Goal: Communication & Community: Participate in discussion

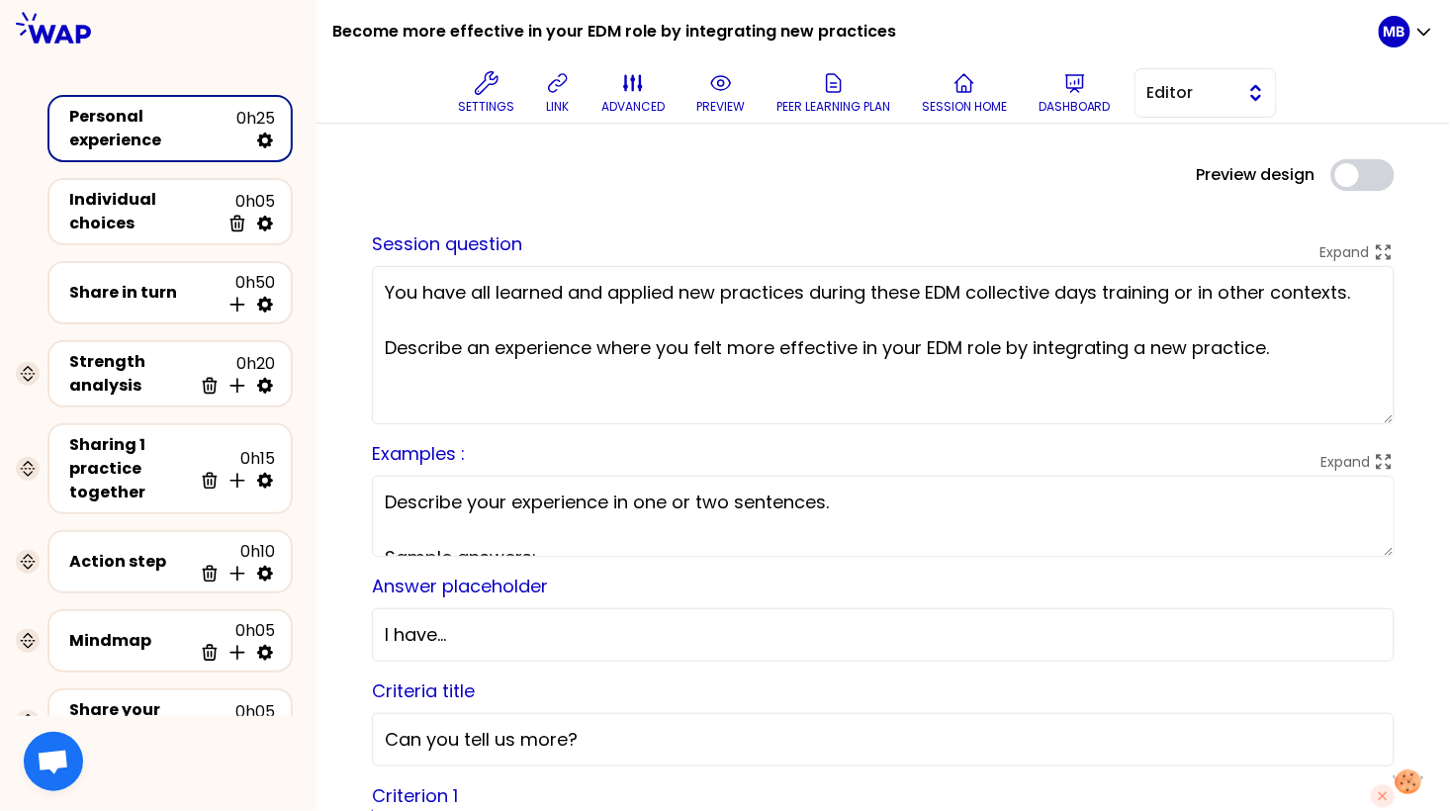
click at [1151, 101] on span "Editor" at bounding box center [1192, 93] width 89 height 24
click at [1154, 166] on li "Facilitator" at bounding box center [1206, 174] width 140 height 32
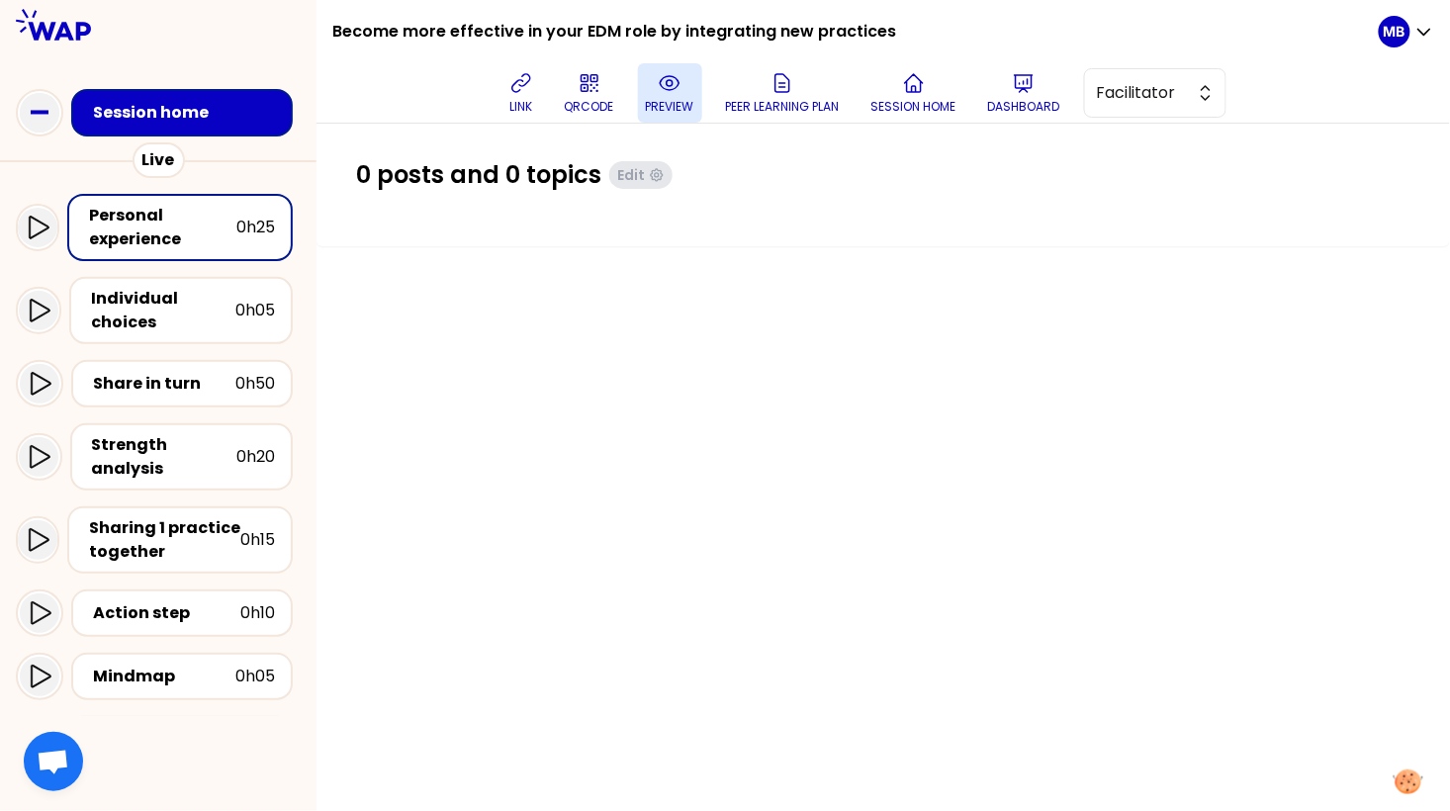
click at [659, 97] on button "preview" at bounding box center [670, 92] width 64 height 59
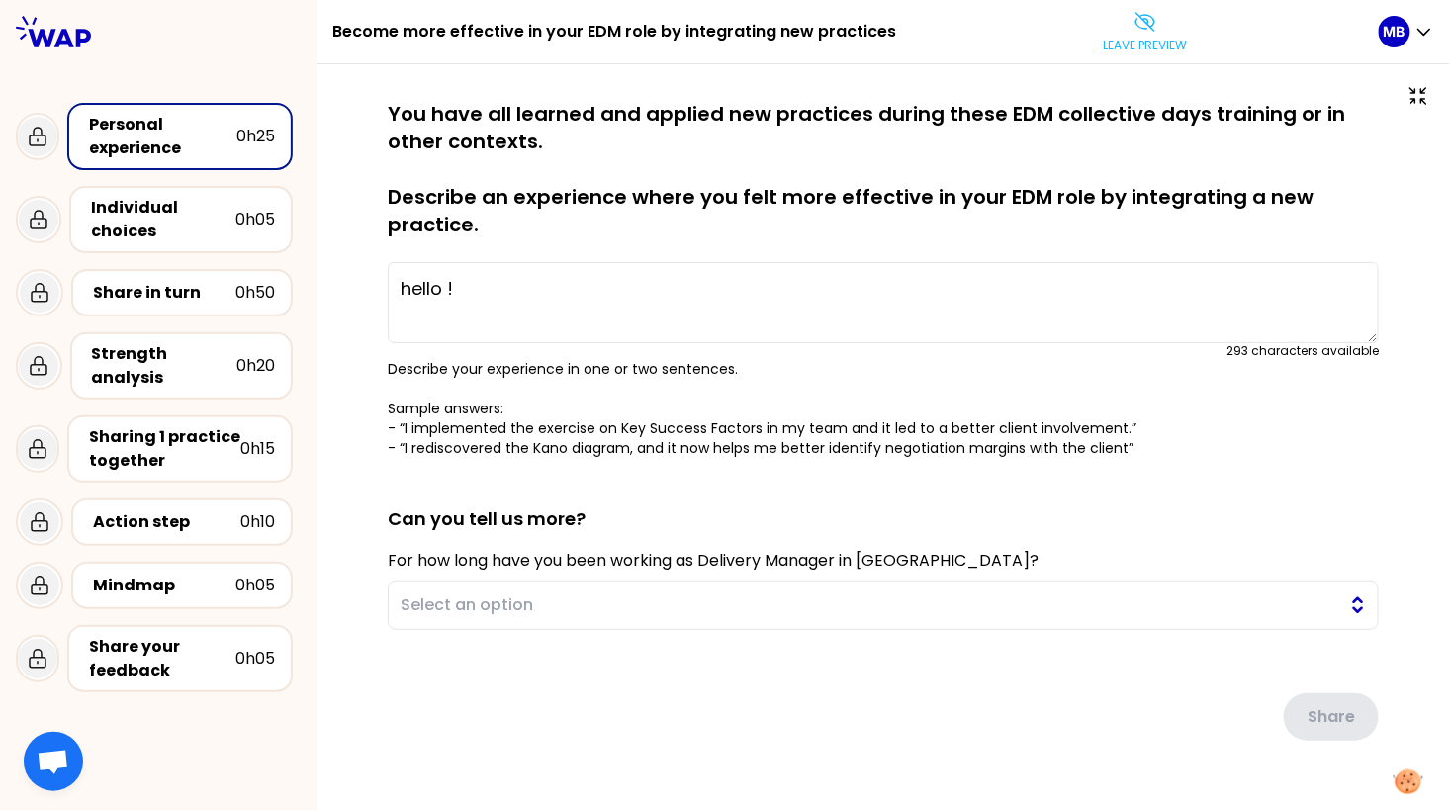
click at [603, 609] on span "Select an option" at bounding box center [870, 606] width 938 height 24
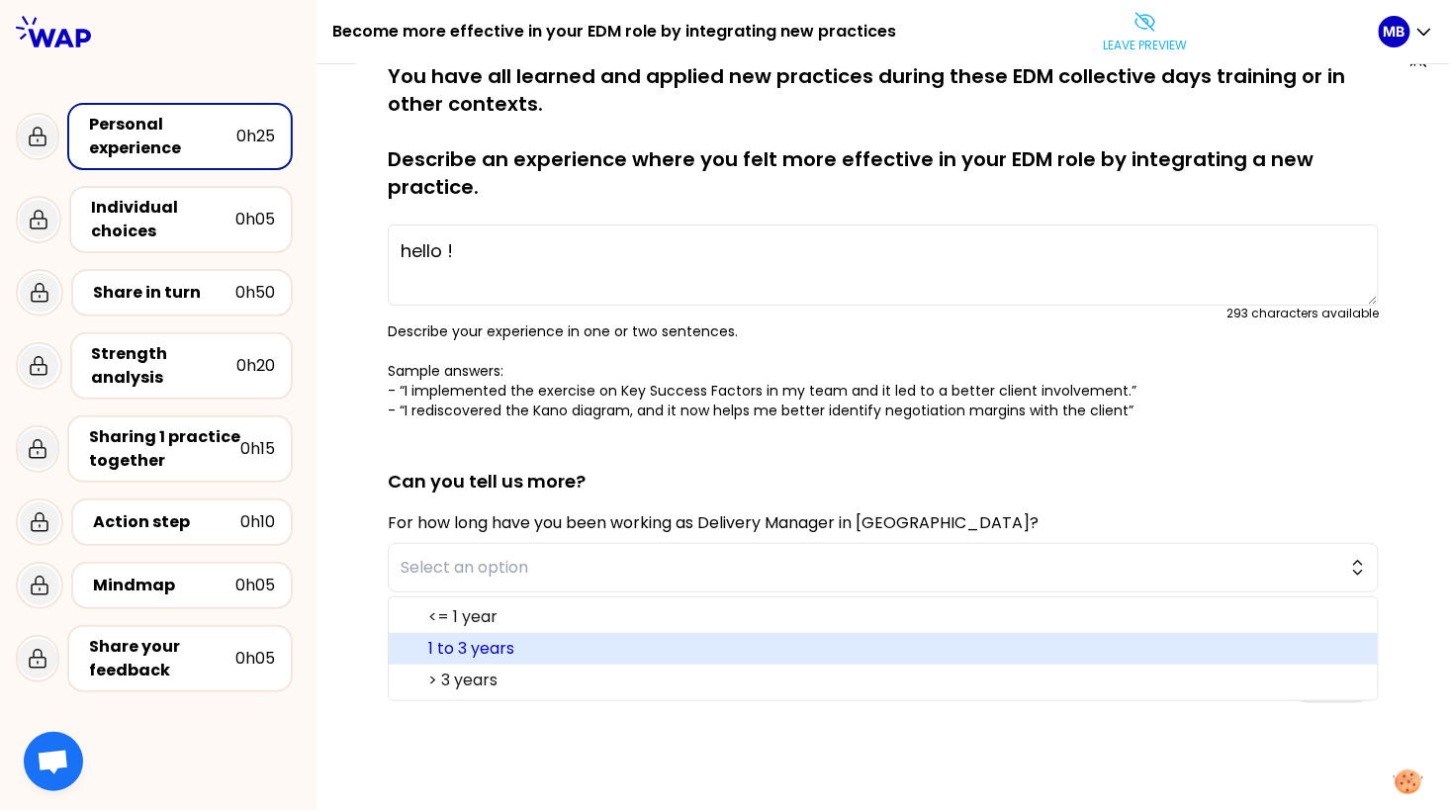
scroll to position [46, 0]
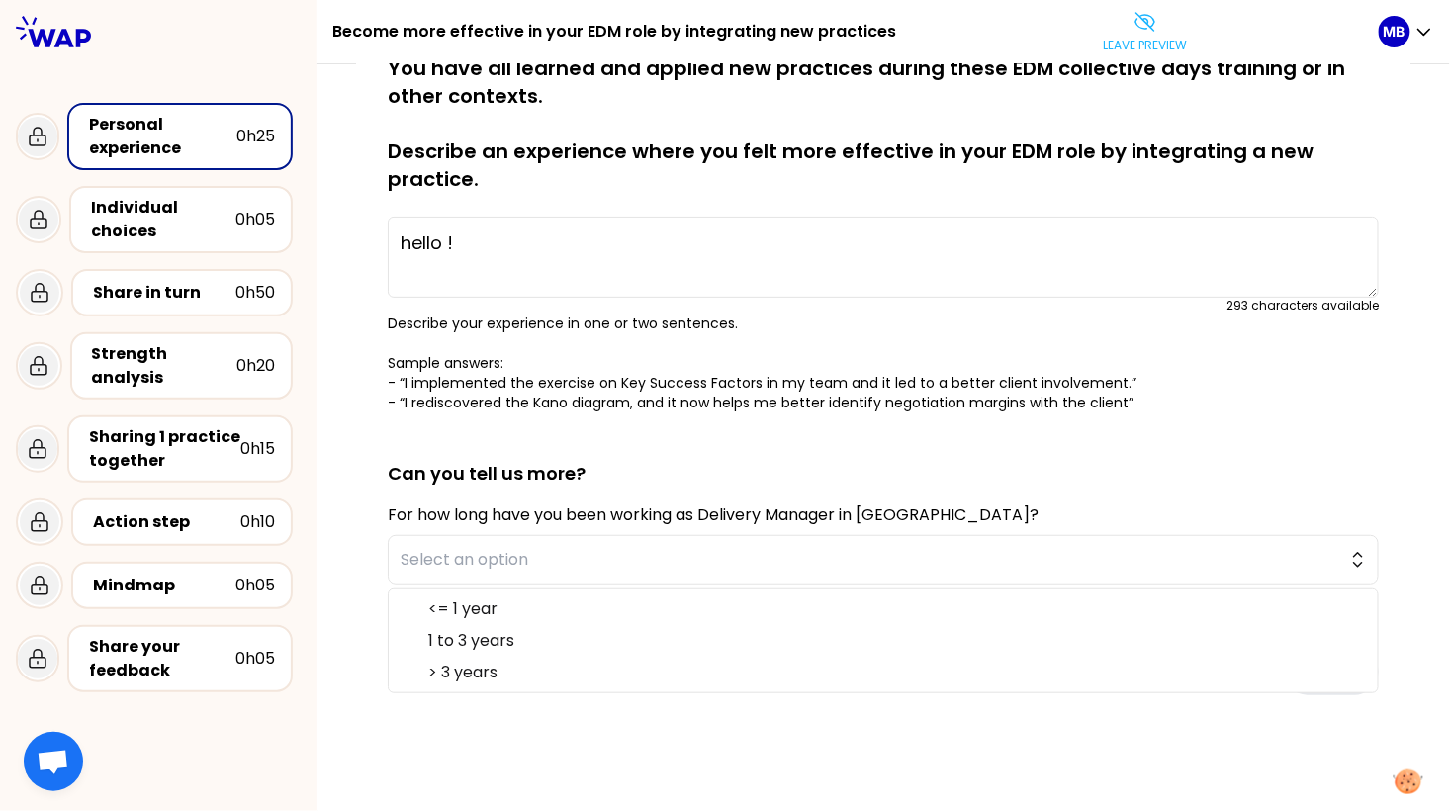
click at [561, 522] on label "For how long have you been working as Delivery Manager in [GEOGRAPHIC_DATA]?" at bounding box center [713, 515] width 651 height 23
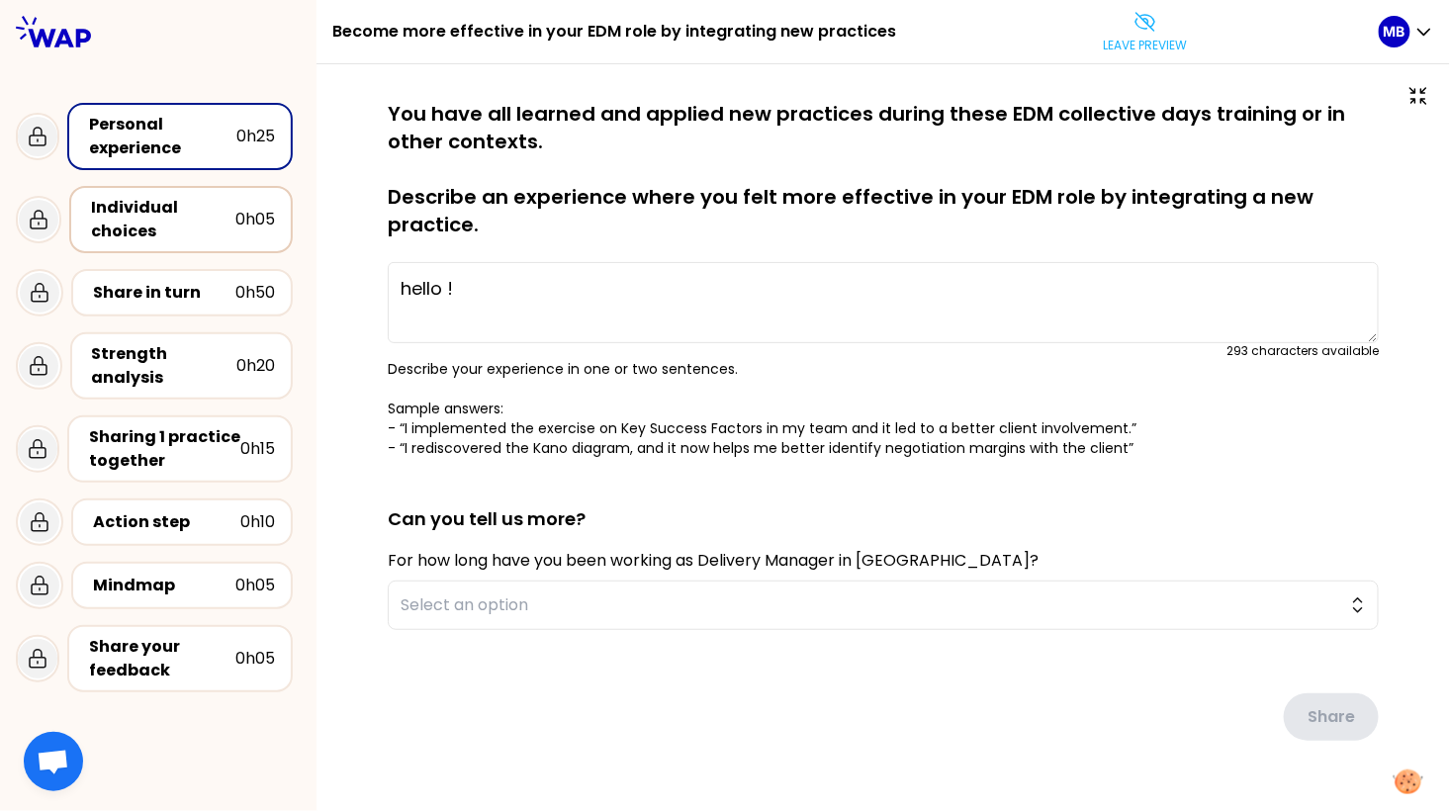
click at [165, 229] on div "Individual choices" at bounding box center [163, 219] width 144 height 47
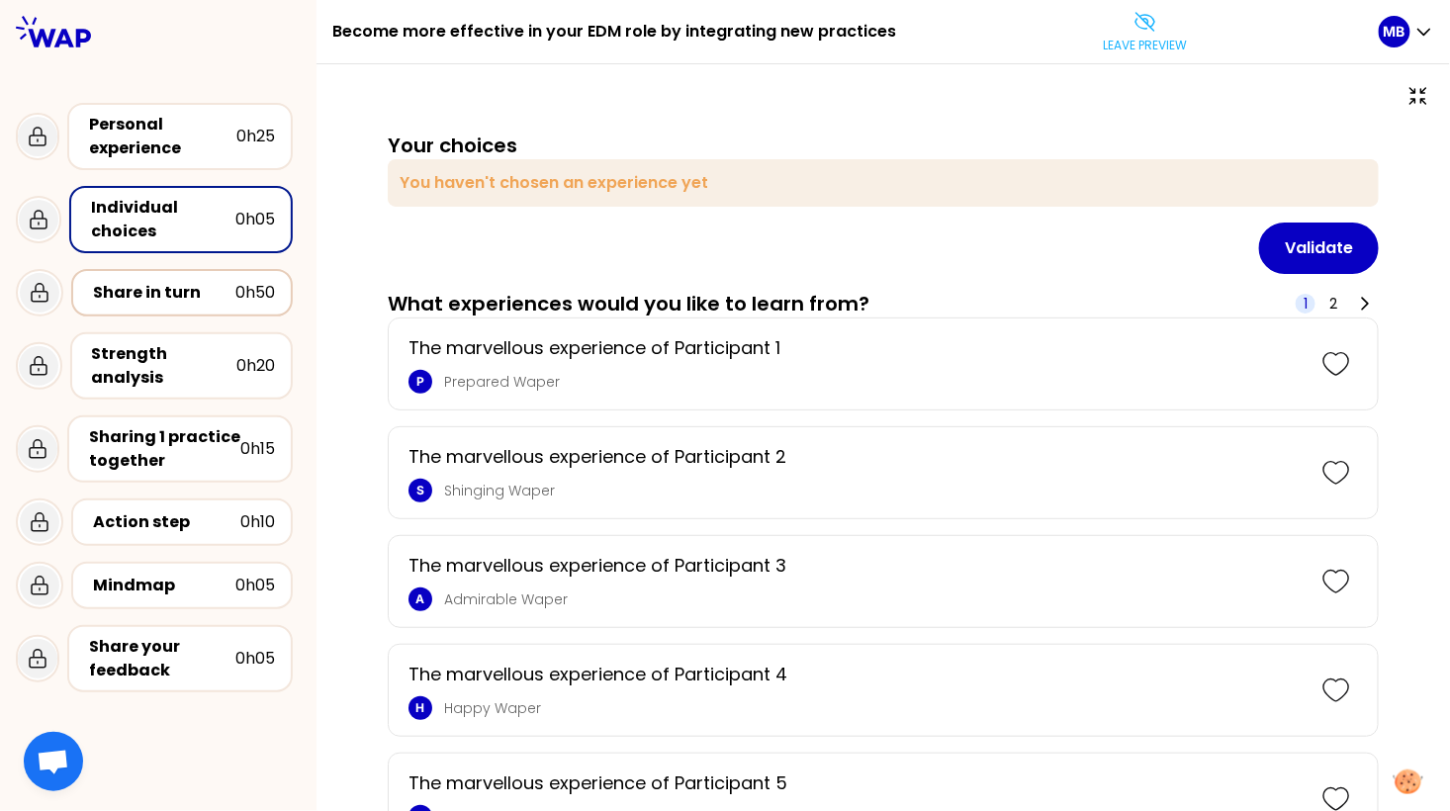
click at [150, 306] on div "Share in turn 0h50" at bounding box center [182, 292] width 222 height 47
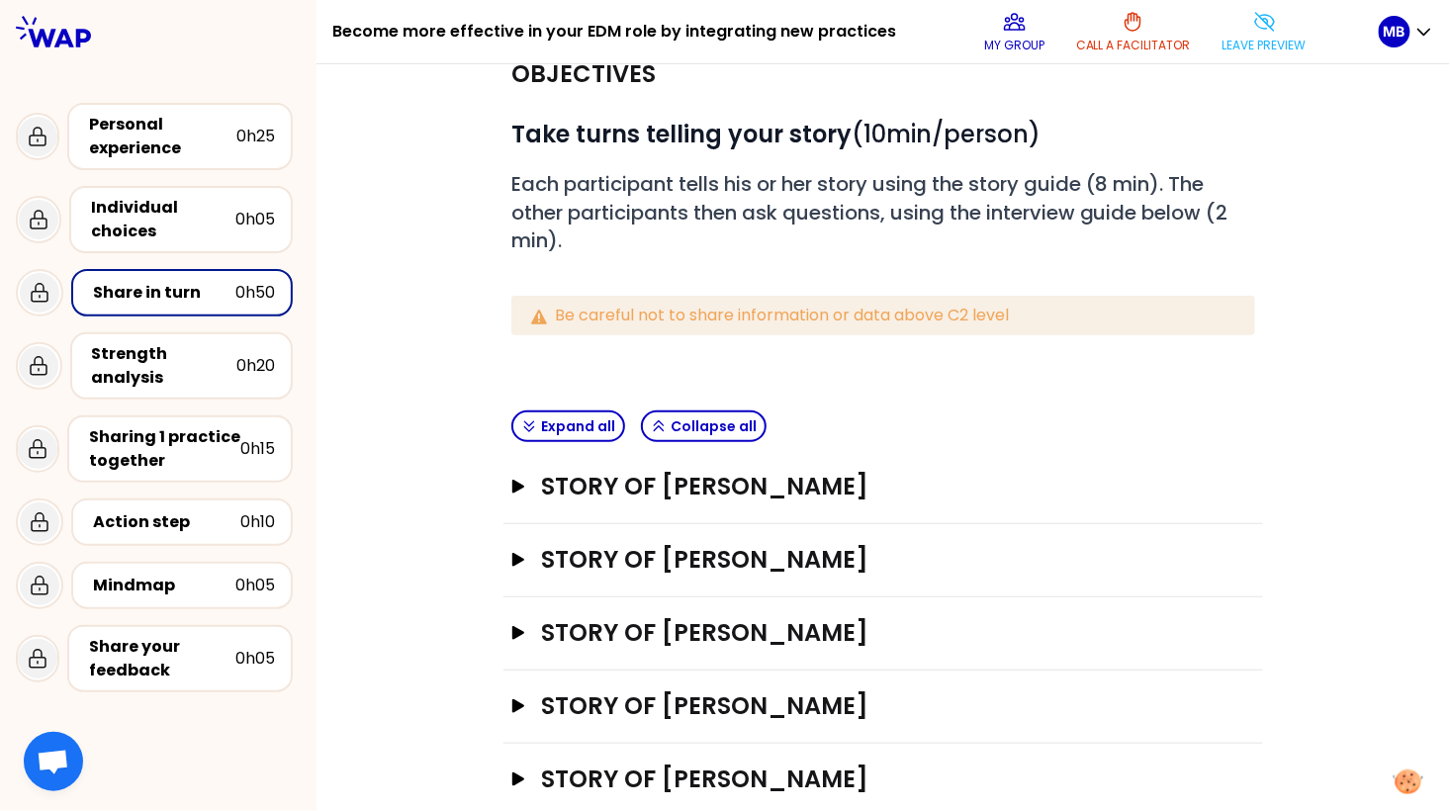
scroll to position [75, 0]
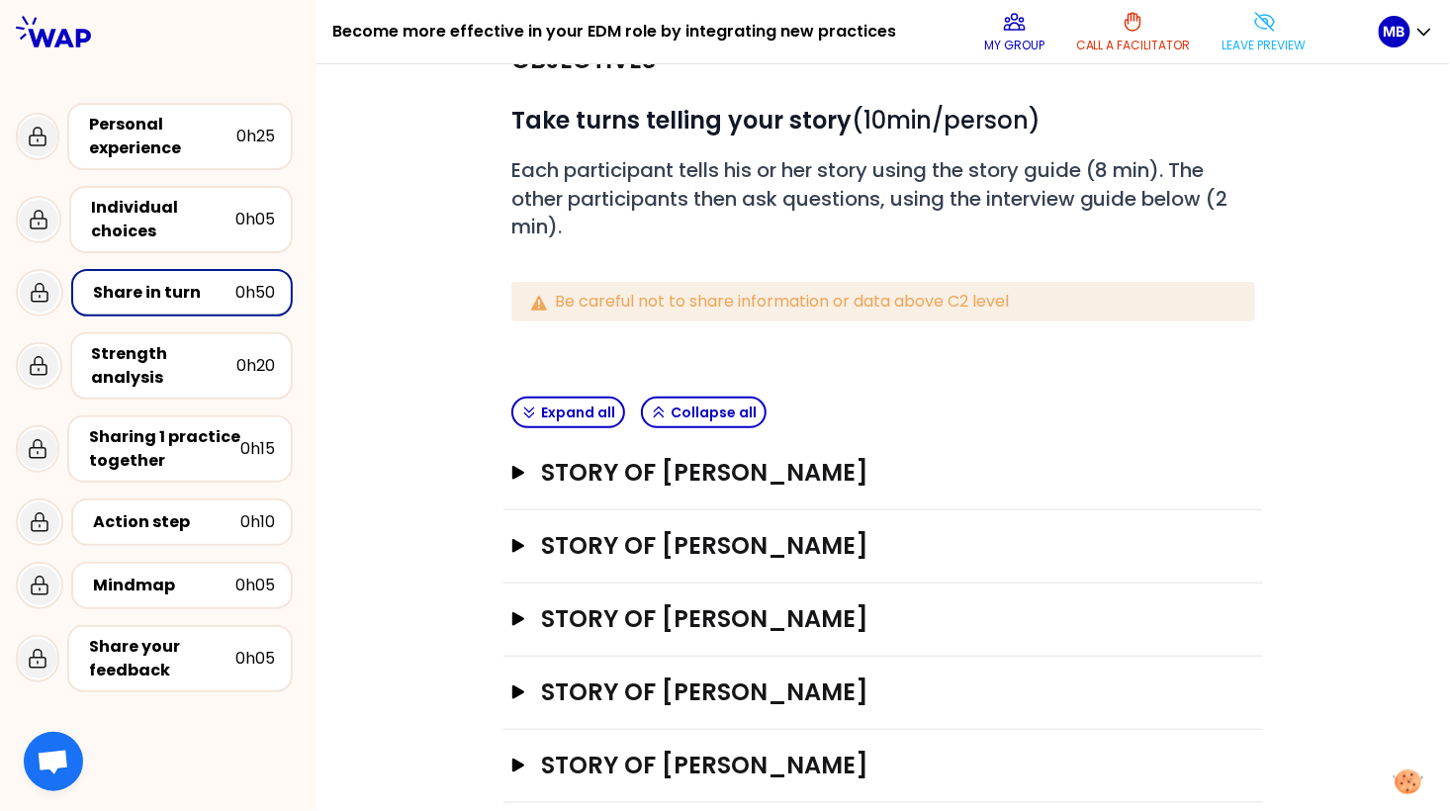
click at [562, 510] on div "Story of Natasha Open" at bounding box center [884, 546] width 760 height 73
click at [556, 480] on h3 "Story of Marine Bourgeaud" at bounding box center [865, 473] width 648 height 32
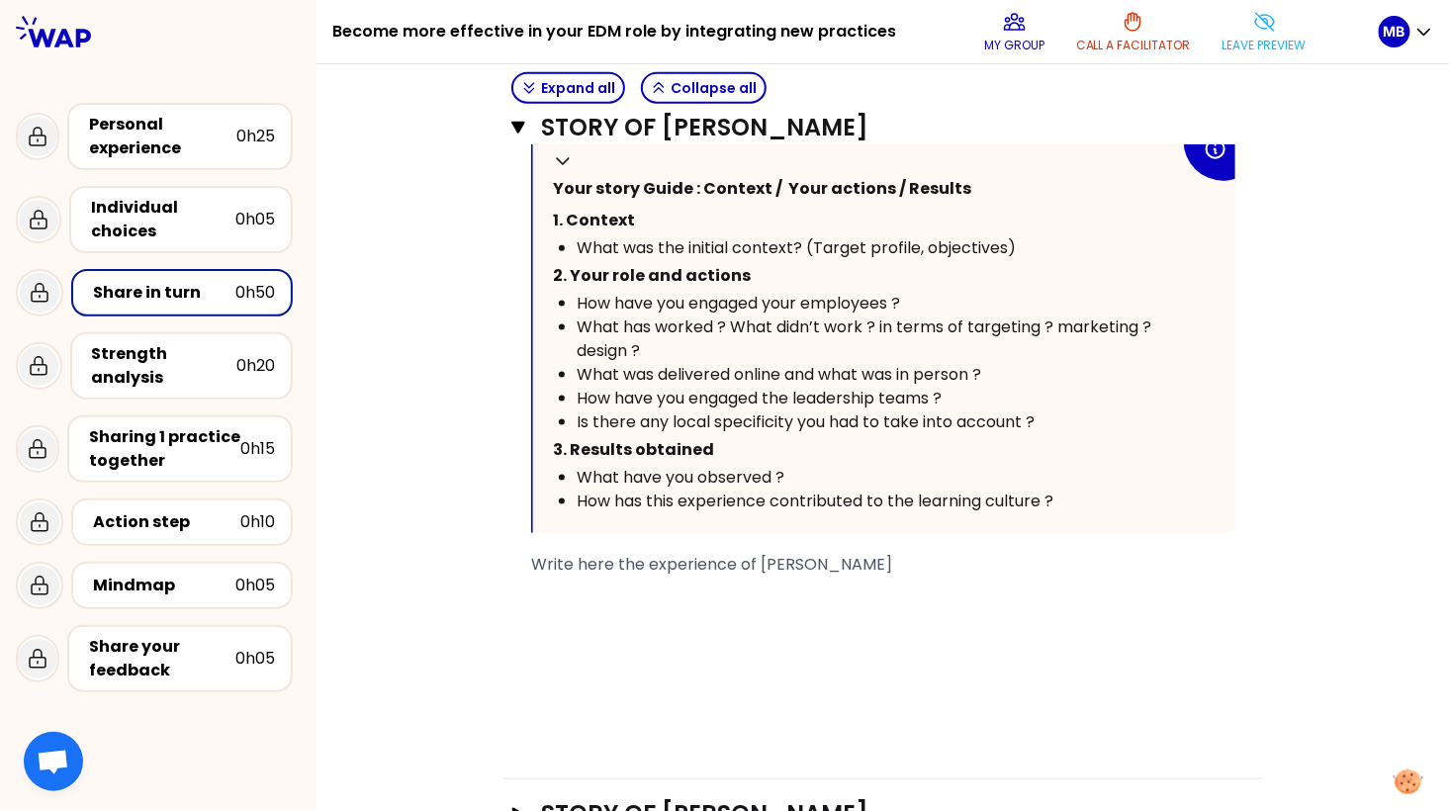
scroll to position [0, 0]
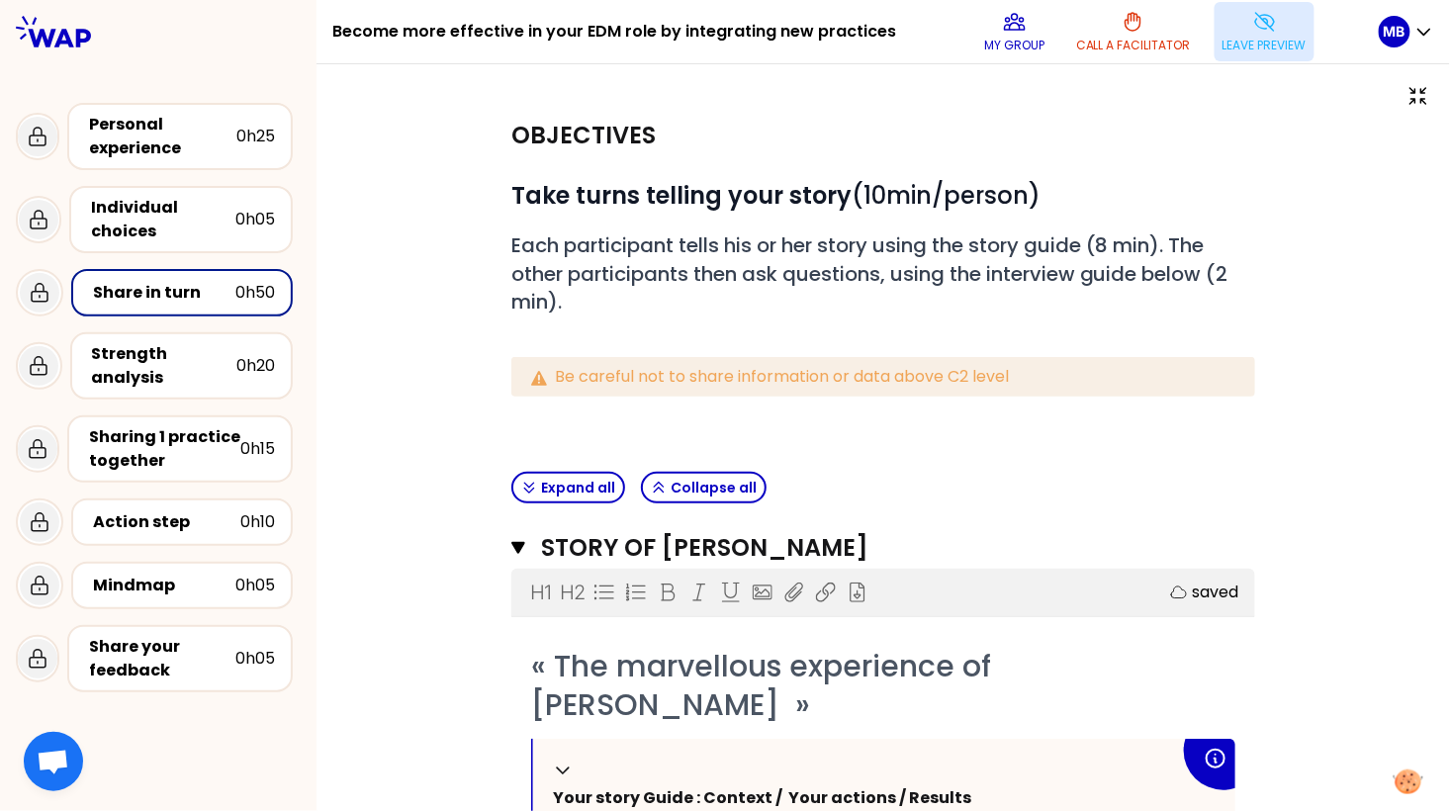
click at [1254, 43] on p "Leave preview" at bounding box center [1265, 46] width 84 height 16
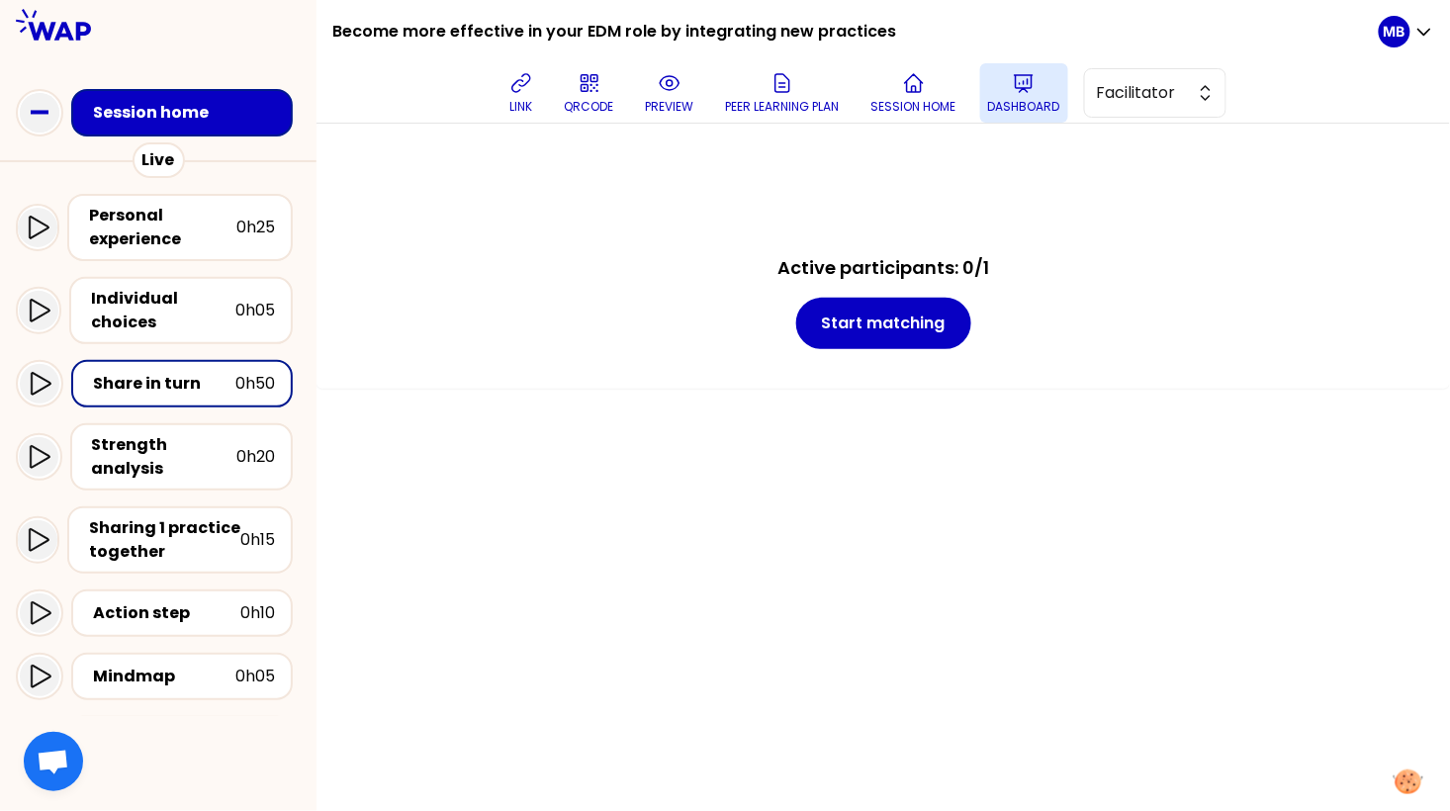
click at [1013, 100] on p "Dashboard" at bounding box center [1024, 107] width 72 height 16
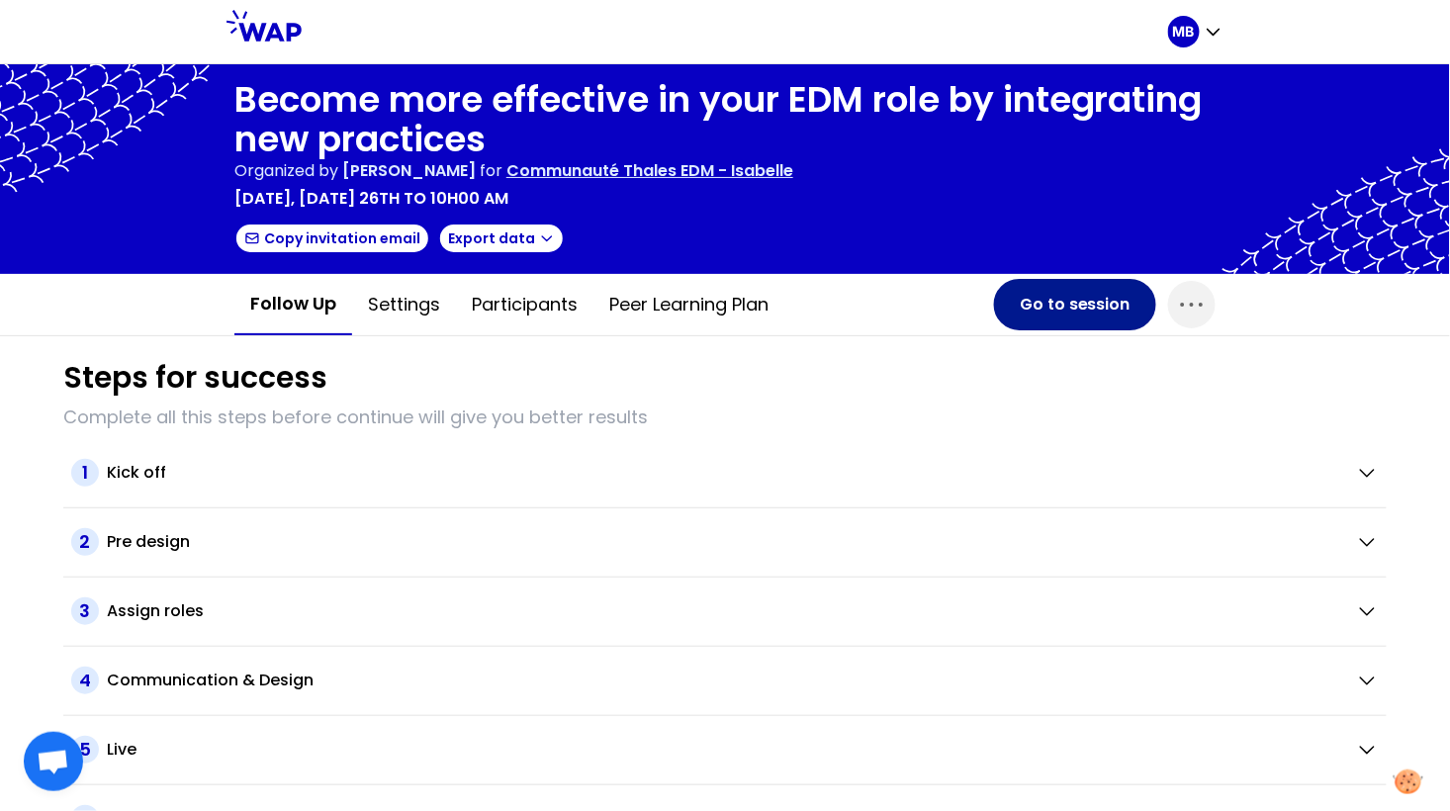
click at [1024, 299] on button "Go to session" at bounding box center [1075, 304] width 162 height 51
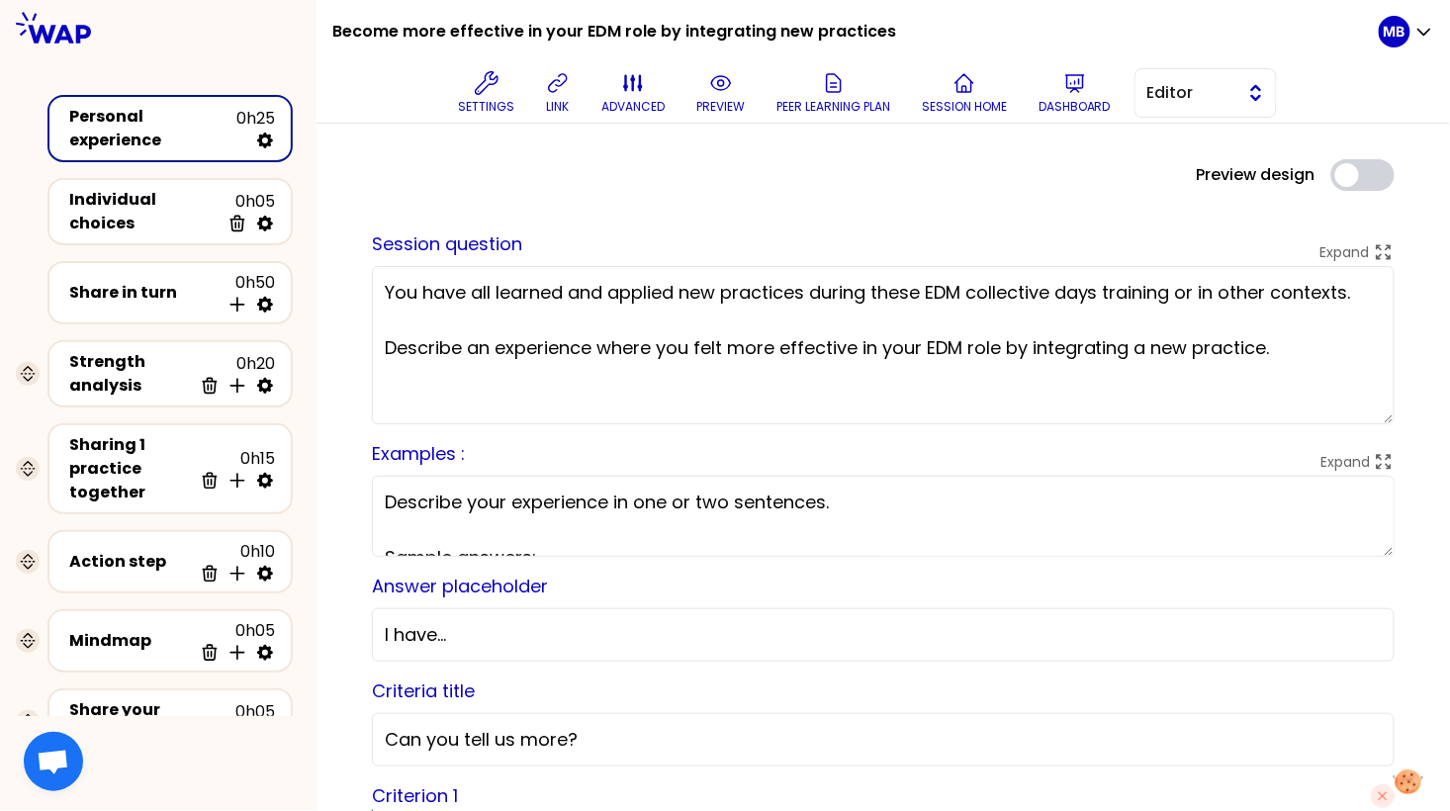
click at [1175, 110] on button "Editor" at bounding box center [1206, 92] width 142 height 49
click at [1176, 166] on span "Facilitator" at bounding box center [1217, 174] width 85 height 24
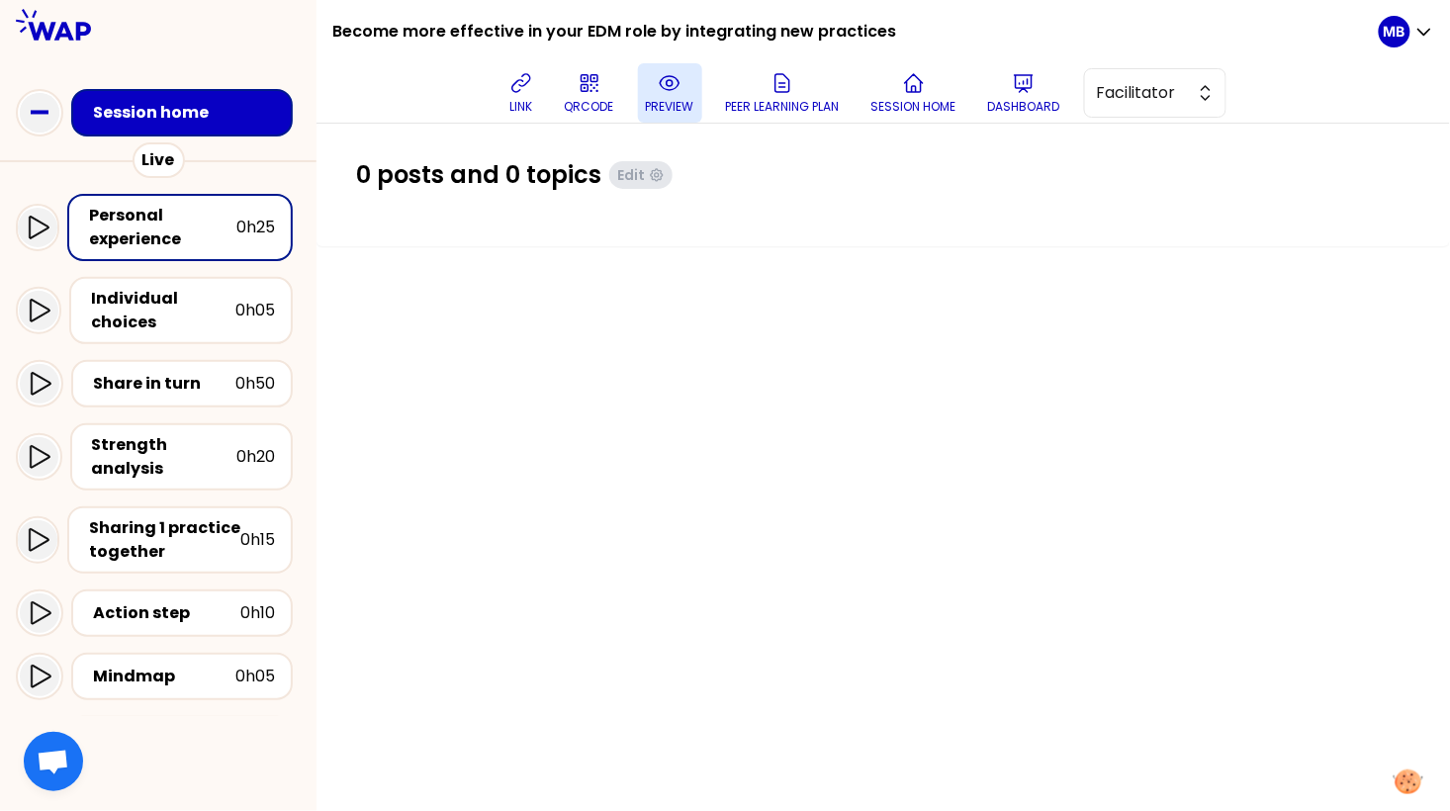
click at [664, 87] on icon at bounding box center [670, 83] width 24 height 24
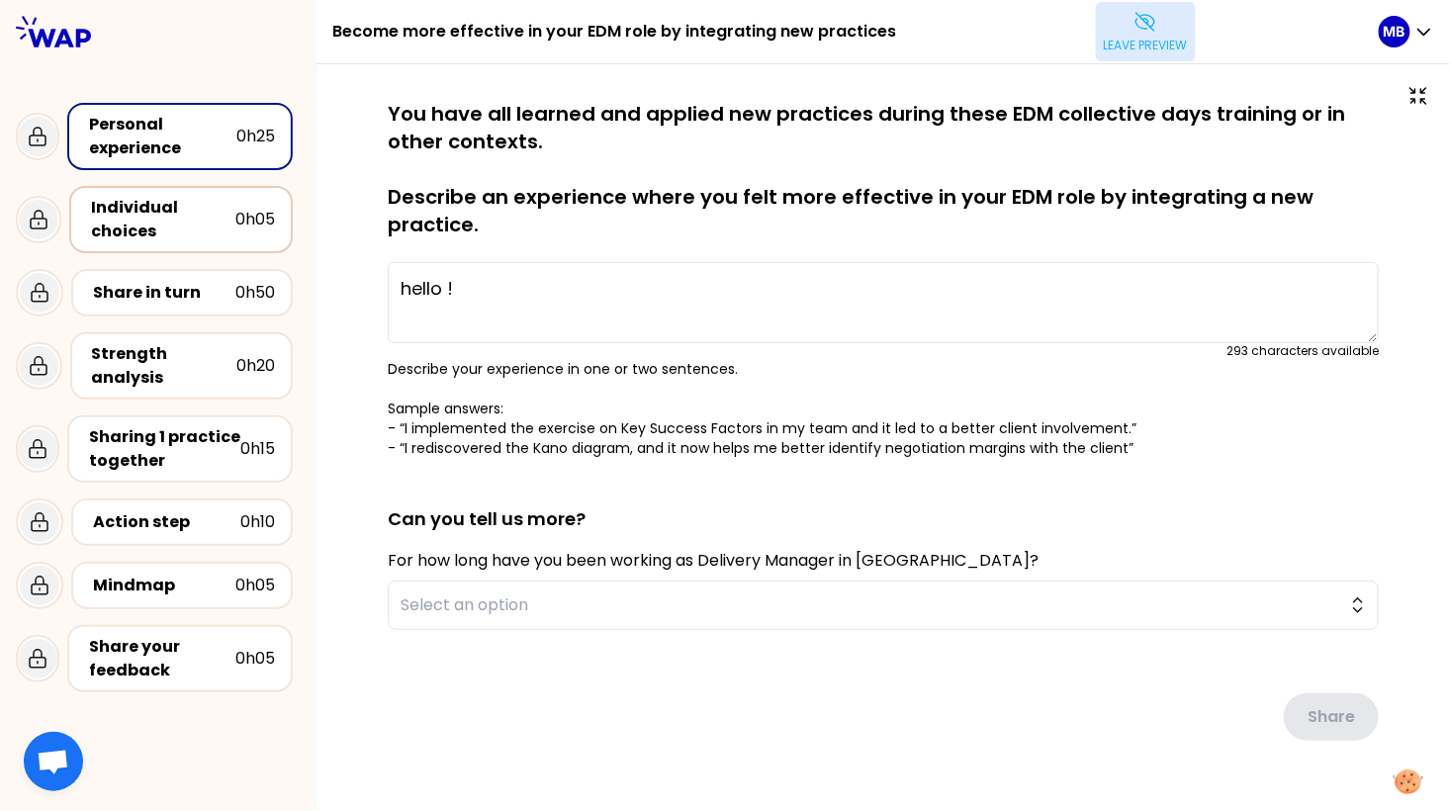
click at [198, 229] on div "Individual choices" at bounding box center [163, 219] width 144 height 47
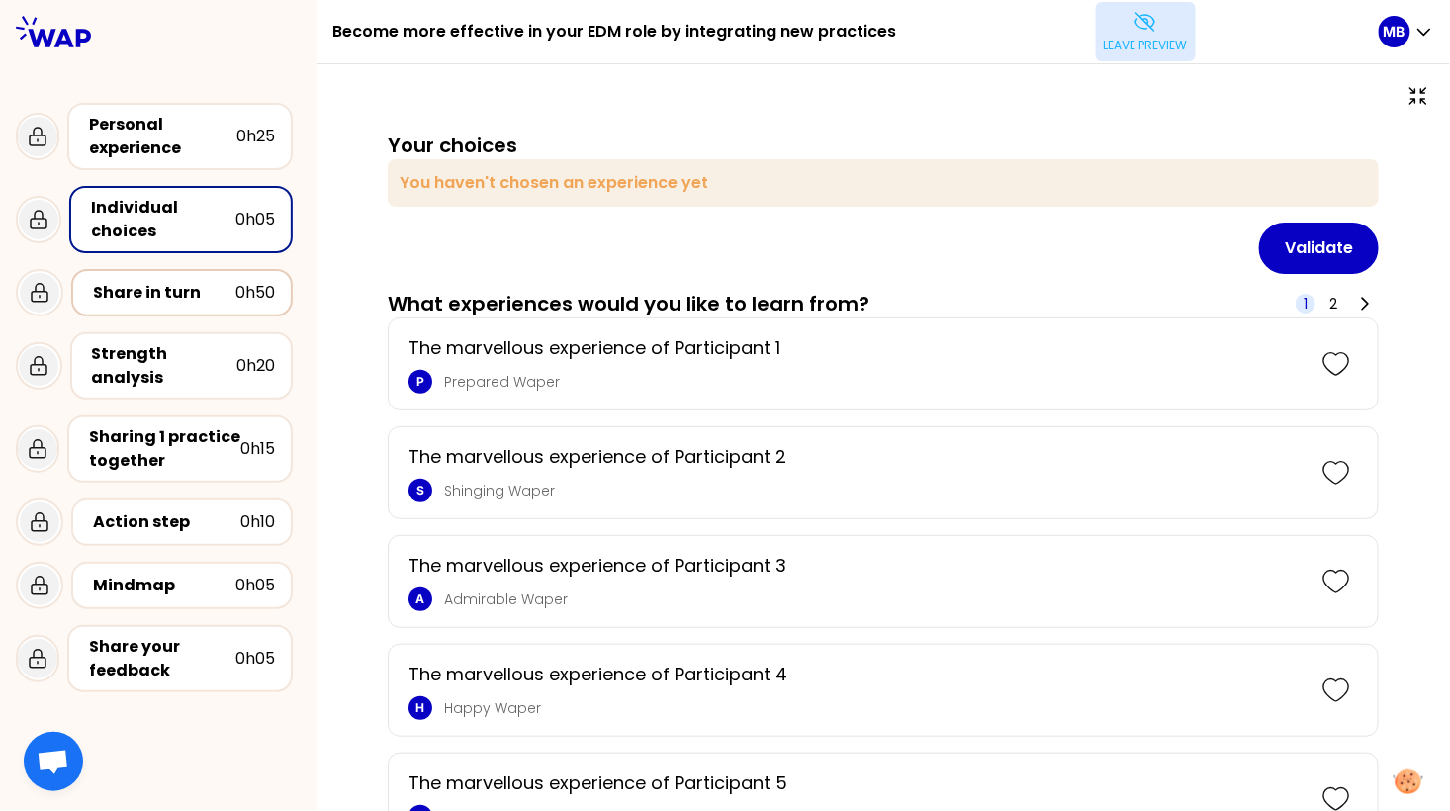
click at [194, 293] on div "Share in turn" at bounding box center [164, 293] width 142 height 24
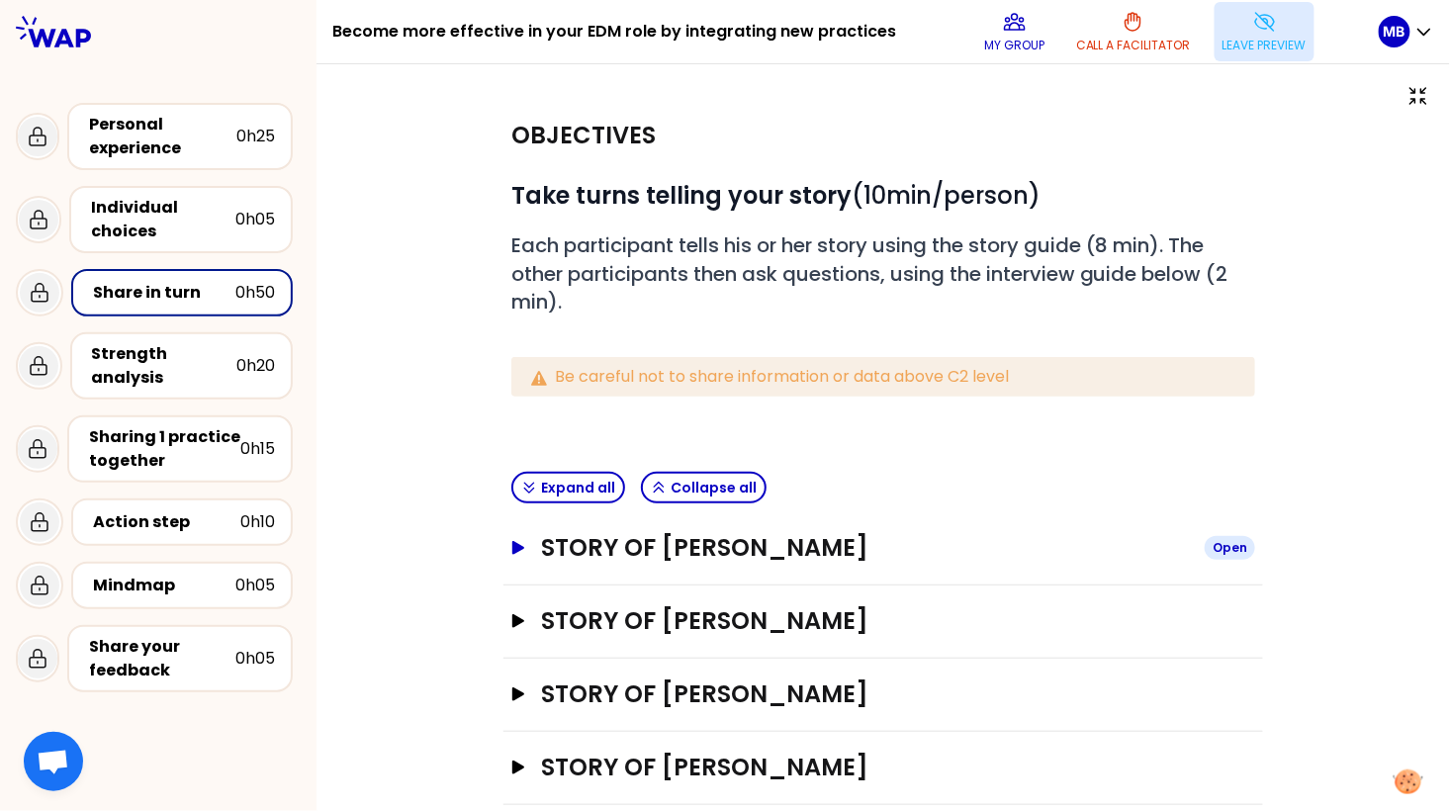
click at [541, 537] on h3 "Story of Marine Bourgeaud" at bounding box center [865, 548] width 648 height 32
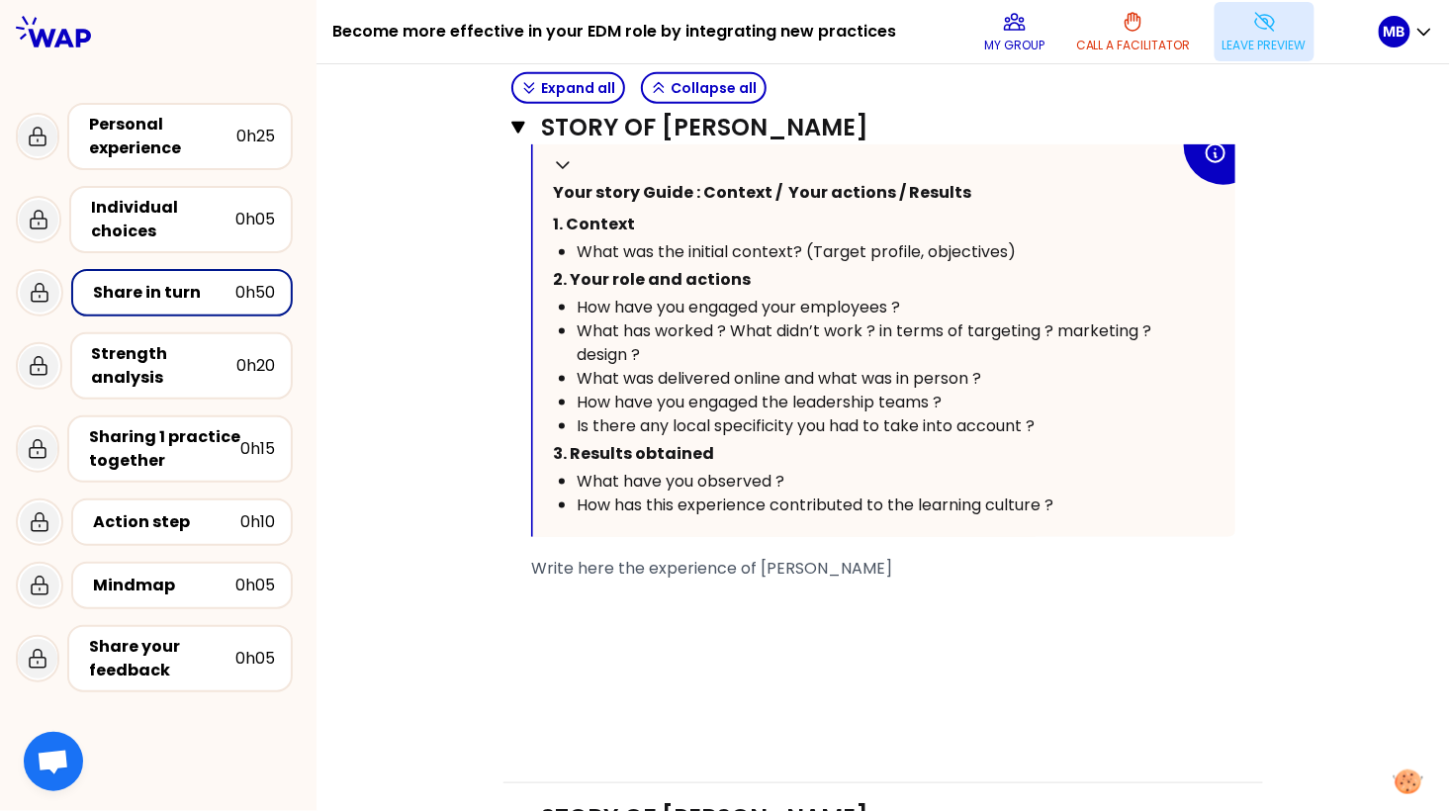
scroll to position [498, 0]
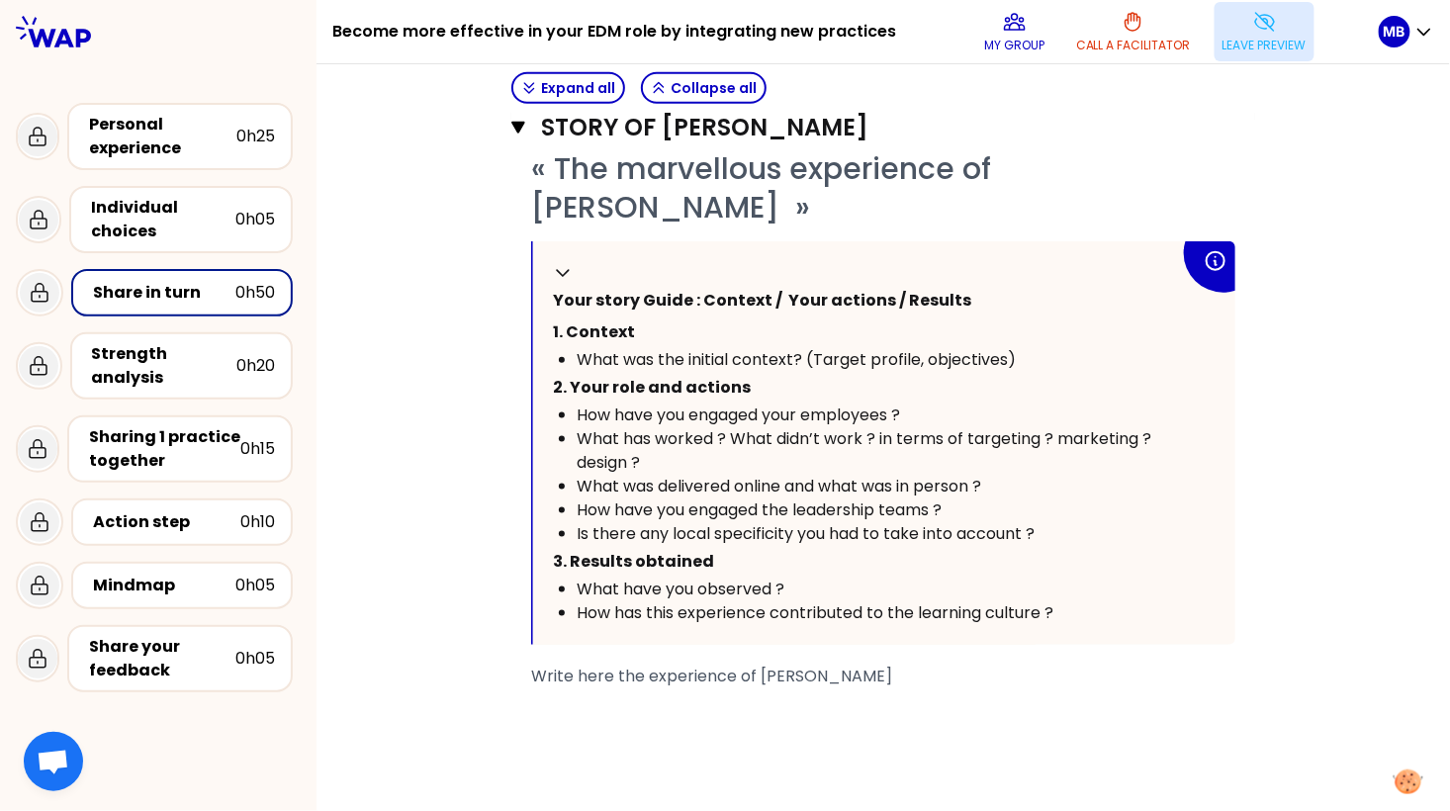
click at [1268, 24] on icon at bounding box center [1265, 22] width 24 height 24
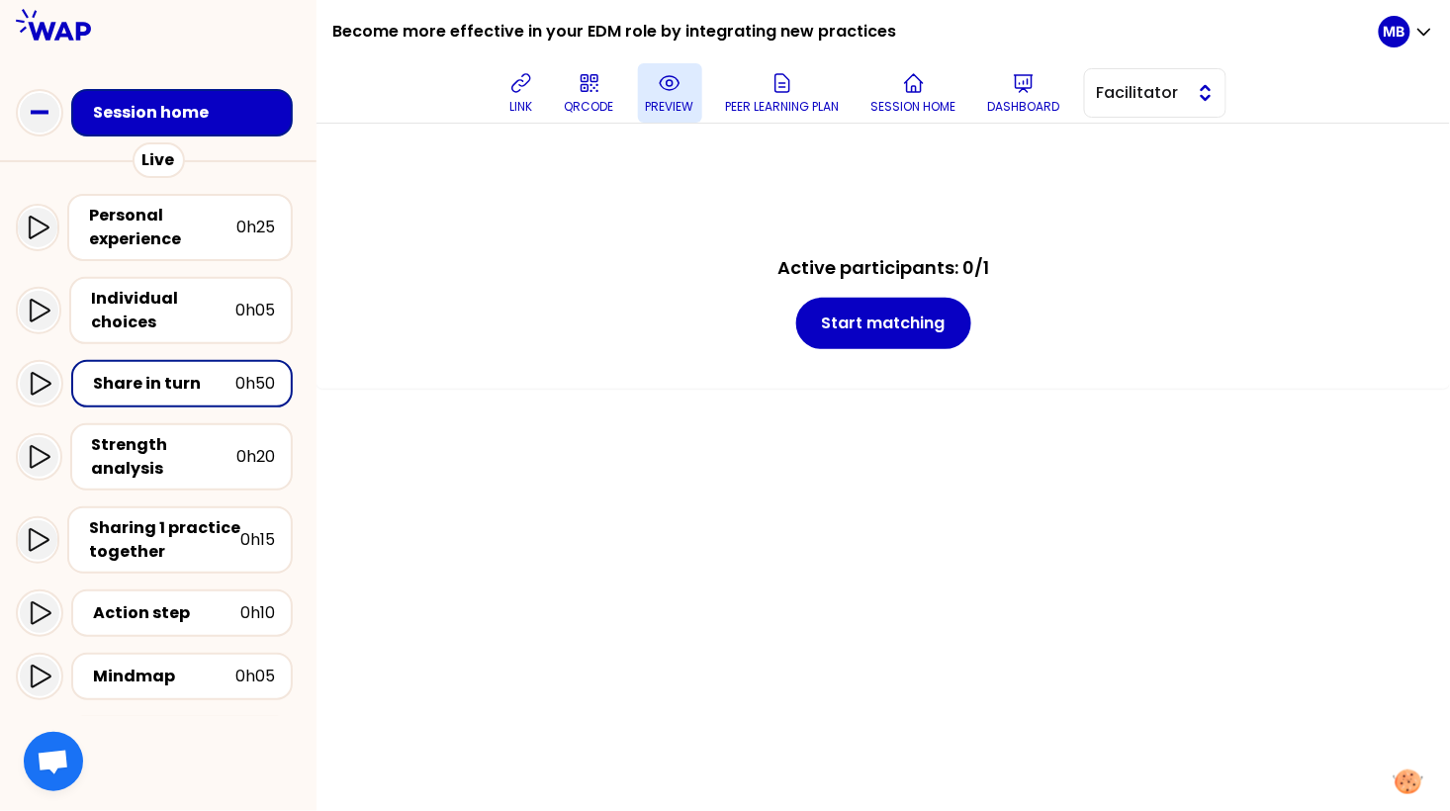
click at [1117, 99] on span "Facilitator" at bounding box center [1141, 93] width 89 height 24
click at [1117, 141] on li "Editor" at bounding box center [1155, 143] width 140 height 32
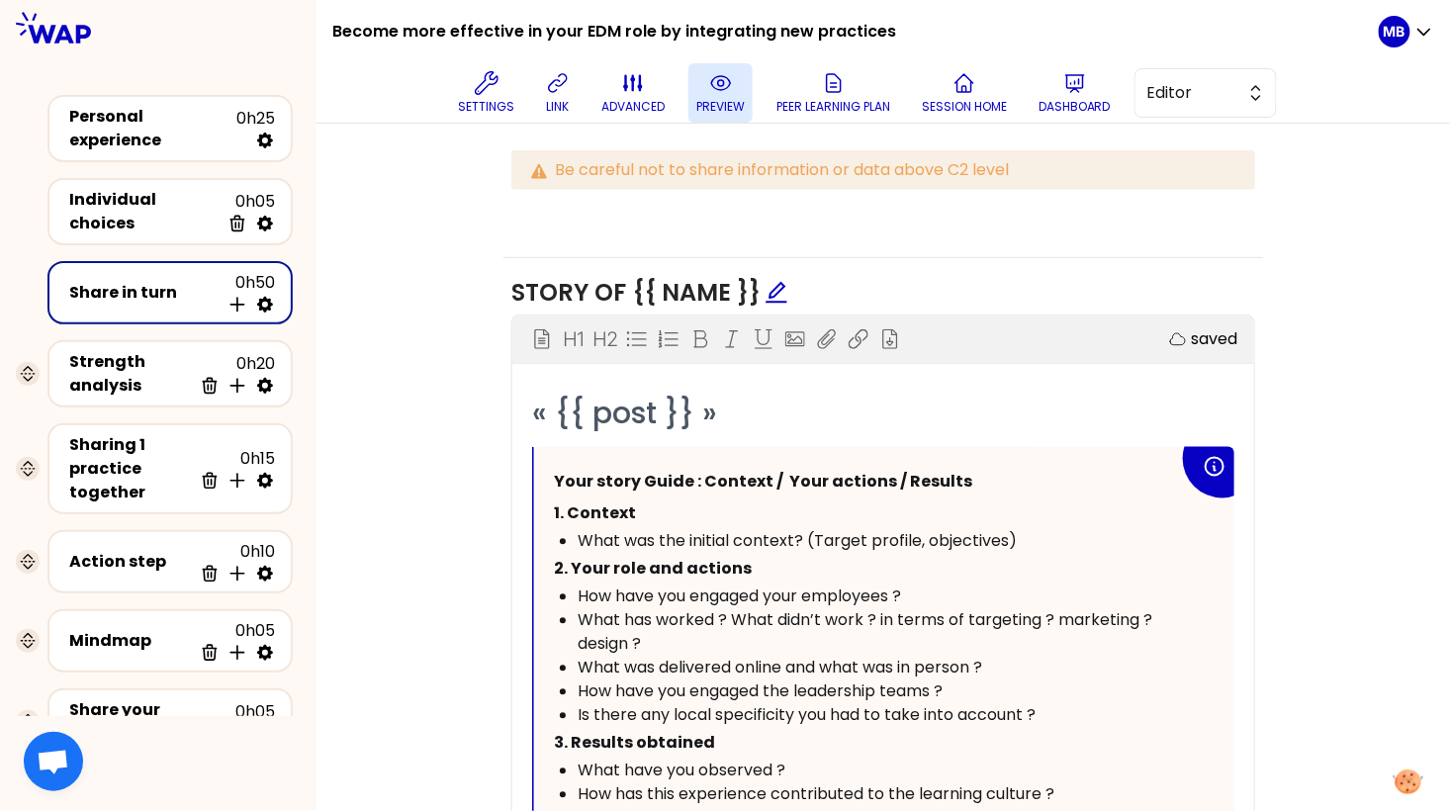
scroll to position [1151, 0]
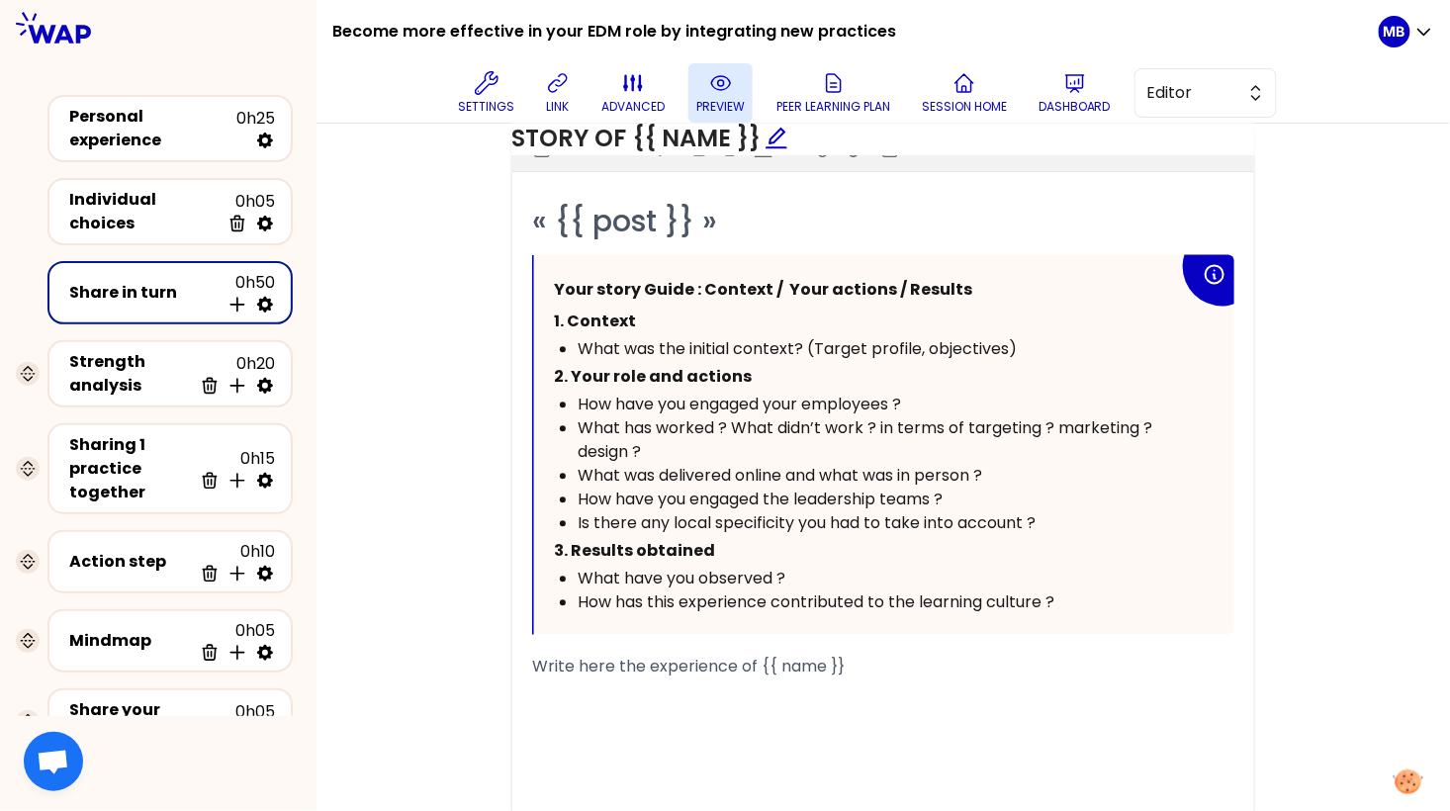
click at [849, 417] on span "What has worked ? What didn’t work ? in terms of targeting ? marketing ? design…" at bounding box center [867, 440] width 579 height 46
drag, startPoint x: 878, startPoint y: 423, endPoint x: 878, endPoint y: 437, distance: 13.8
click at [878, 437] on div "What has worked ? What didn’t work ? in terms of targeting ? marketing ? design…" at bounding box center [878, 440] width 601 height 47
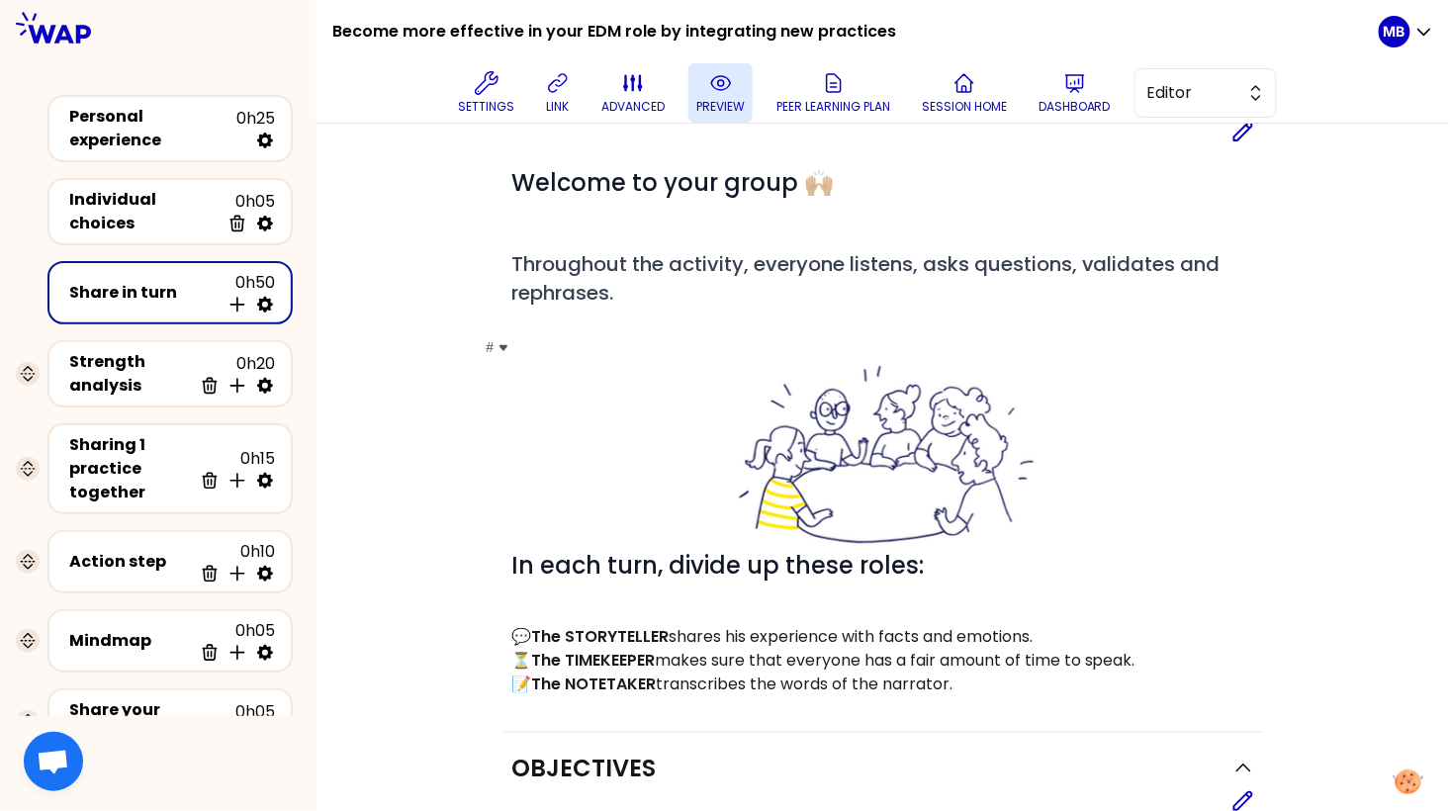
scroll to position [0, 0]
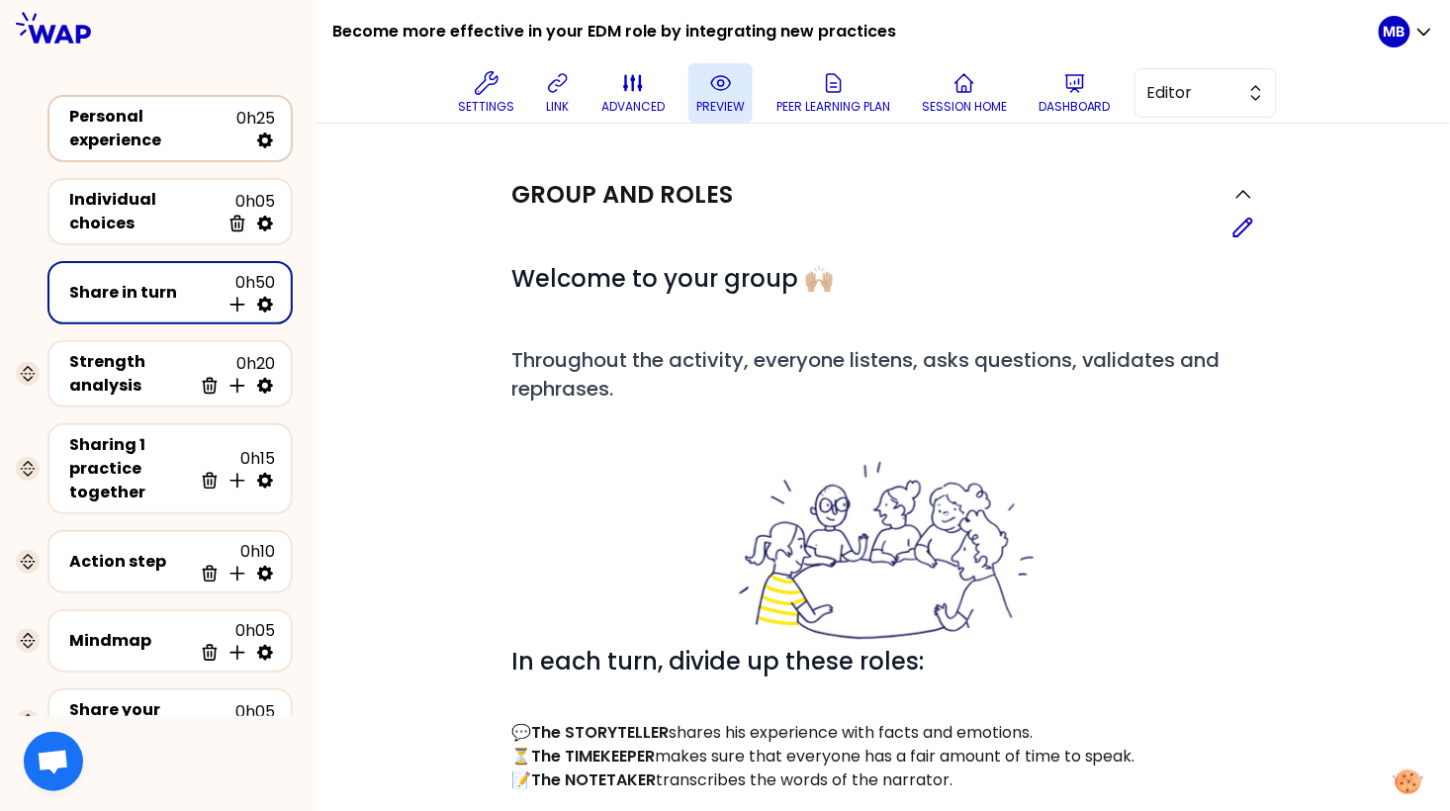
click at [196, 129] on div "Personal experience" at bounding box center [152, 128] width 167 height 47
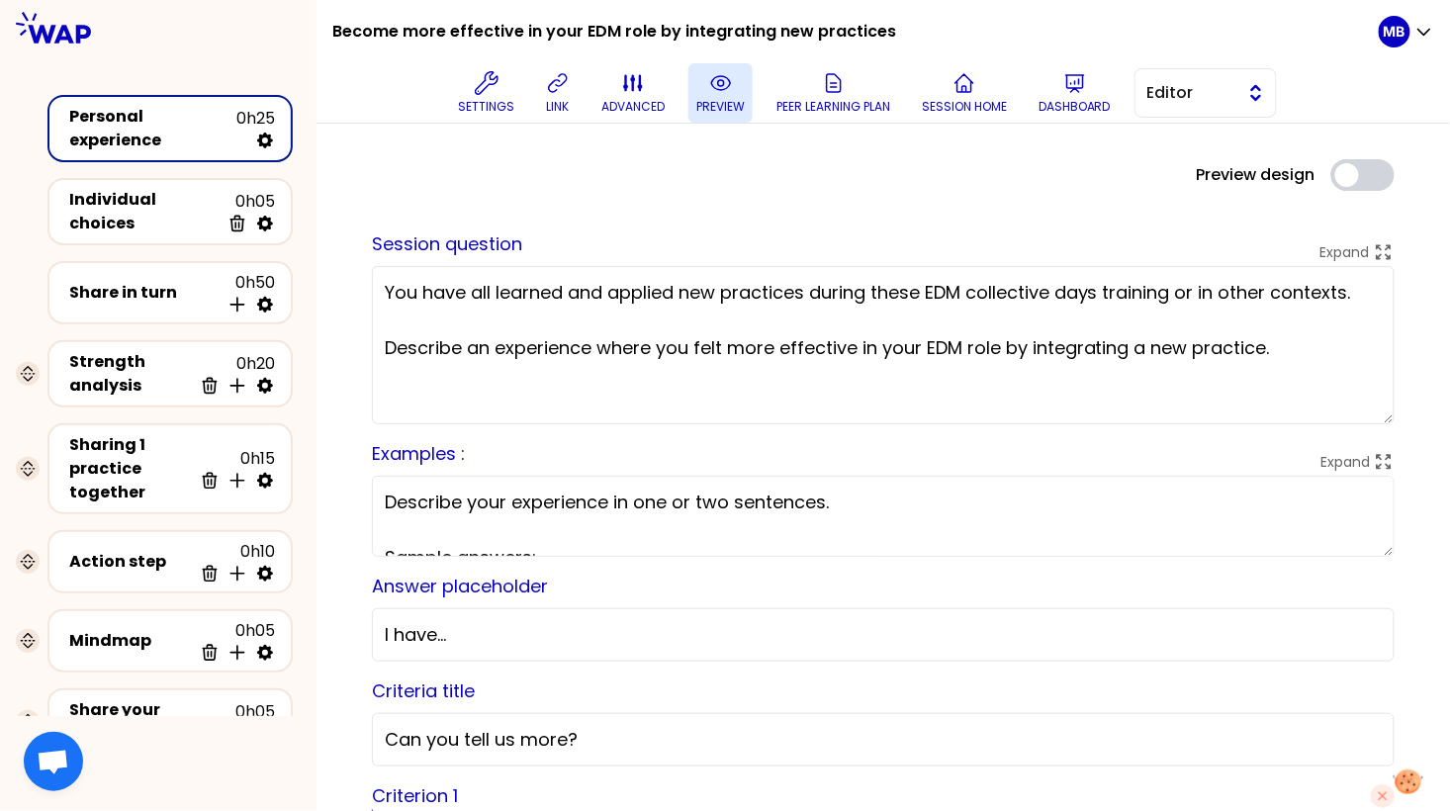
click at [1185, 99] on span "Editor" at bounding box center [1192, 93] width 89 height 24
click at [1185, 169] on span "Facilitator" at bounding box center [1217, 174] width 85 height 24
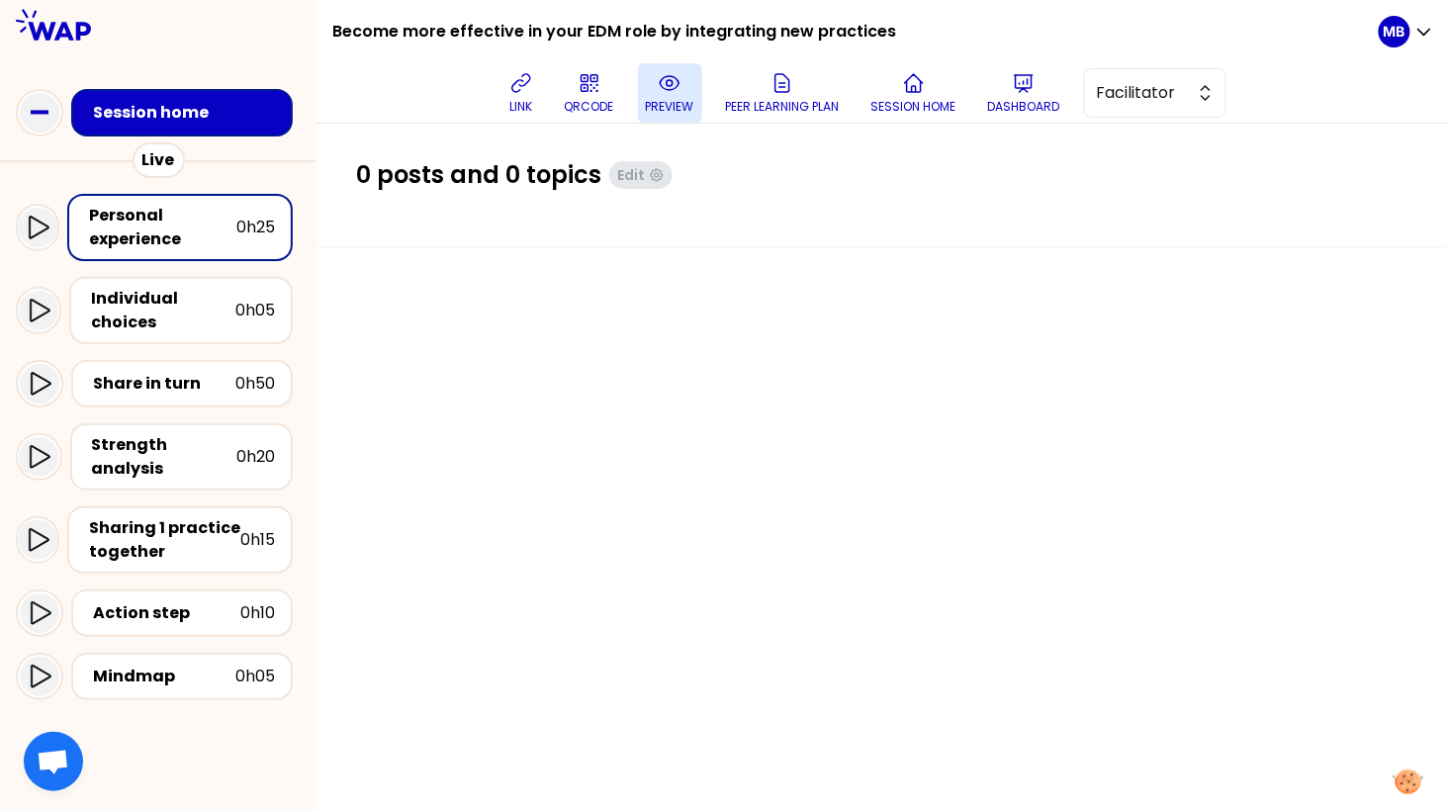
click at [657, 99] on p "preview" at bounding box center [670, 107] width 48 height 16
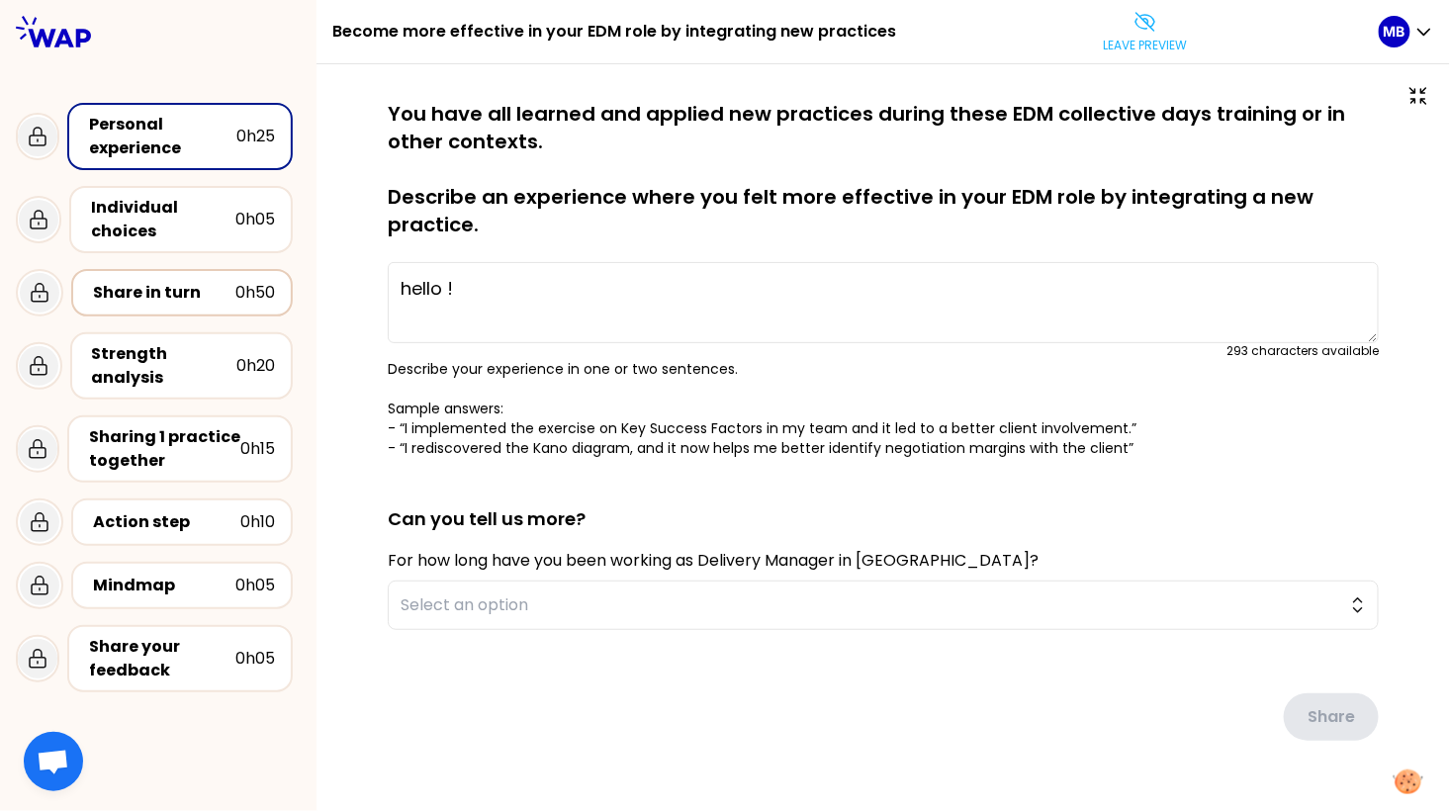
click at [216, 282] on div "Share in turn" at bounding box center [164, 293] width 142 height 24
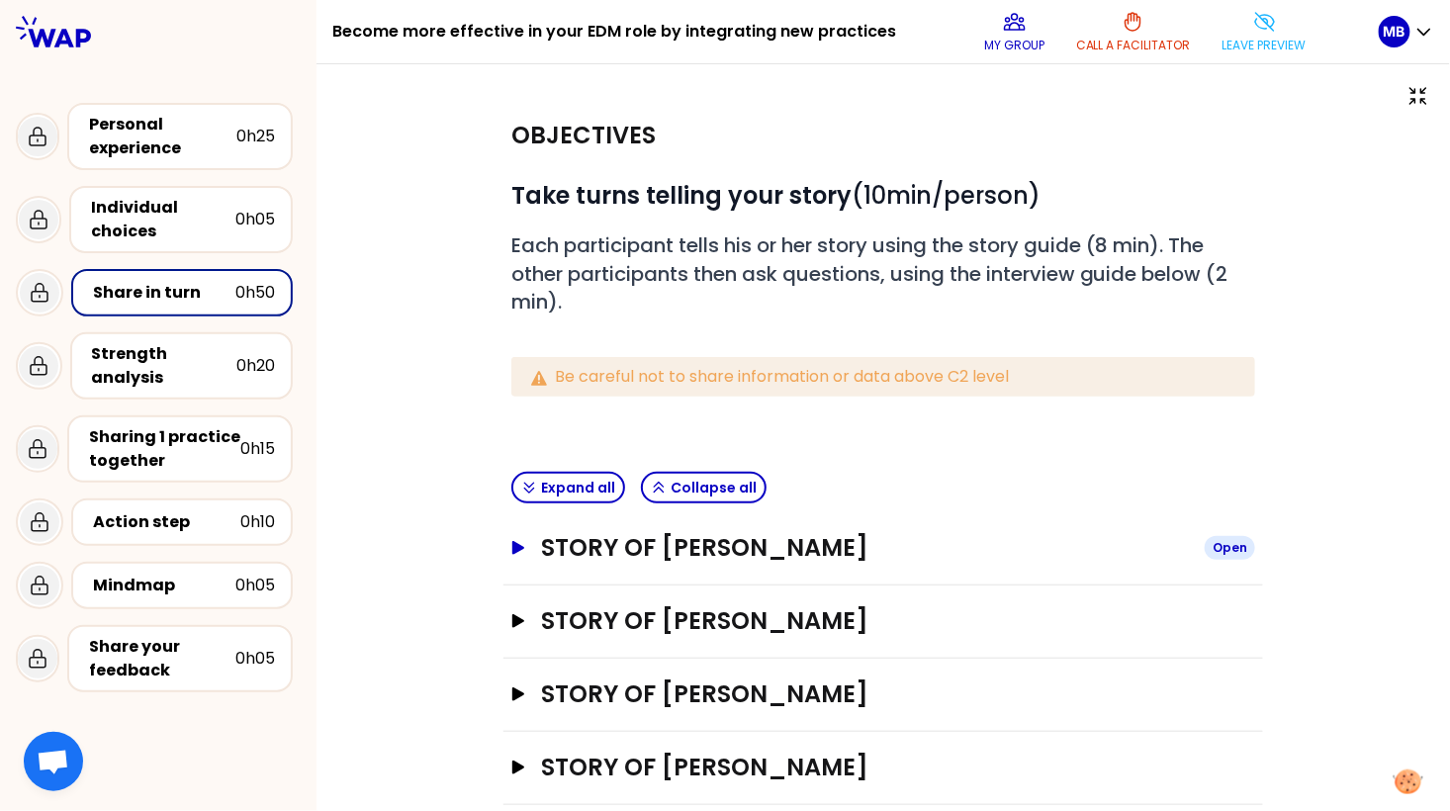
click at [556, 551] on h3 "Story of Marine Bourgeaud" at bounding box center [865, 548] width 648 height 32
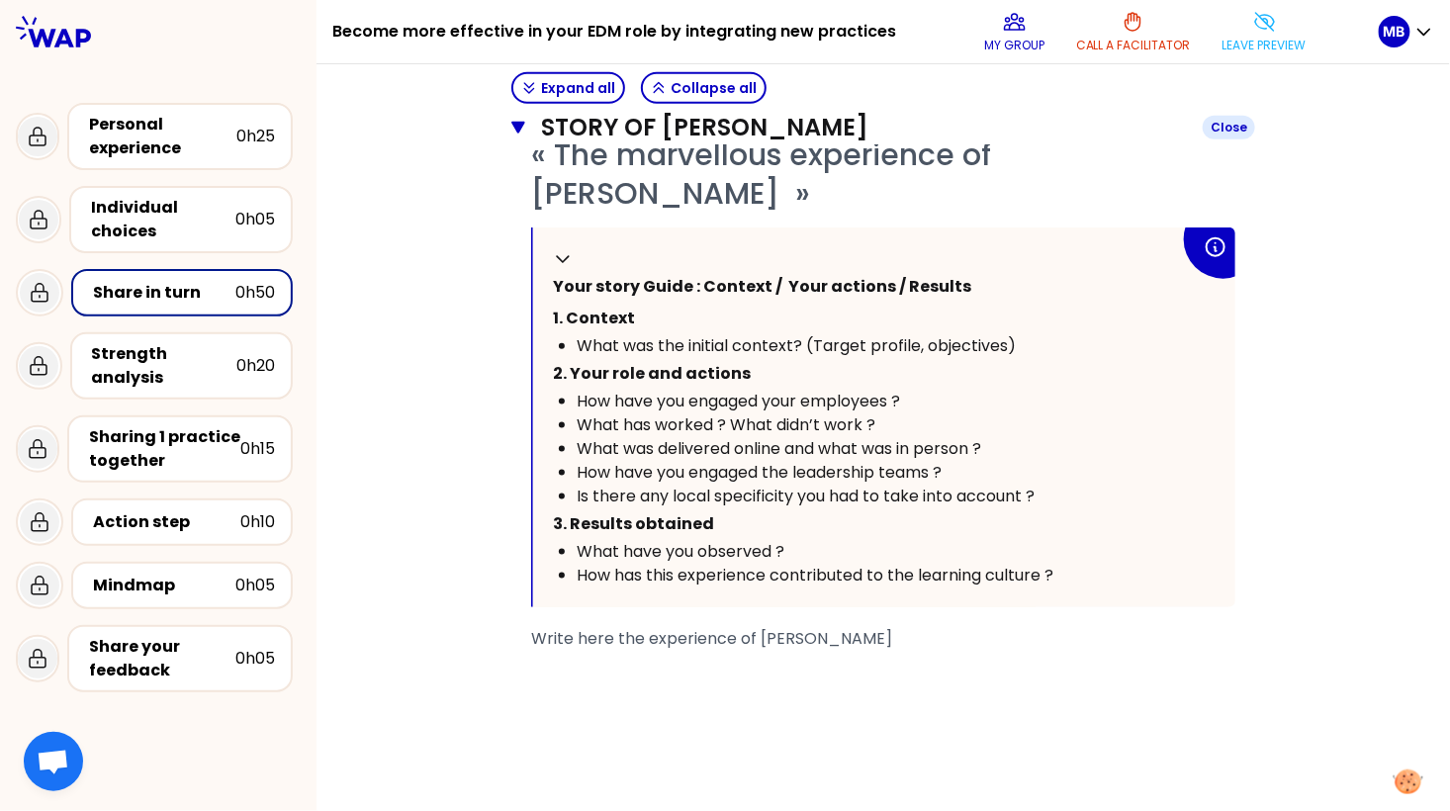
scroll to position [540, 0]
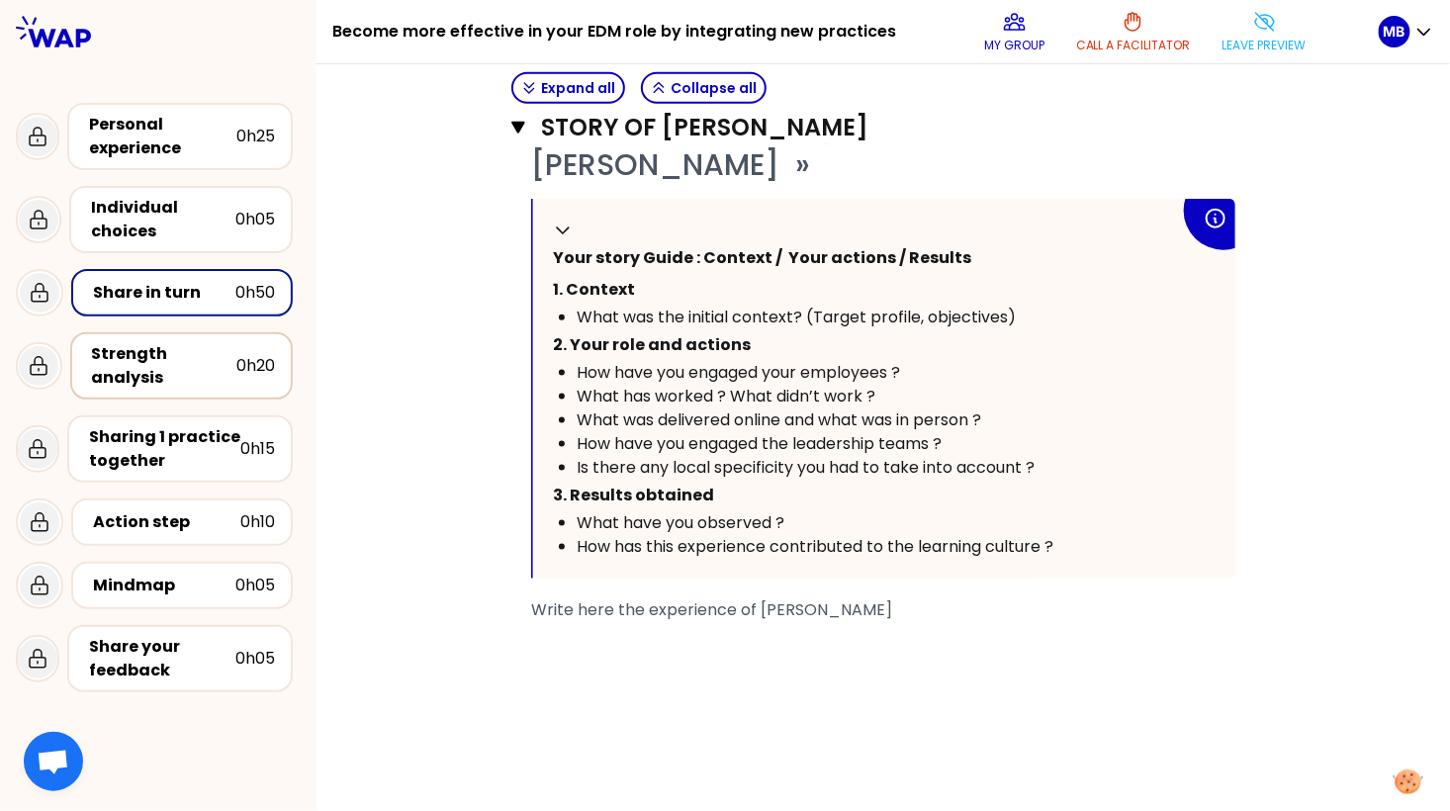
click at [139, 357] on div "Strength analysis" at bounding box center [164, 365] width 144 height 47
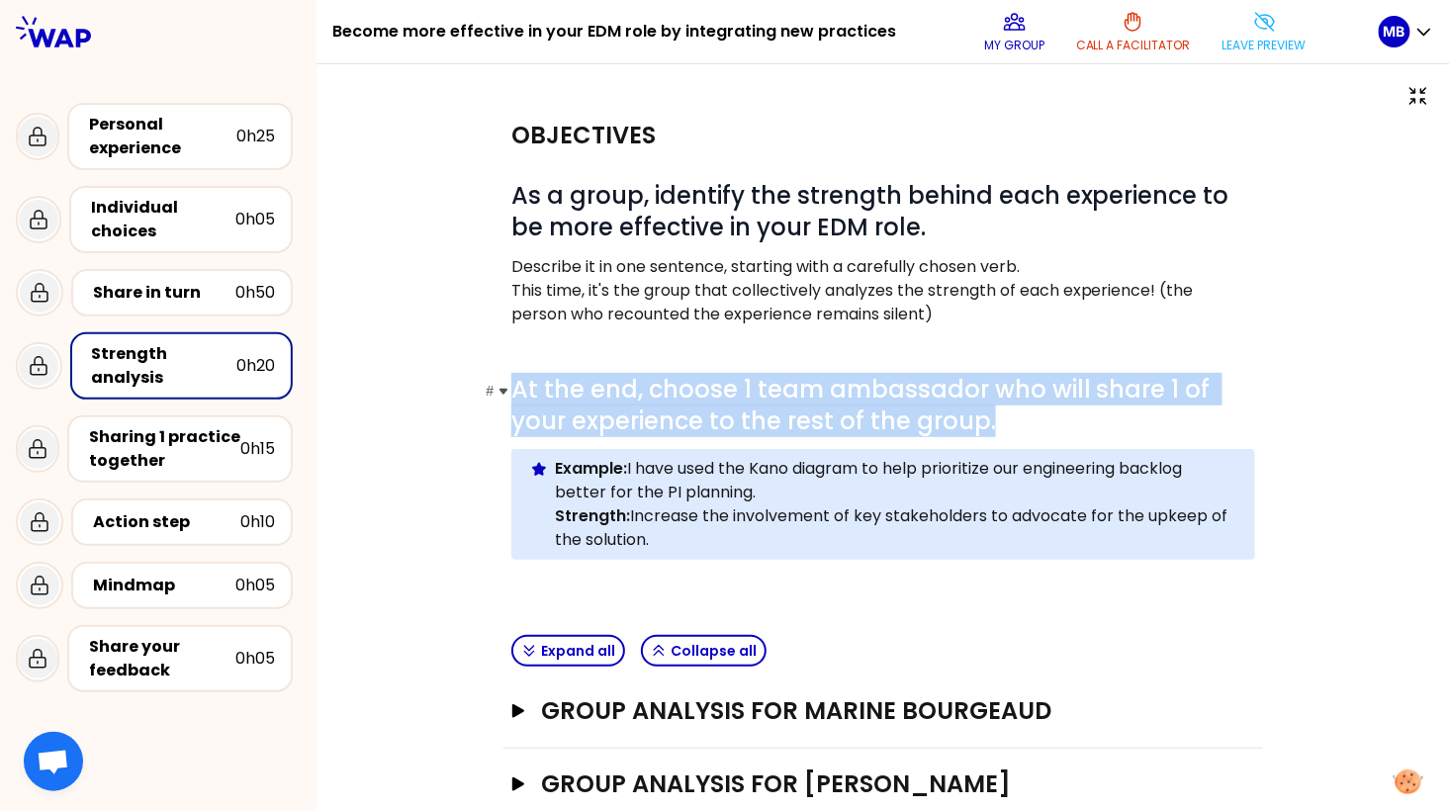
drag, startPoint x: 513, startPoint y: 385, endPoint x: 1002, endPoint y: 422, distance: 490.1
click at [1002, 422] on h1 "# At the end, choose 1 team ambassador who will share 1 of your experience to t…" at bounding box center [883, 405] width 744 height 63
copy span "At the end, choose 1 team ambassador who will share 1 of your experience to the…"
click at [1243, 49] on p "Leave preview" at bounding box center [1265, 46] width 84 height 16
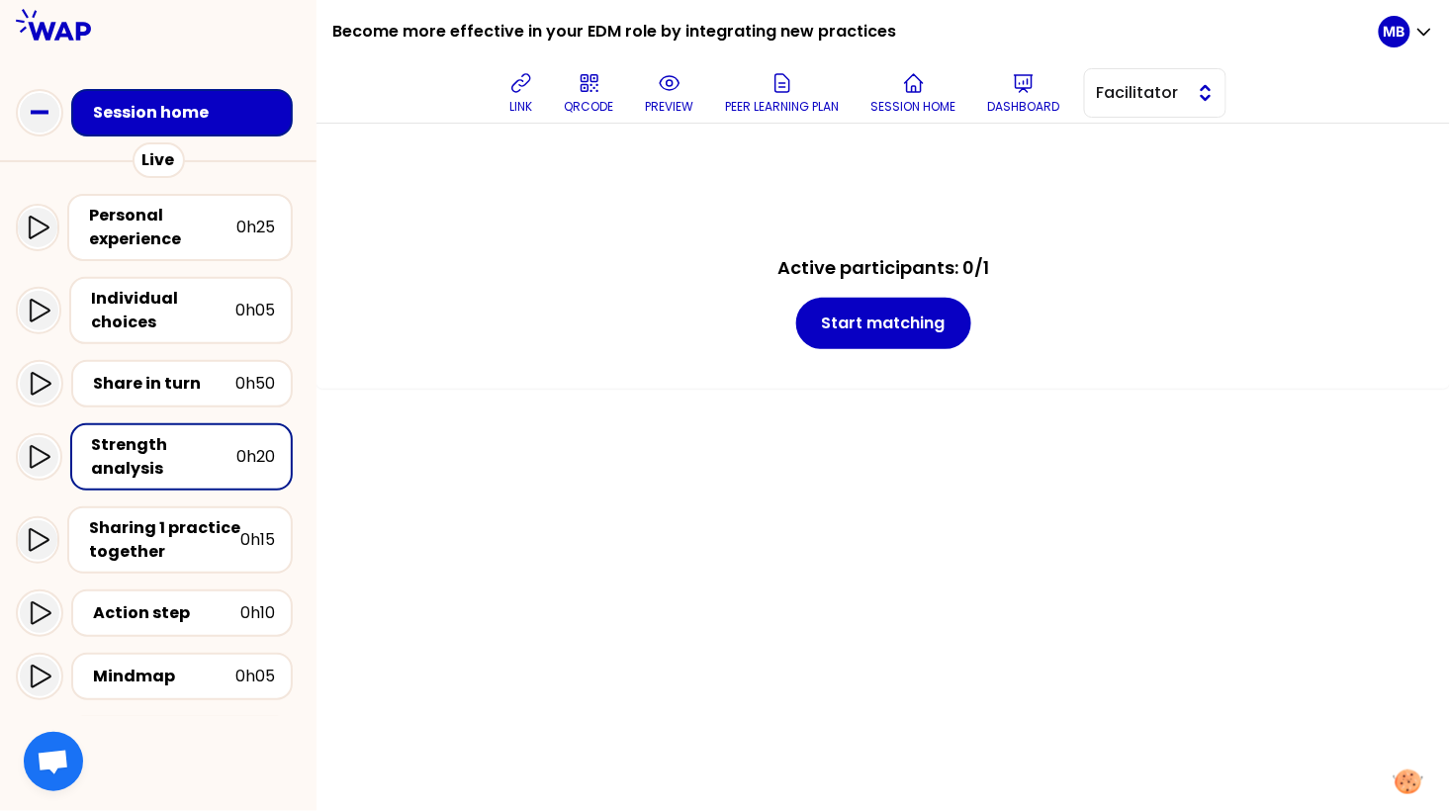
click at [1130, 84] on span "Facilitator" at bounding box center [1141, 93] width 89 height 24
click at [1127, 149] on span "Editor" at bounding box center [1167, 143] width 85 height 24
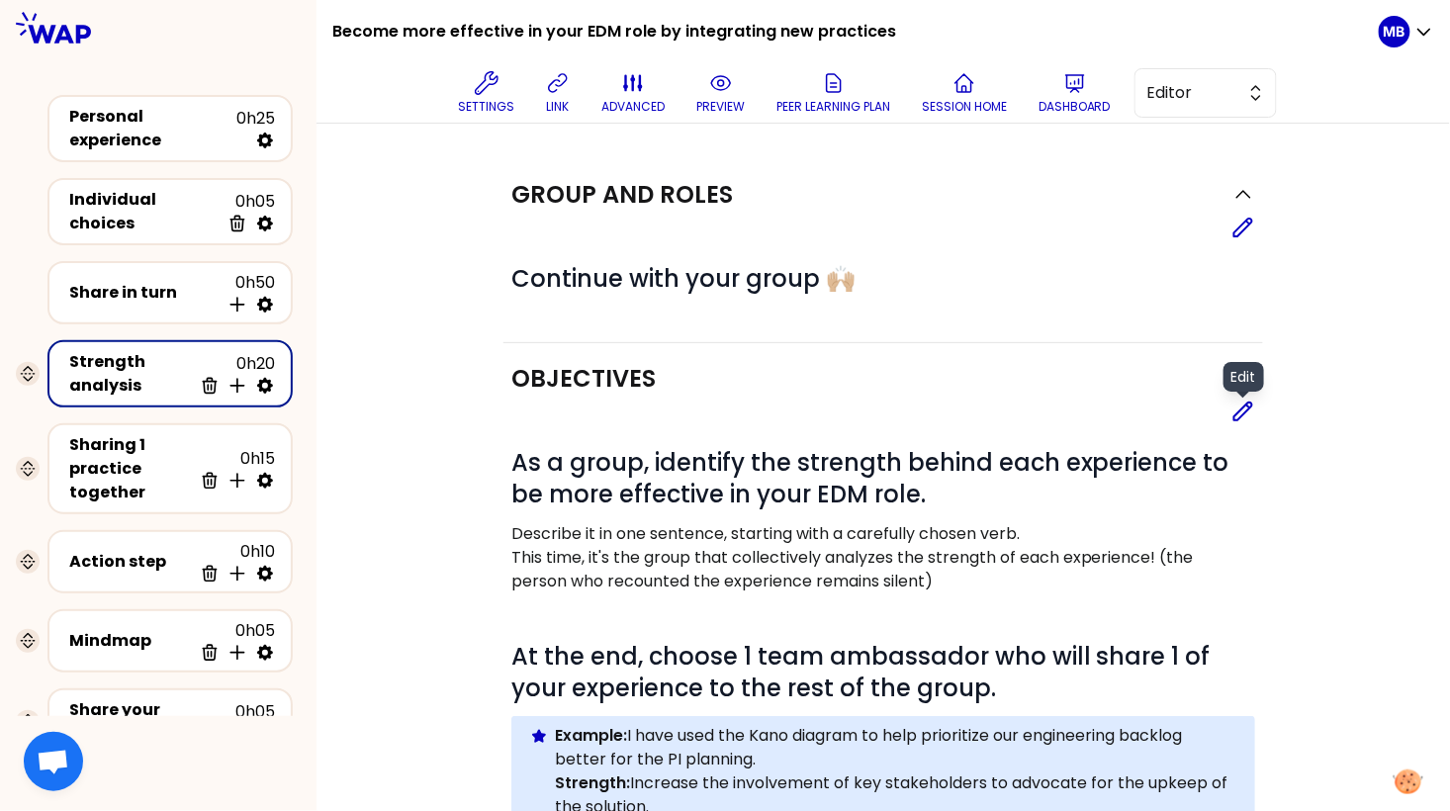
click at [1247, 411] on icon at bounding box center [1244, 412] width 24 height 24
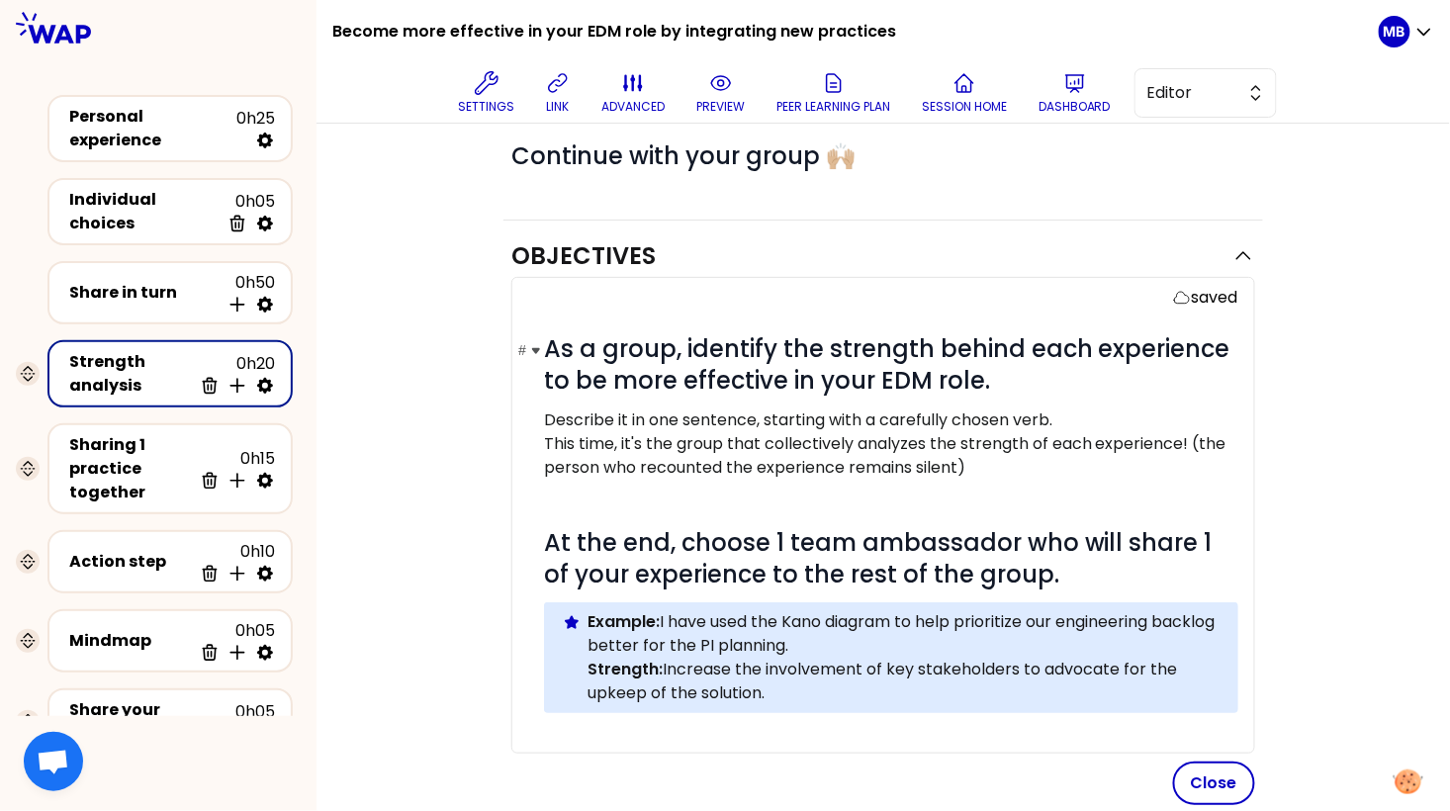
scroll to position [262, 0]
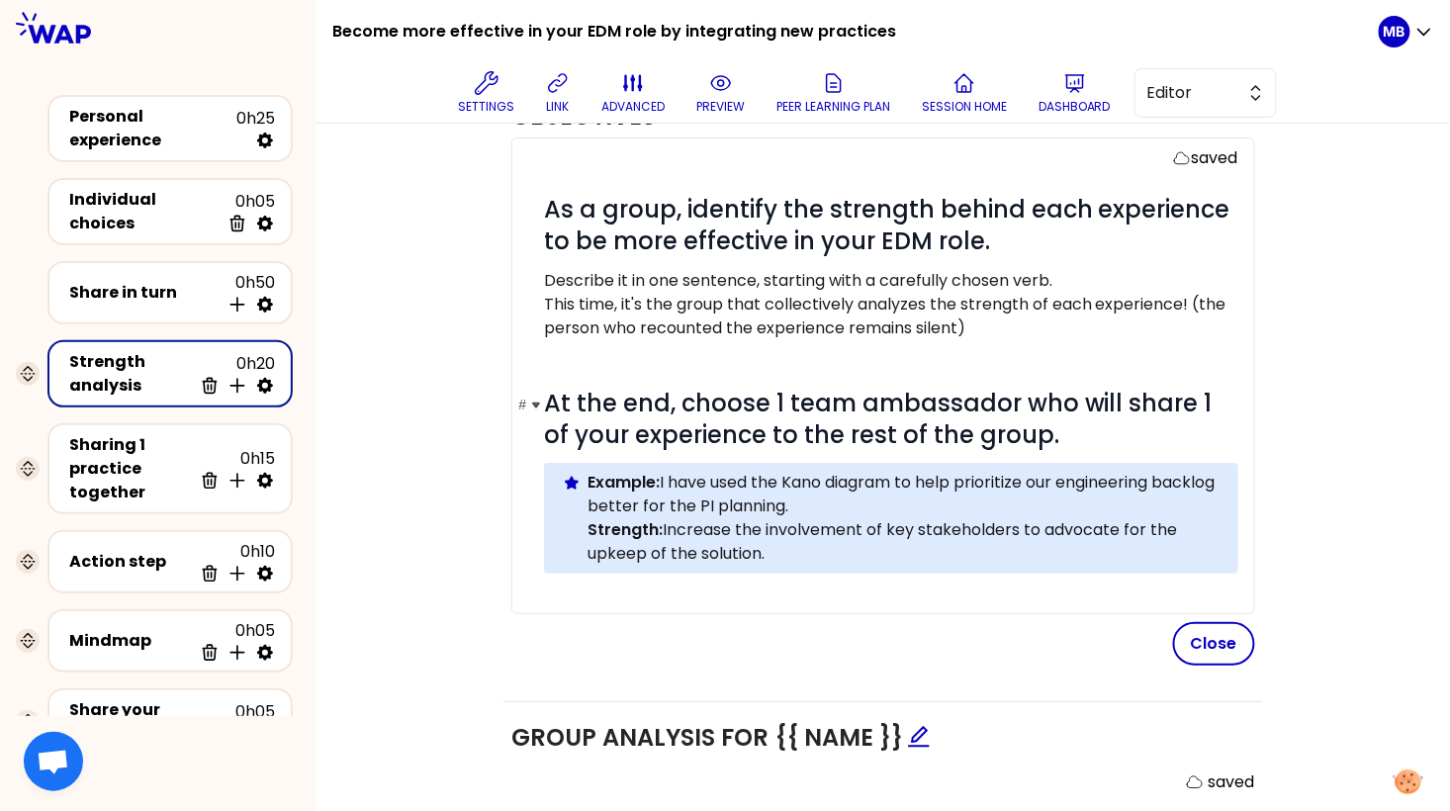
click at [729, 431] on span "At the end, choose 1 team ambassador who will share 1 of your experience to the…" at bounding box center [881, 419] width 675 height 64
click at [777, 400] on span "At the end, choose 1 team ambassador who will share 1 of your experience to the…" at bounding box center [881, 419] width 675 height 64
click at [551, 431] on span "At the end, choose one team ambassador who will share 1 of your experience to t…" at bounding box center [856, 419] width 624 height 64
click at [817, 433] on span "At the end, choose one team ambassador who will share one of your experience to…" at bounding box center [865, 419] width 643 height 64
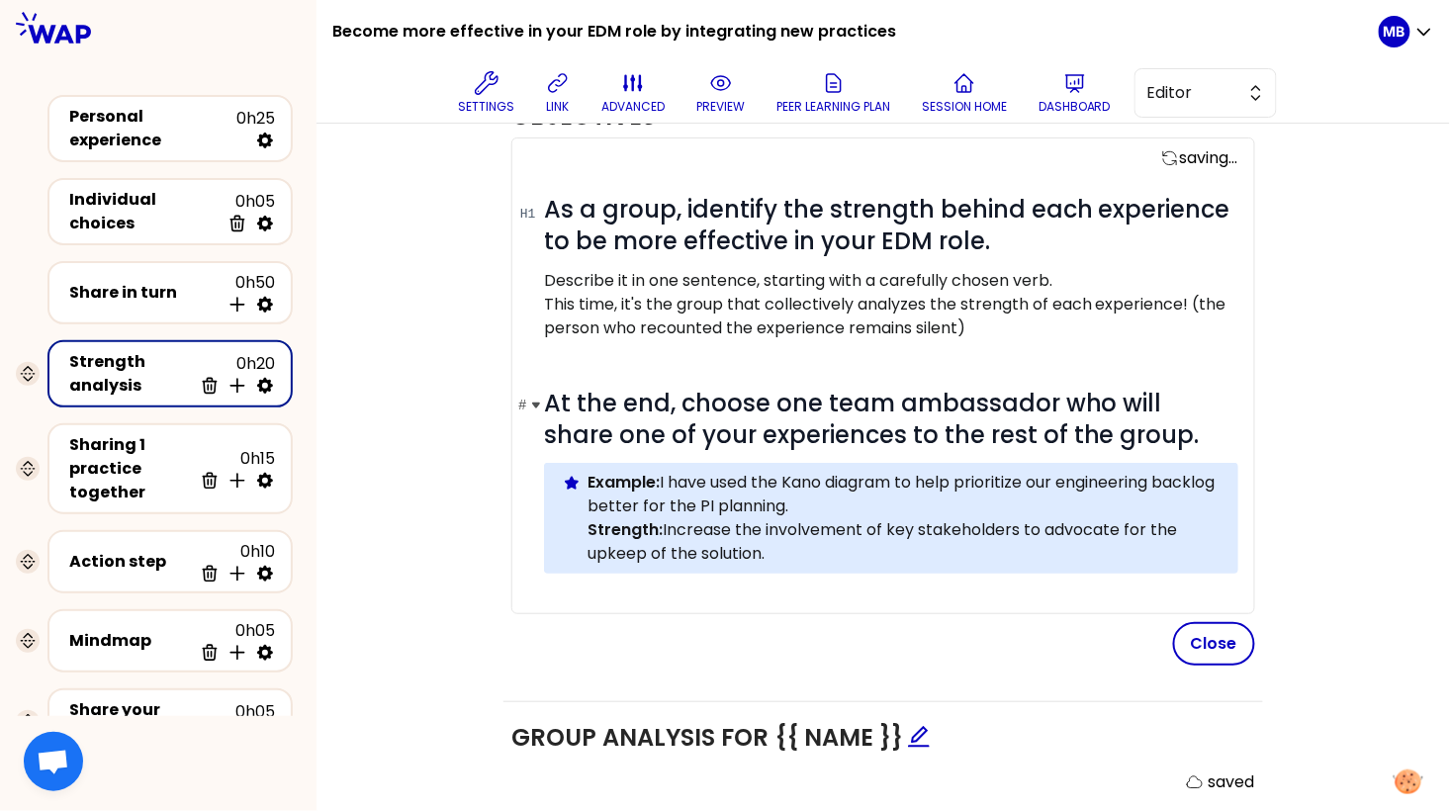
click at [1164, 428] on h1 "# At the end, choose one team ambassador who will share one of your experiences…" at bounding box center [891, 419] width 694 height 63
click at [1216, 646] on button "Close" at bounding box center [1214, 644] width 82 height 44
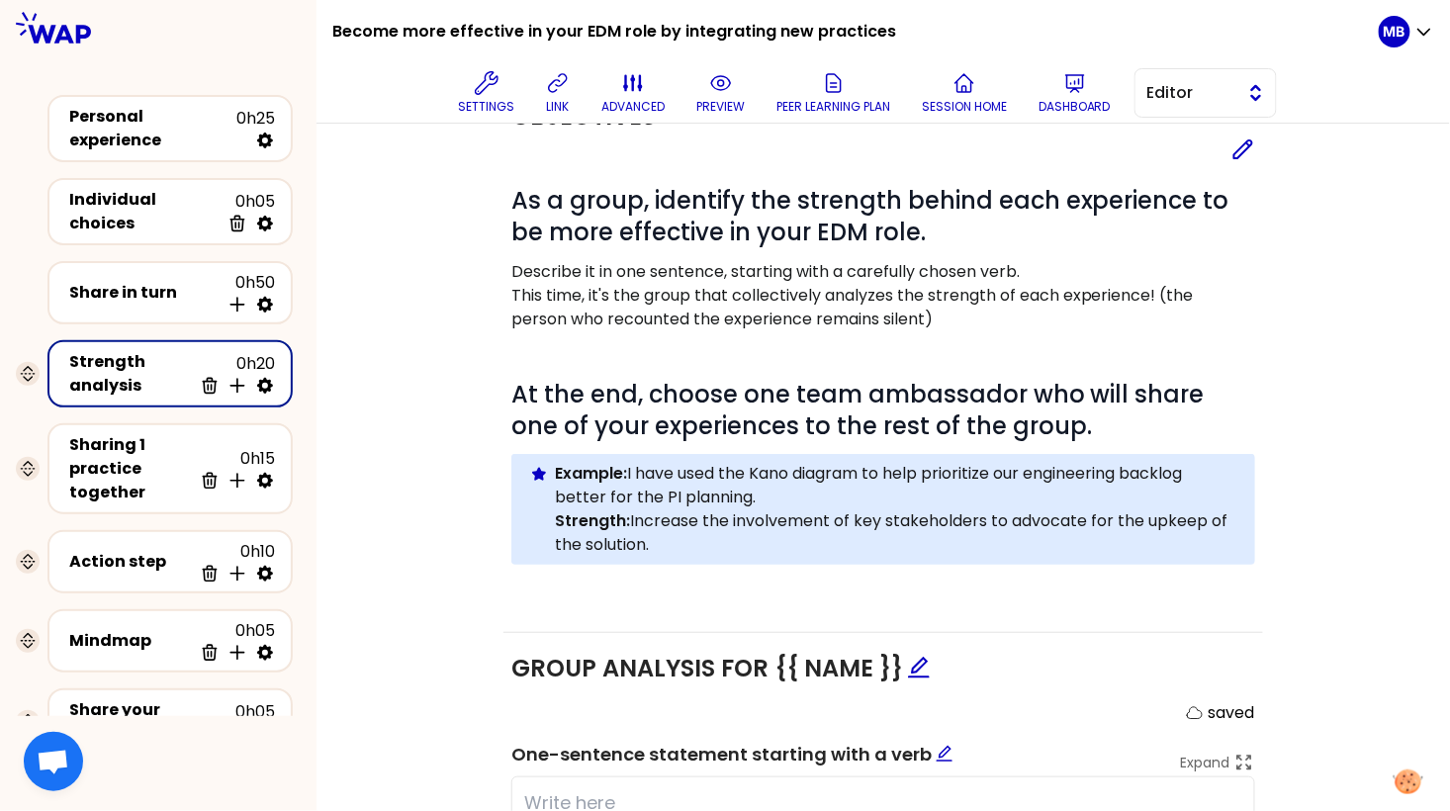
click at [1163, 92] on span "Editor" at bounding box center [1192, 93] width 89 height 24
click at [1166, 176] on li "Facilitator" at bounding box center [1206, 174] width 140 height 32
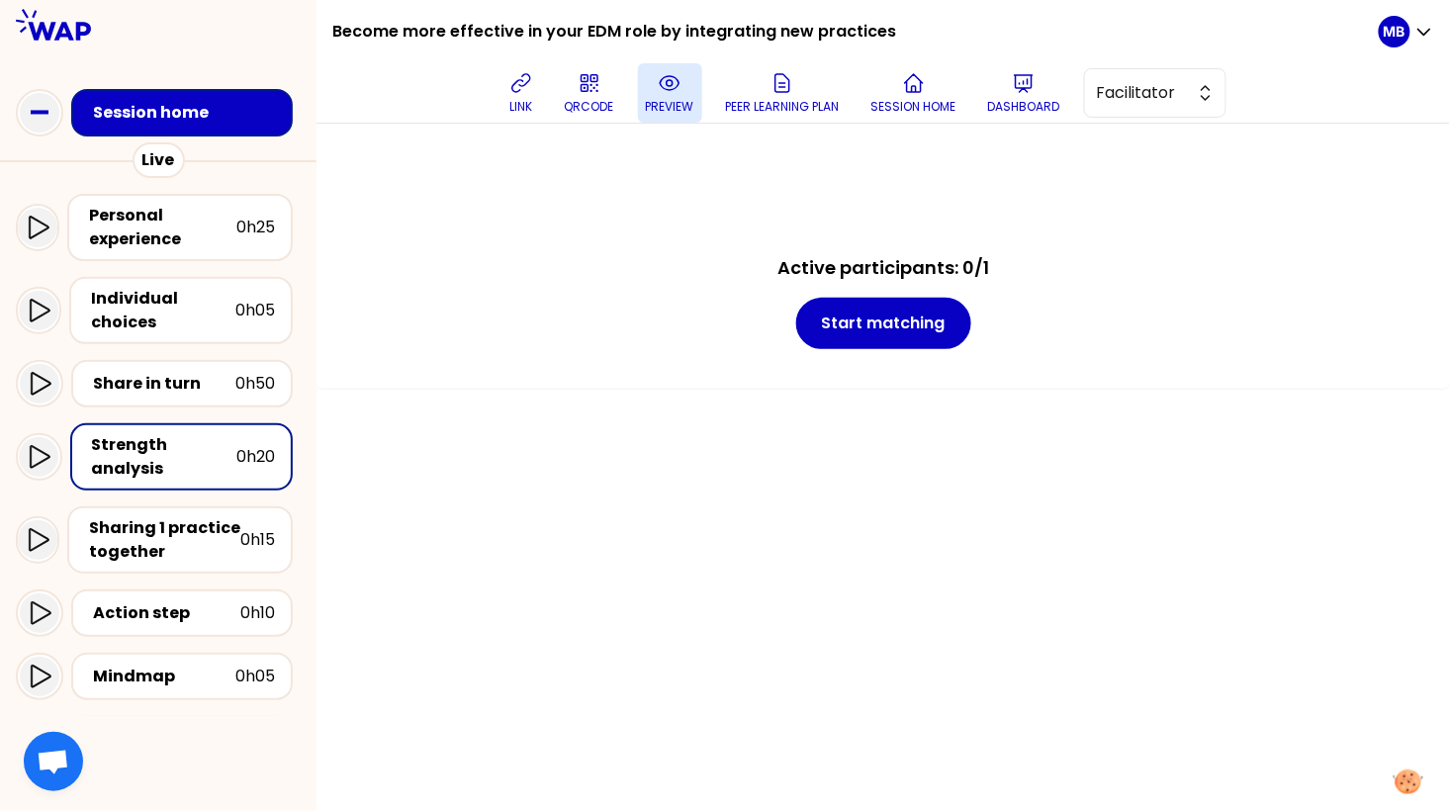
click at [670, 91] on icon at bounding box center [670, 83] width 24 height 24
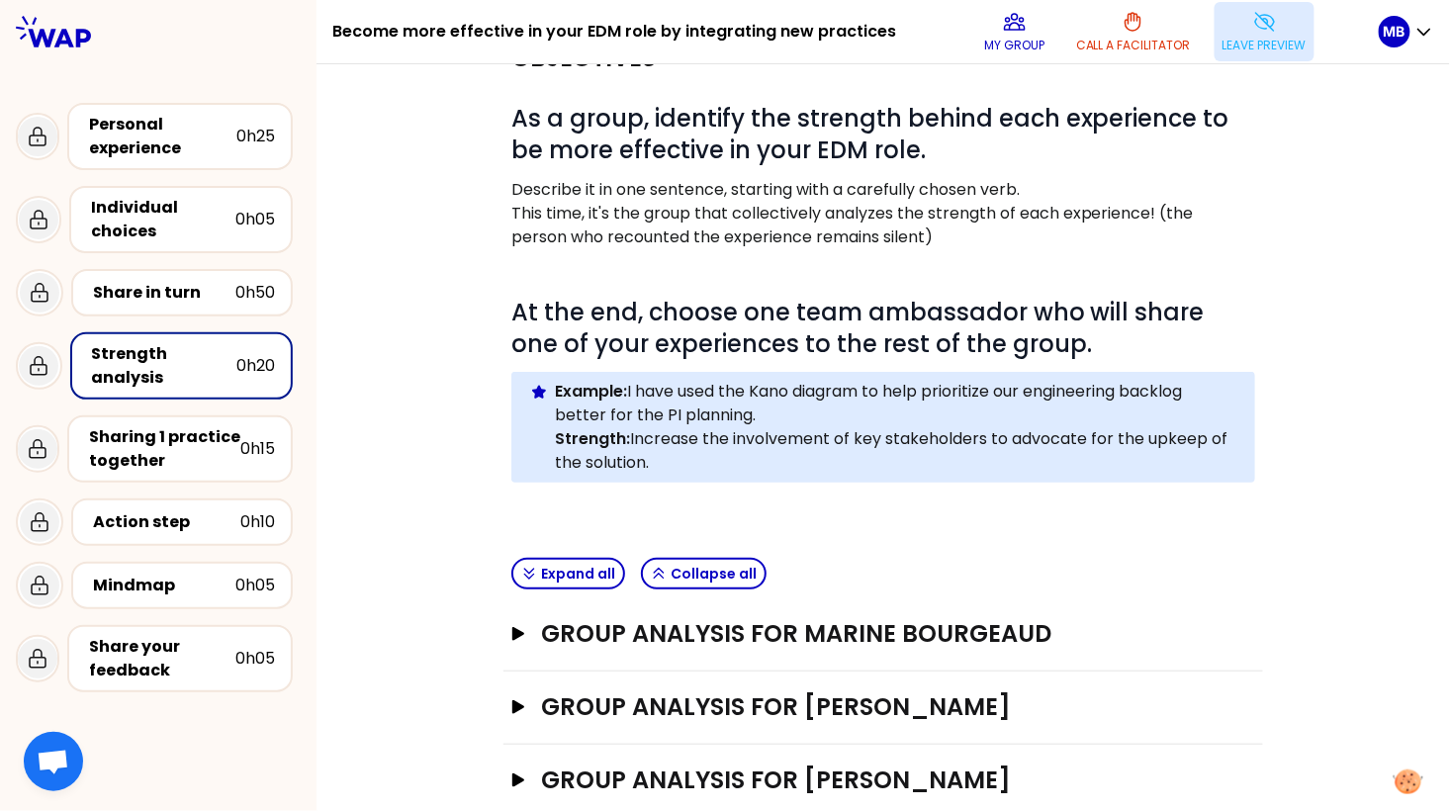
scroll to position [114, 0]
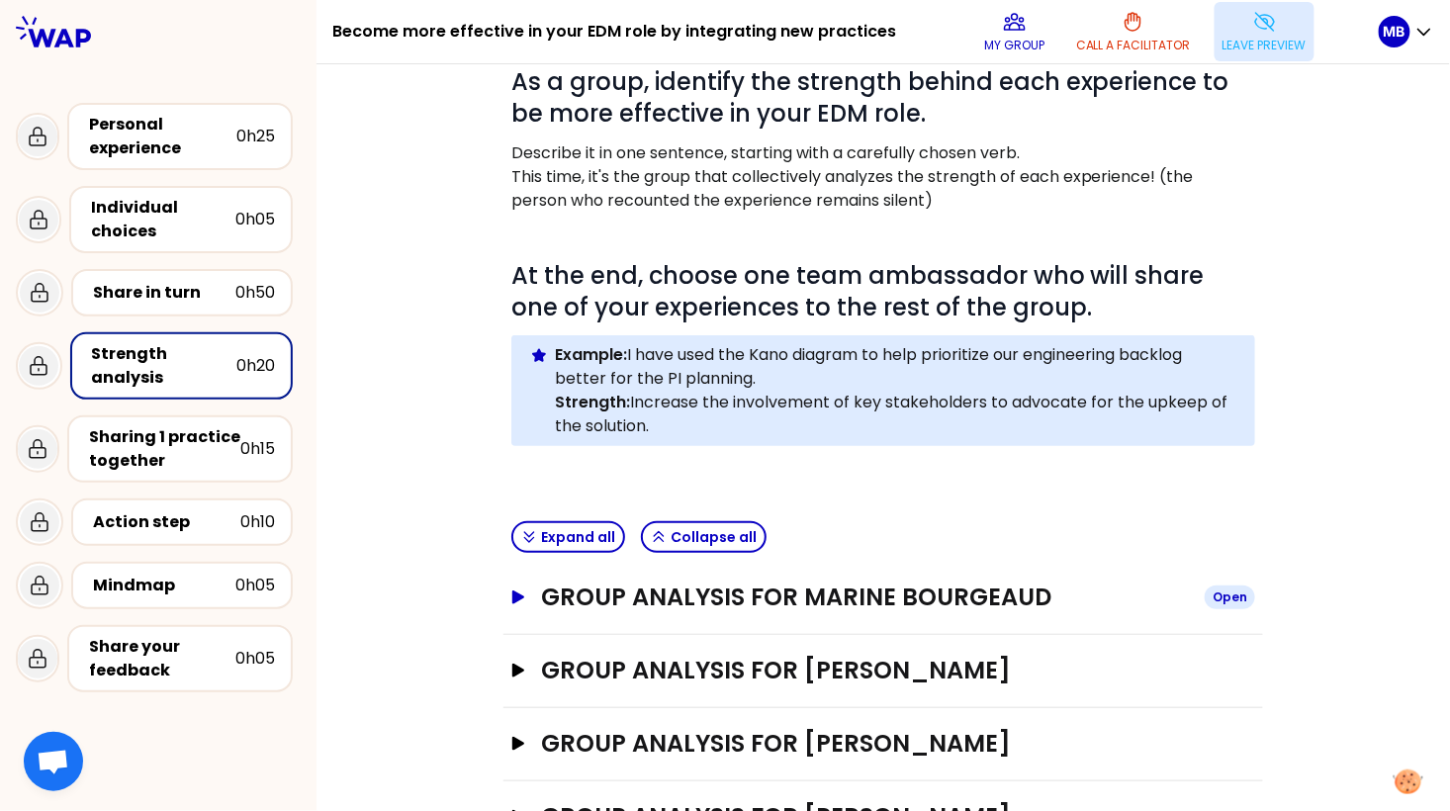
click at [600, 590] on h3 "Group analysis for Marine Bourgeaud" at bounding box center [865, 598] width 648 height 32
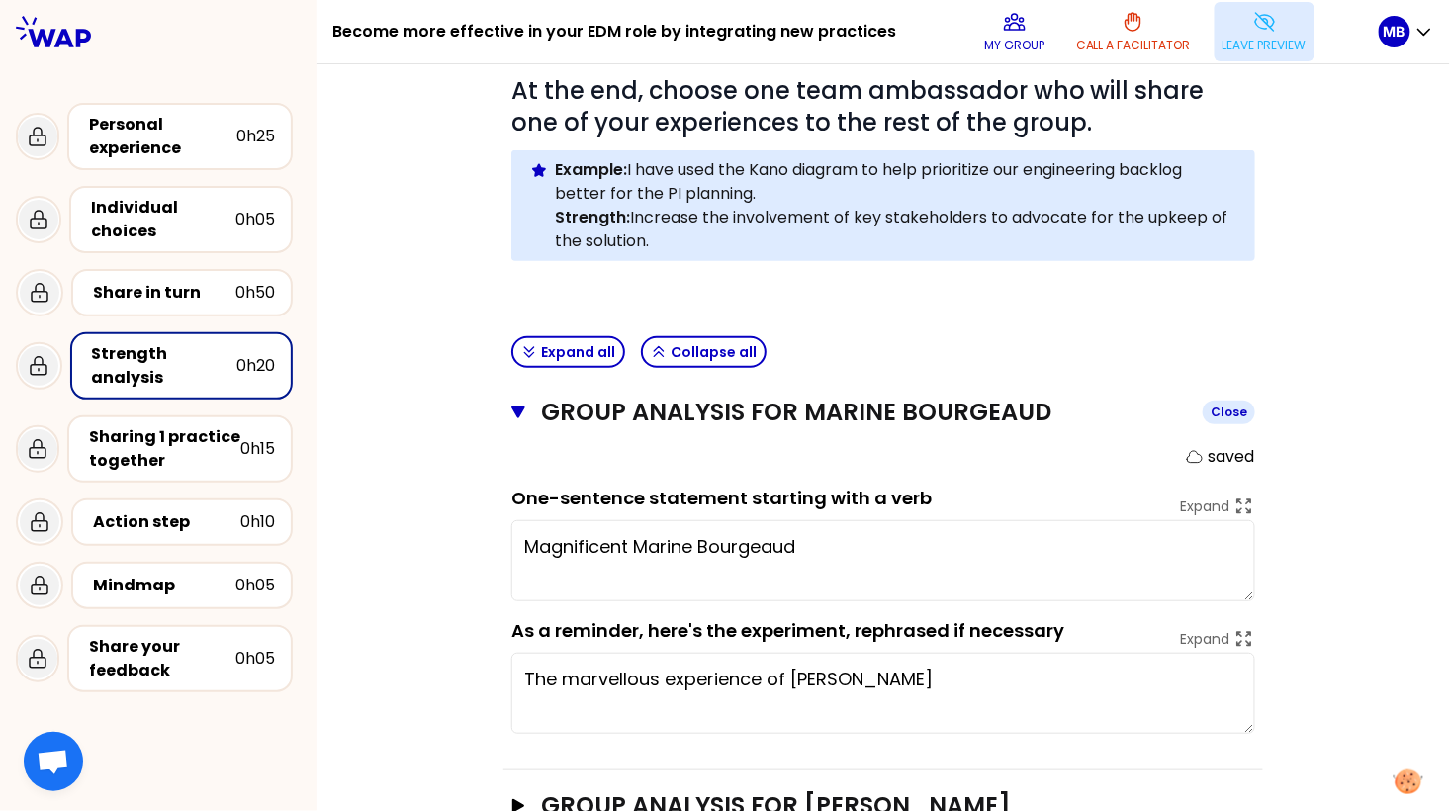
scroll to position [333, 0]
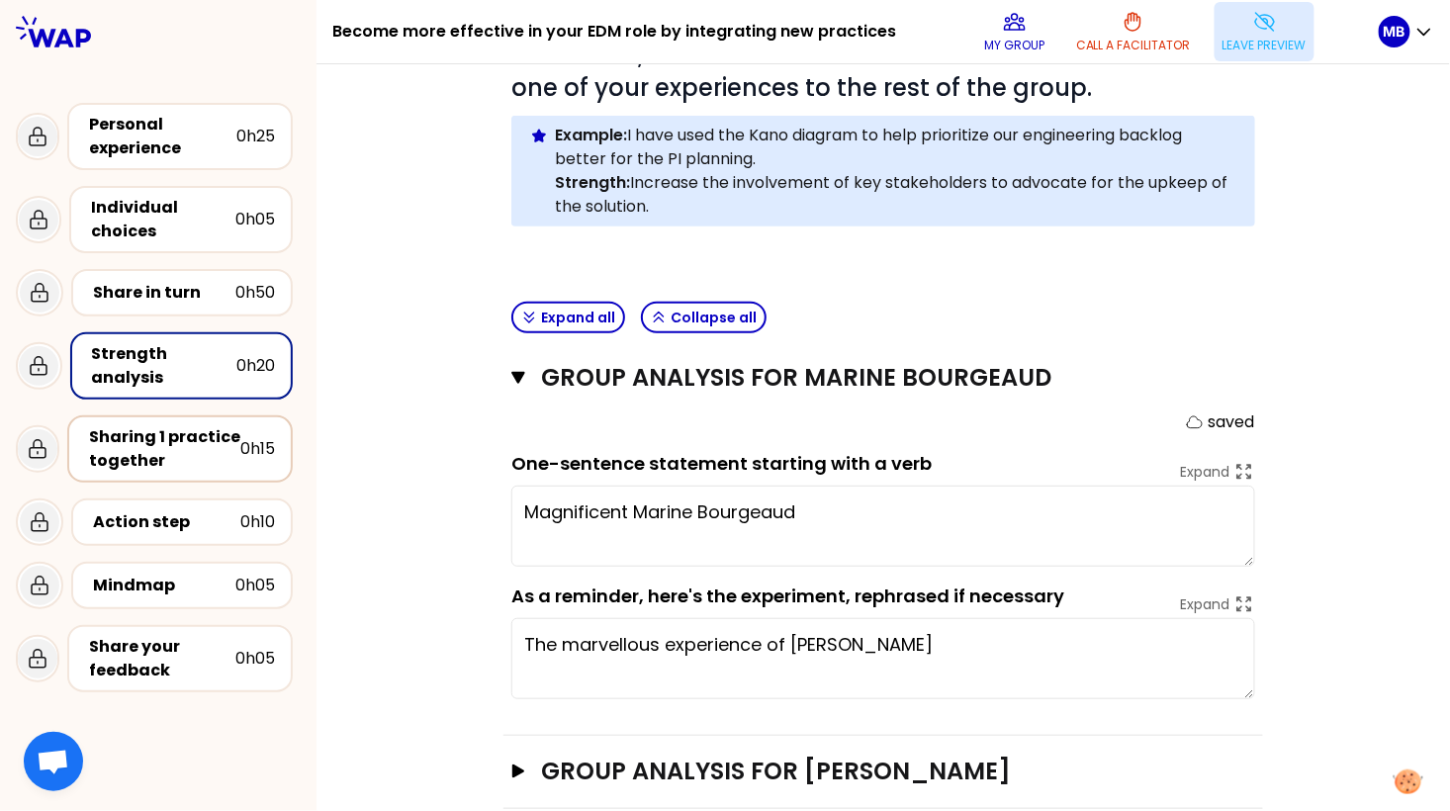
click at [151, 435] on div "Sharing 1 practice together" at bounding box center [164, 448] width 151 height 47
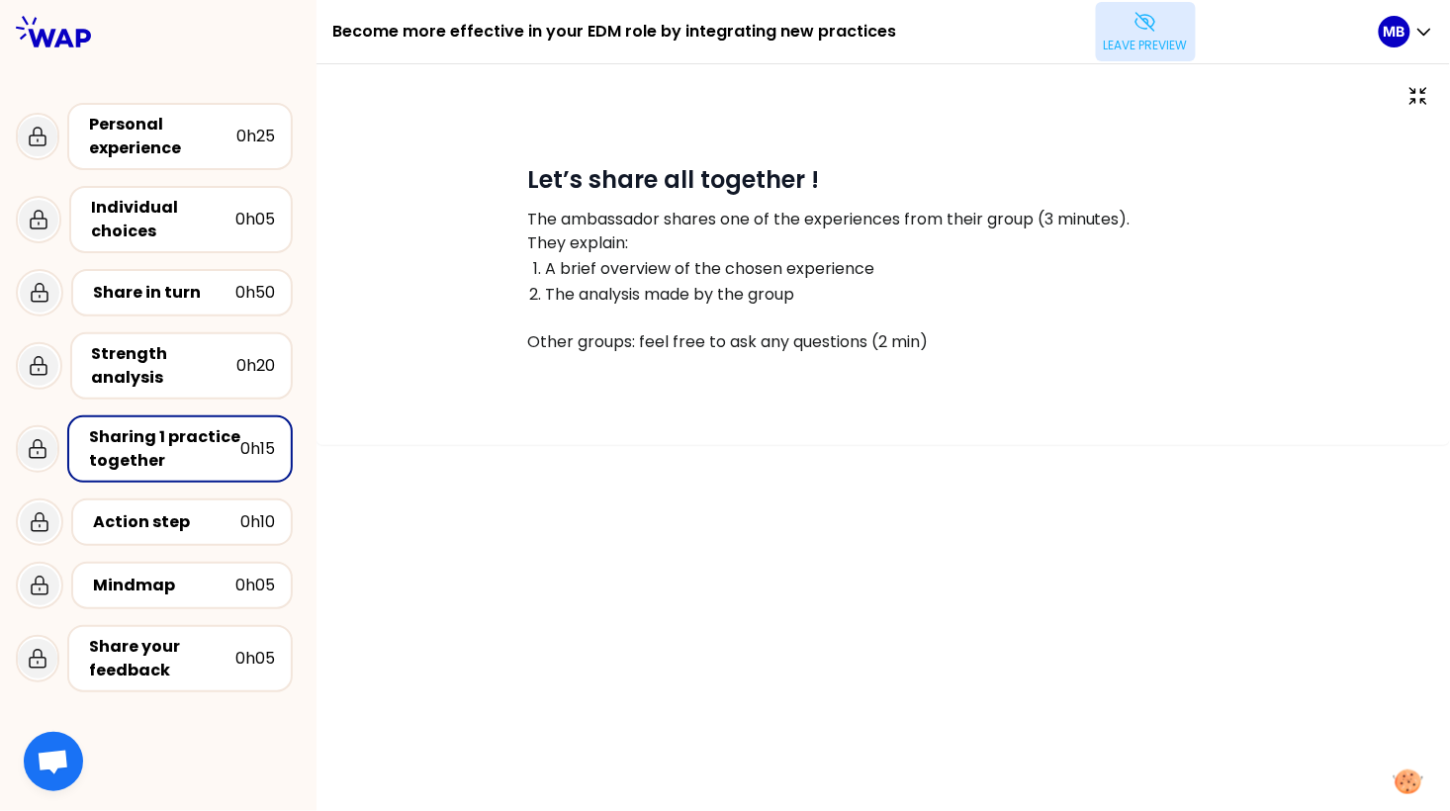
click at [1155, 49] on p "Leave preview" at bounding box center [1146, 46] width 84 height 16
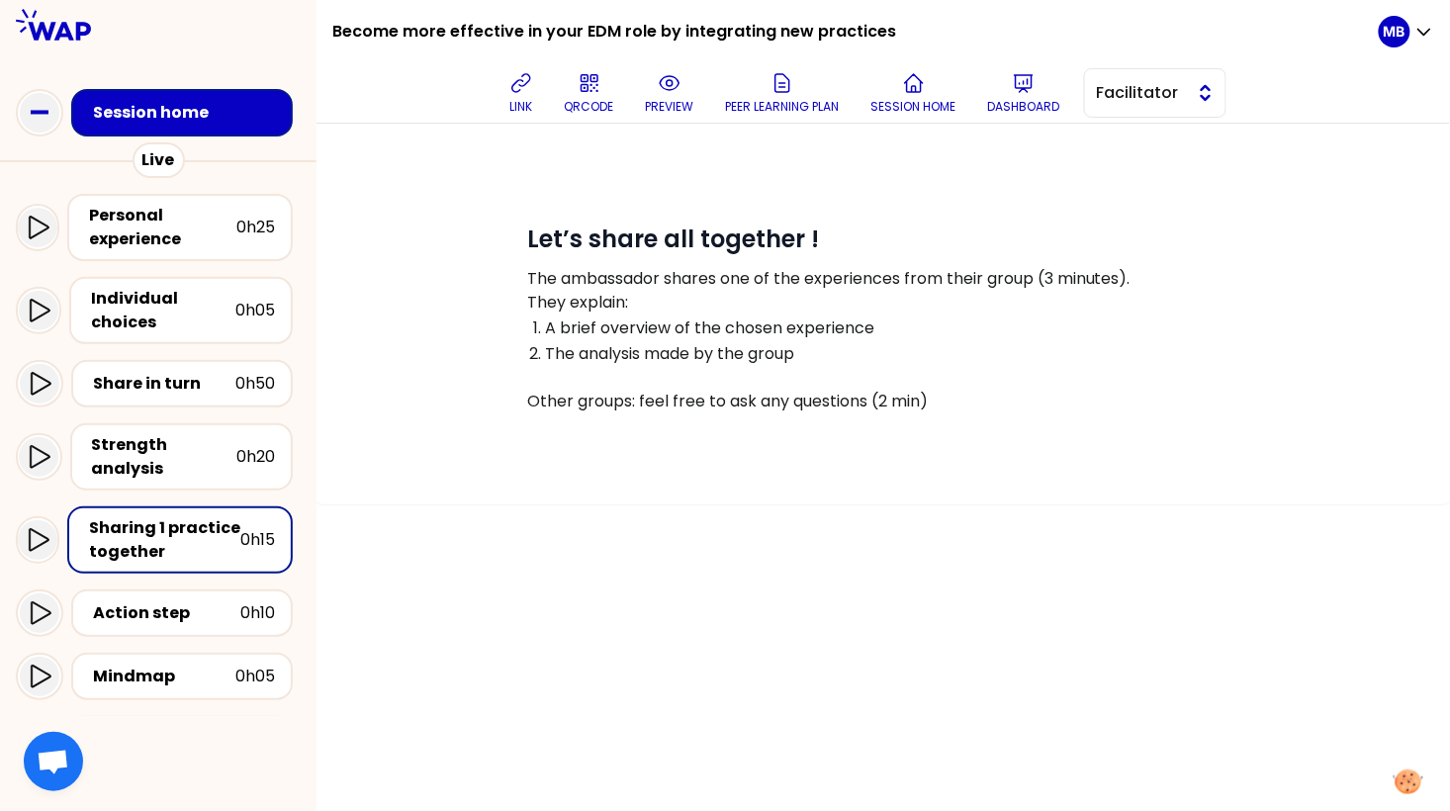
click at [1107, 96] on span "Facilitator" at bounding box center [1141, 93] width 89 height 24
click at [1110, 145] on li "Editor" at bounding box center [1155, 143] width 140 height 32
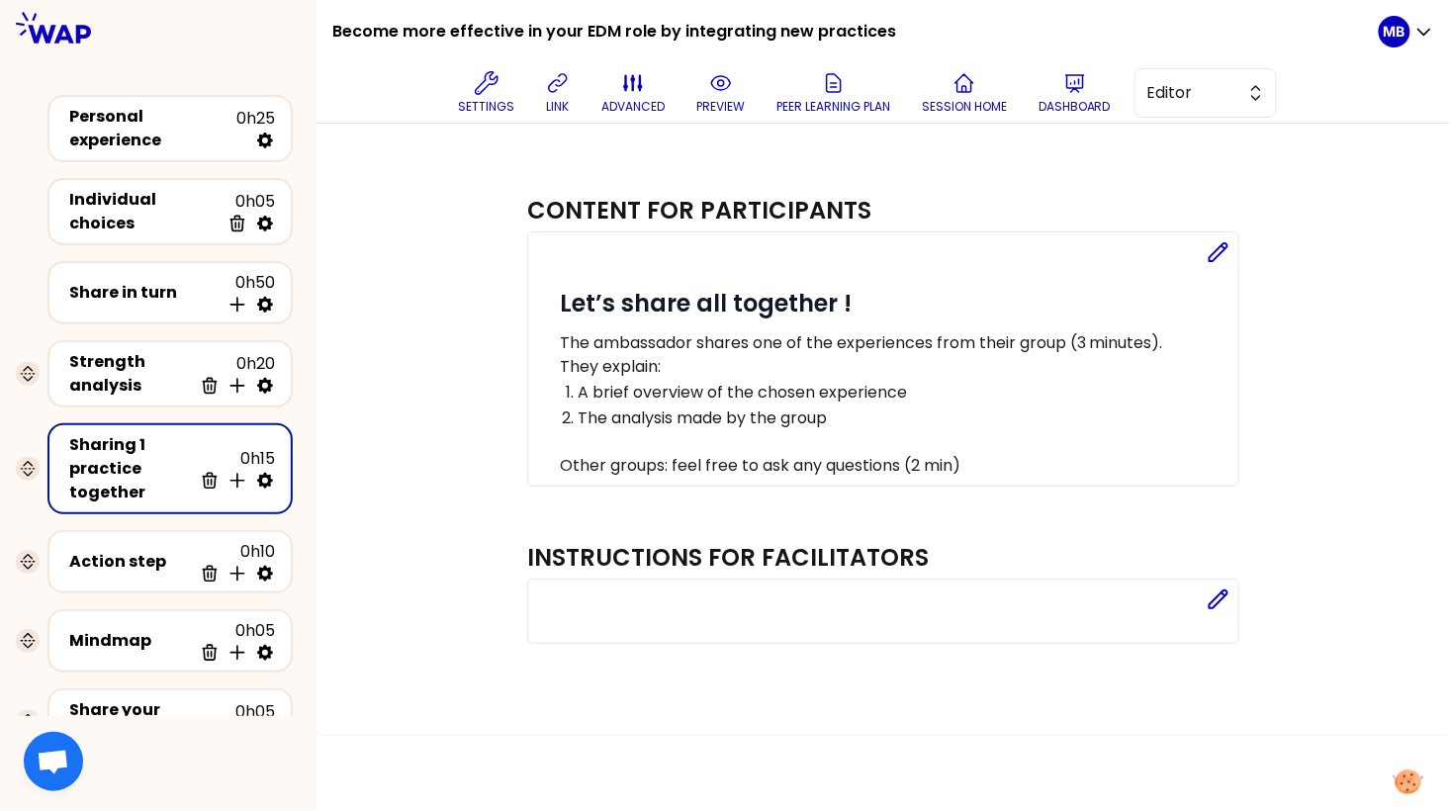
click at [1015, 340] on p "The ambassador shares one of the experiences from their group (3 minutes)." at bounding box center [895, 343] width 671 height 24
click at [1013, 342] on p "The ambassador shares one of the experiences from their group (3 minutes)." at bounding box center [895, 343] width 671 height 24
click at [1228, 247] on icon at bounding box center [1219, 252] width 24 height 24
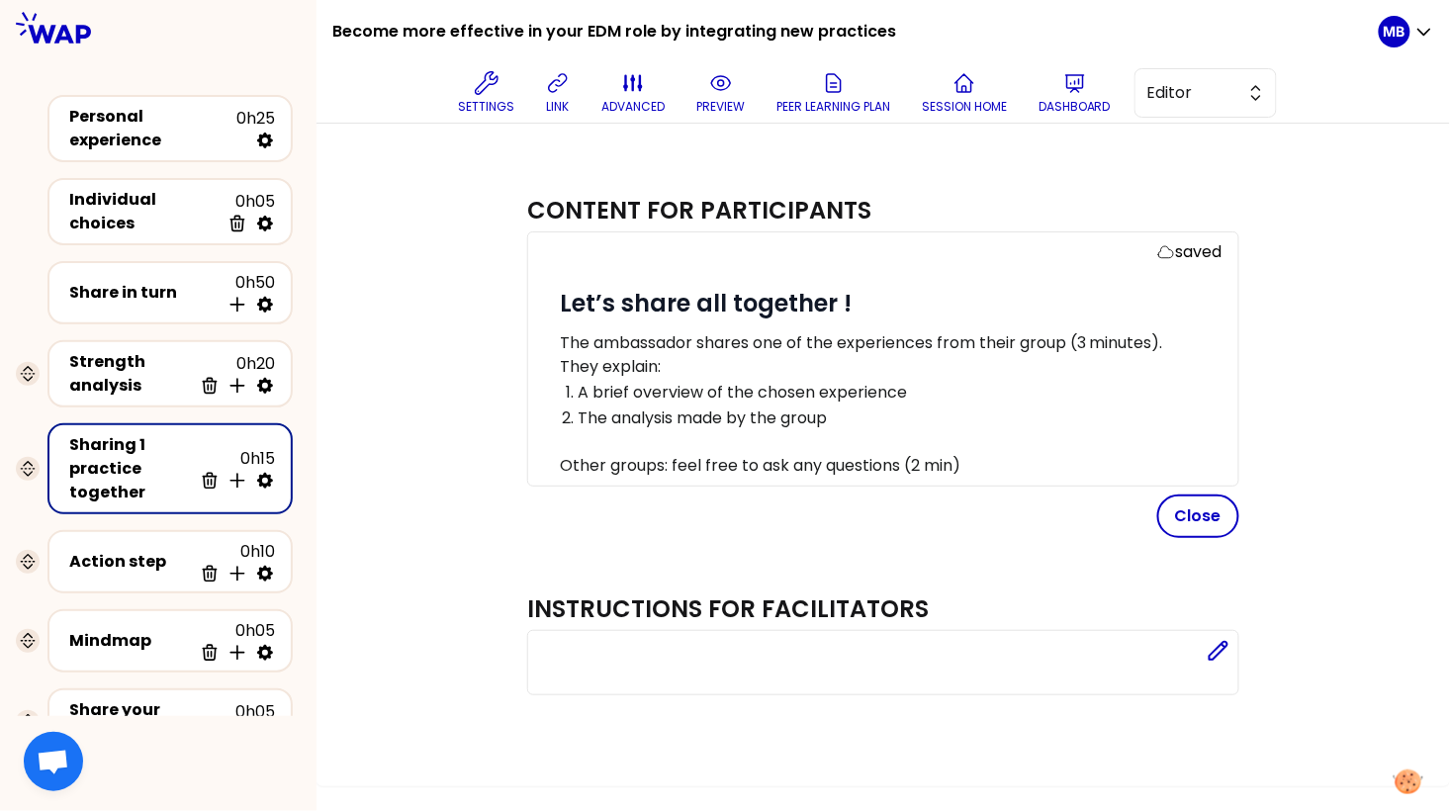
click at [1013, 347] on p "The ambassador shares one of the experiences from their group (3 minutes)." at bounding box center [891, 343] width 663 height 24
click at [691, 348] on p "The ambassador shares one of the experiences from her/ his group (3 minutes)." at bounding box center [891, 343] width 663 height 24
click at [761, 342] on p "The ambassadors shares one of the experiences from her/ his group (3 minutes)." at bounding box center [891, 343] width 663 height 24
click at [711, 363] on p "They explain:" at bounding box center [891, 367] width 663 height 24
click at [1038, 336] on p "The ambassadors share one of the experiences from her/ his group (3 minutes)." at bounding box center [891, 343] width 663 height 24
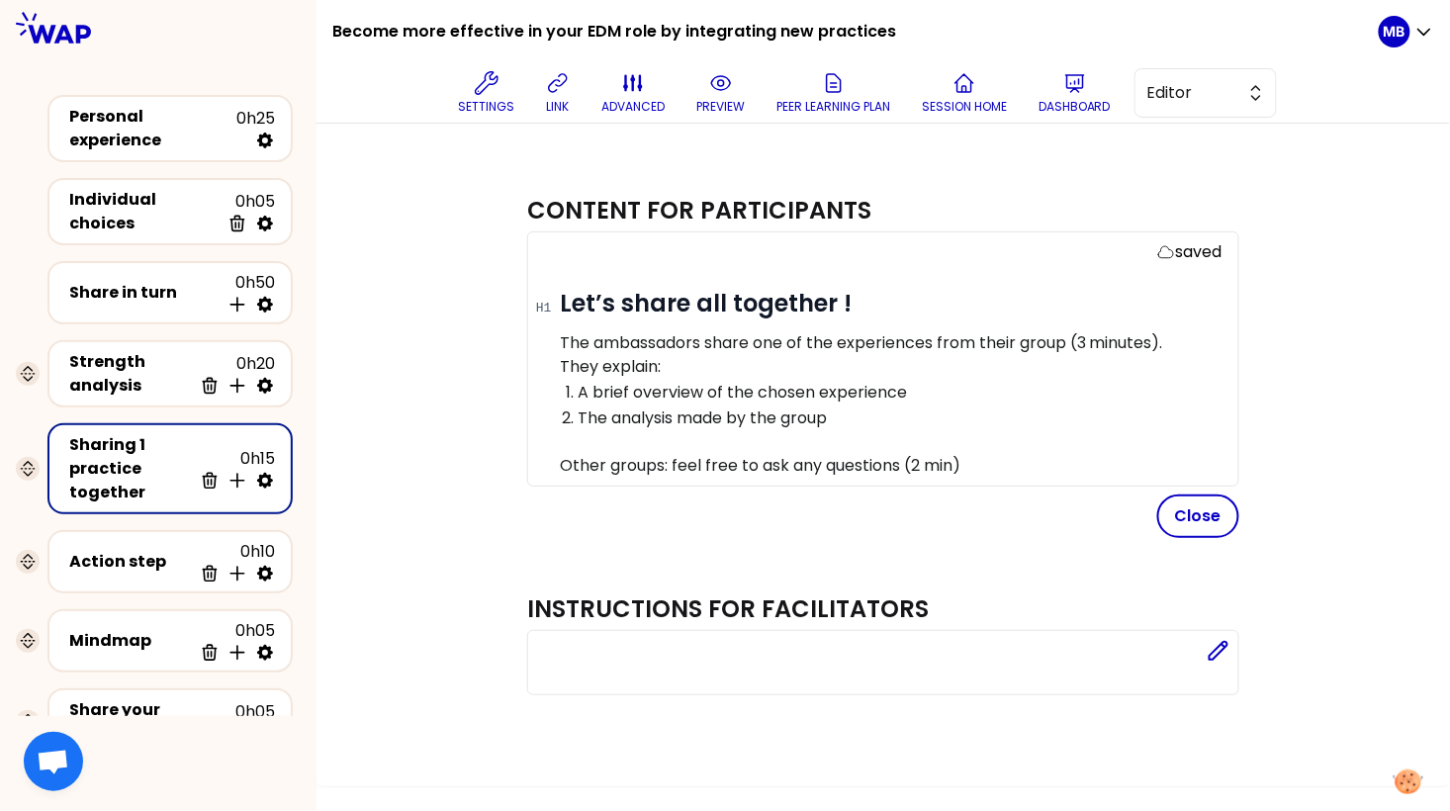
click at [945, 365] on p "They explain:" at bounding box center [891, 367] width 663 height 24
click at [1187, 503] on button "Close" at bounding box center [1198, 517] width 82 height 44
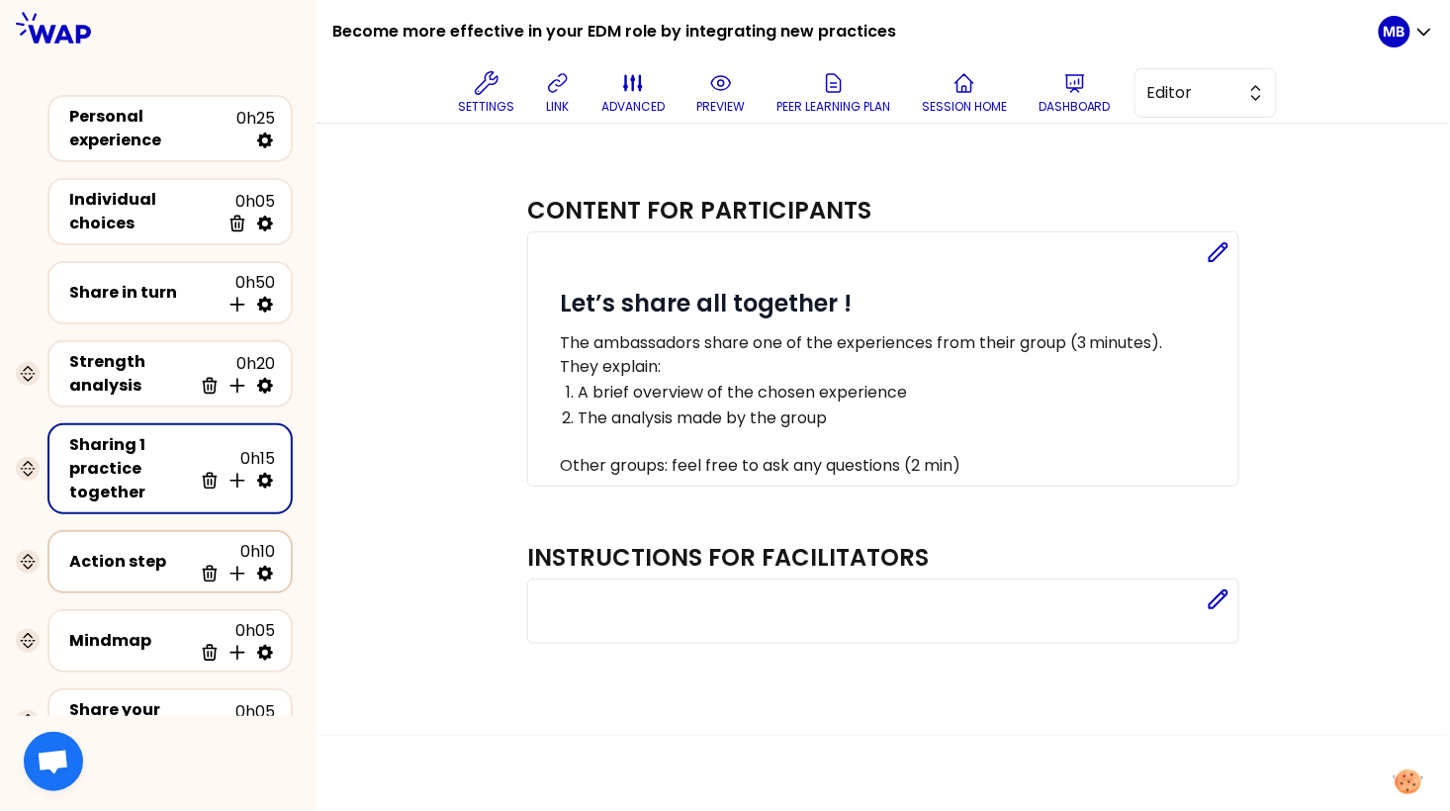
click at [201, 544] on div "0h10 Delete Insert activity below" at bounding box center [233, 562] width 83 height 44
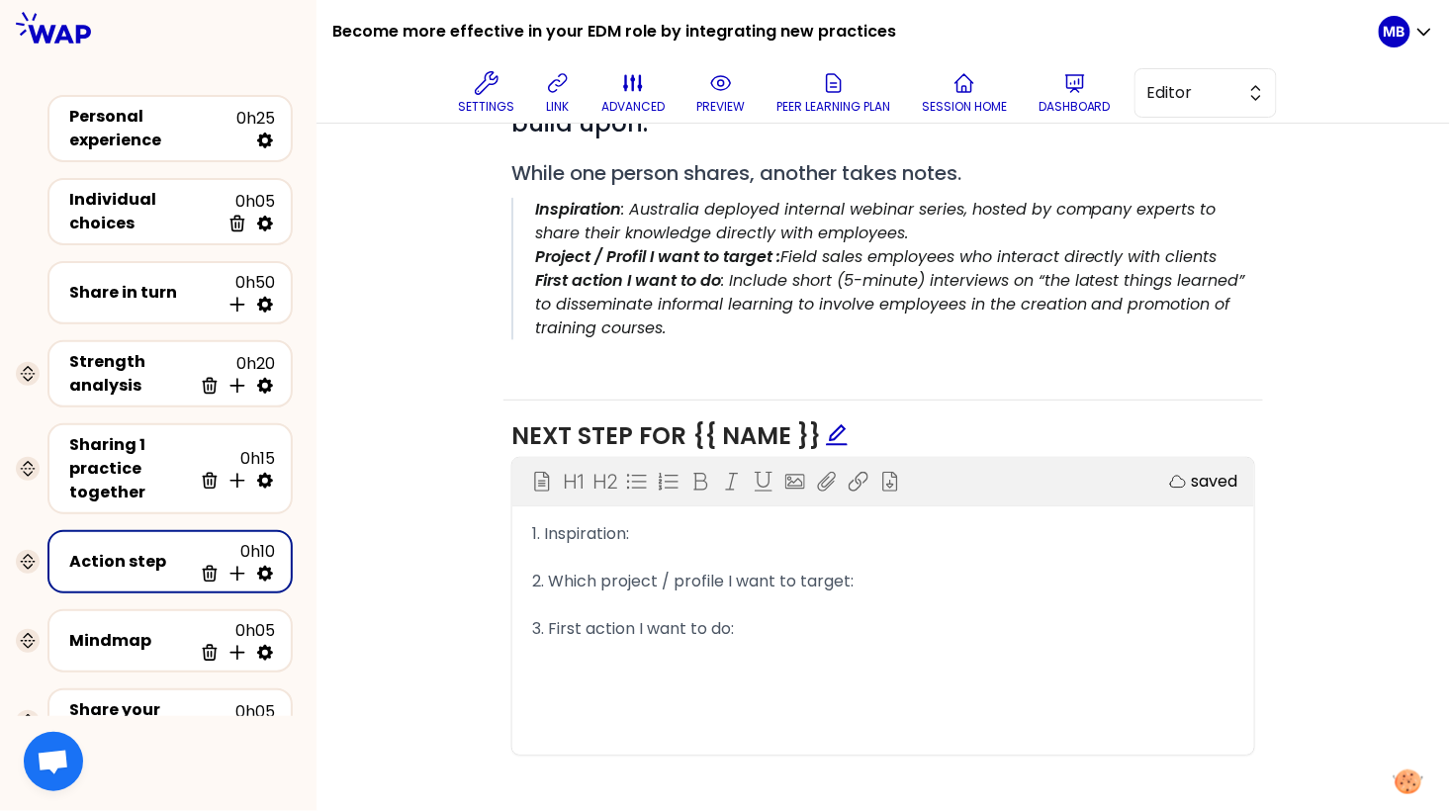
scroll to position [505, 0]
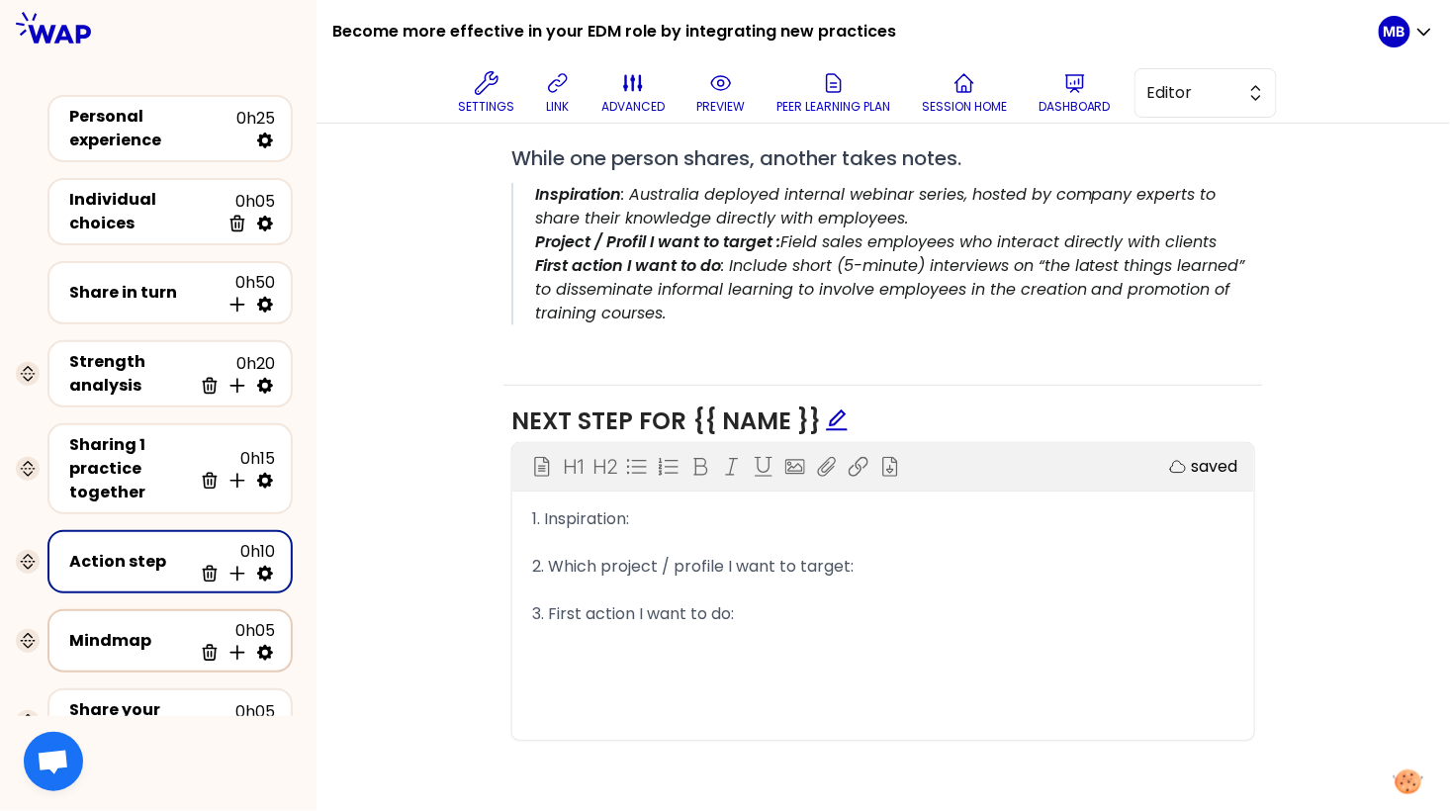
click at [138, 654] on div "Mindmap 0h05 Delete Insert activity below" at bounding box center [169, 640] width 245 height 63
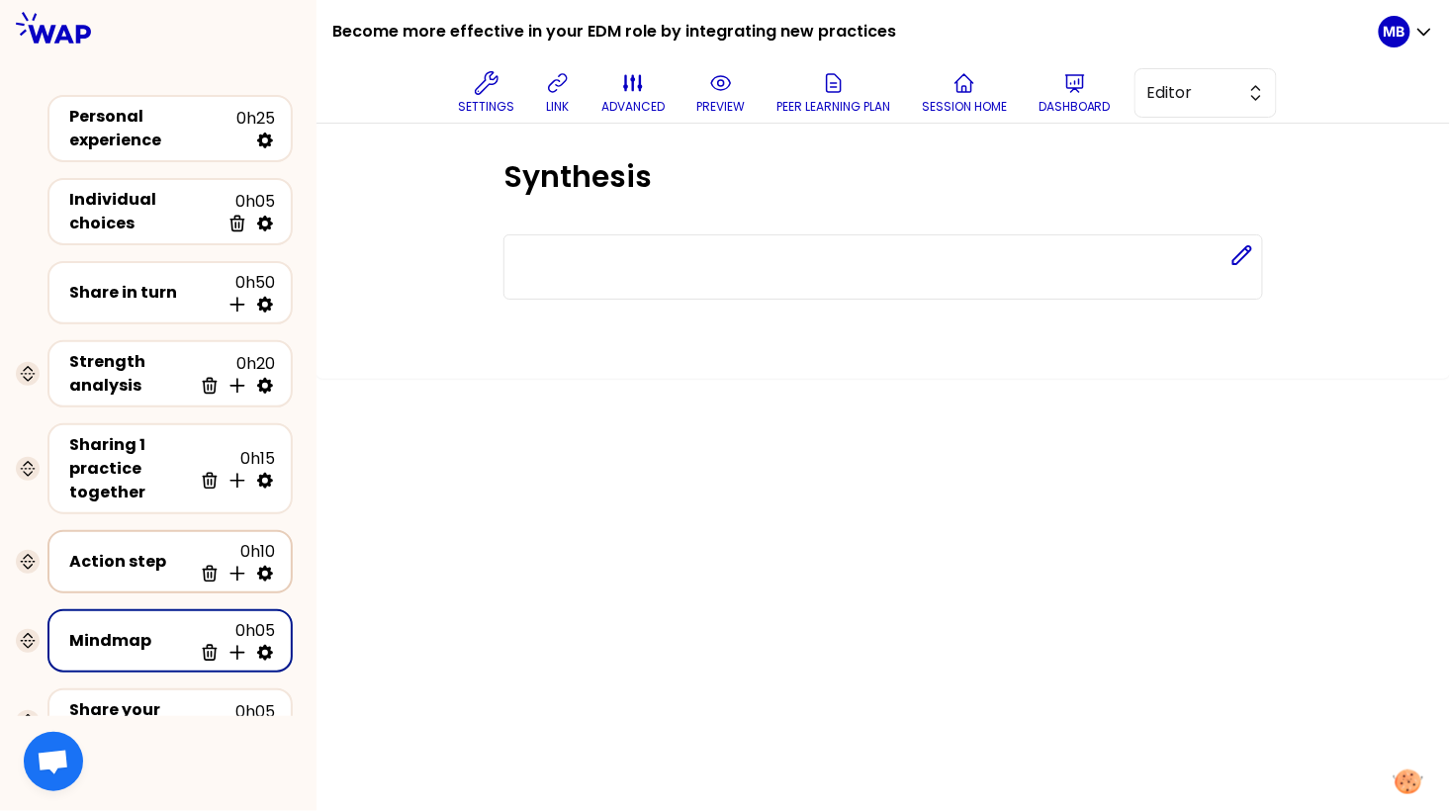
scroll to position [79, 0]
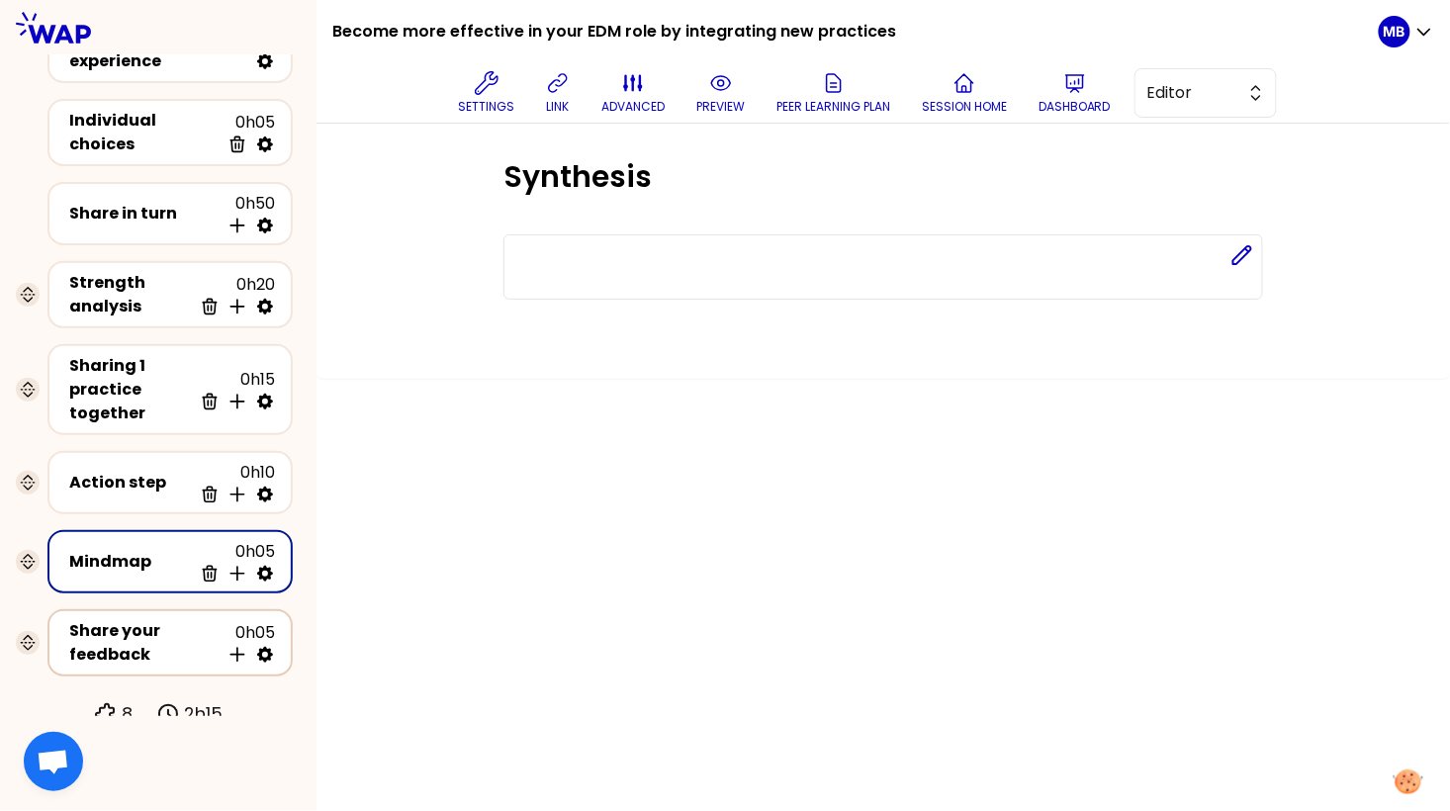
click at [125, 640] on div "Share your feedback" at bounding box center [144, 642] width 150 height 47
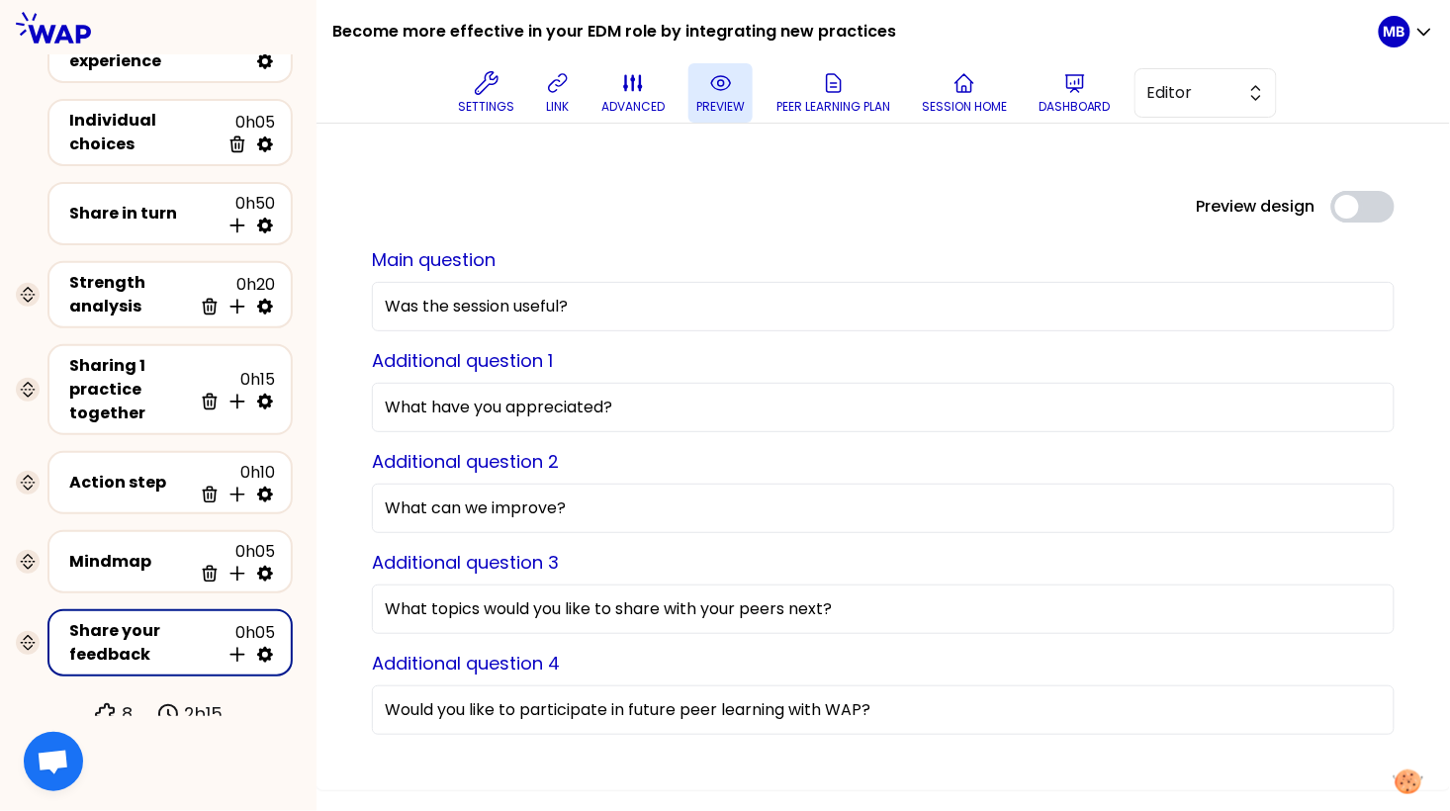
click at [730, 114] on p "preview" at bounding box center [720, 107] width 48 height 16
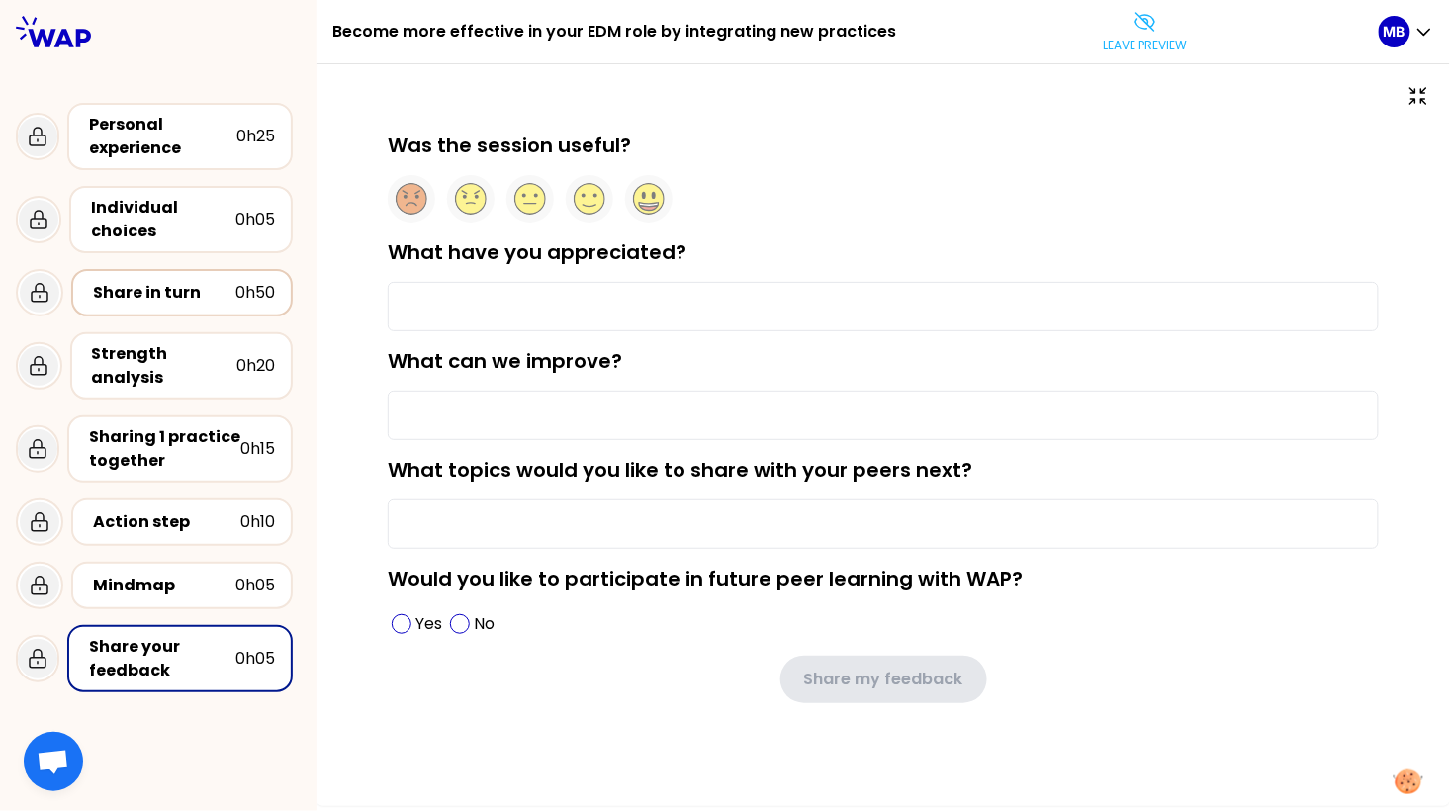
click at [154, 296] on div "Share in turn" at bounding box center [164, 293] width 142 height 24
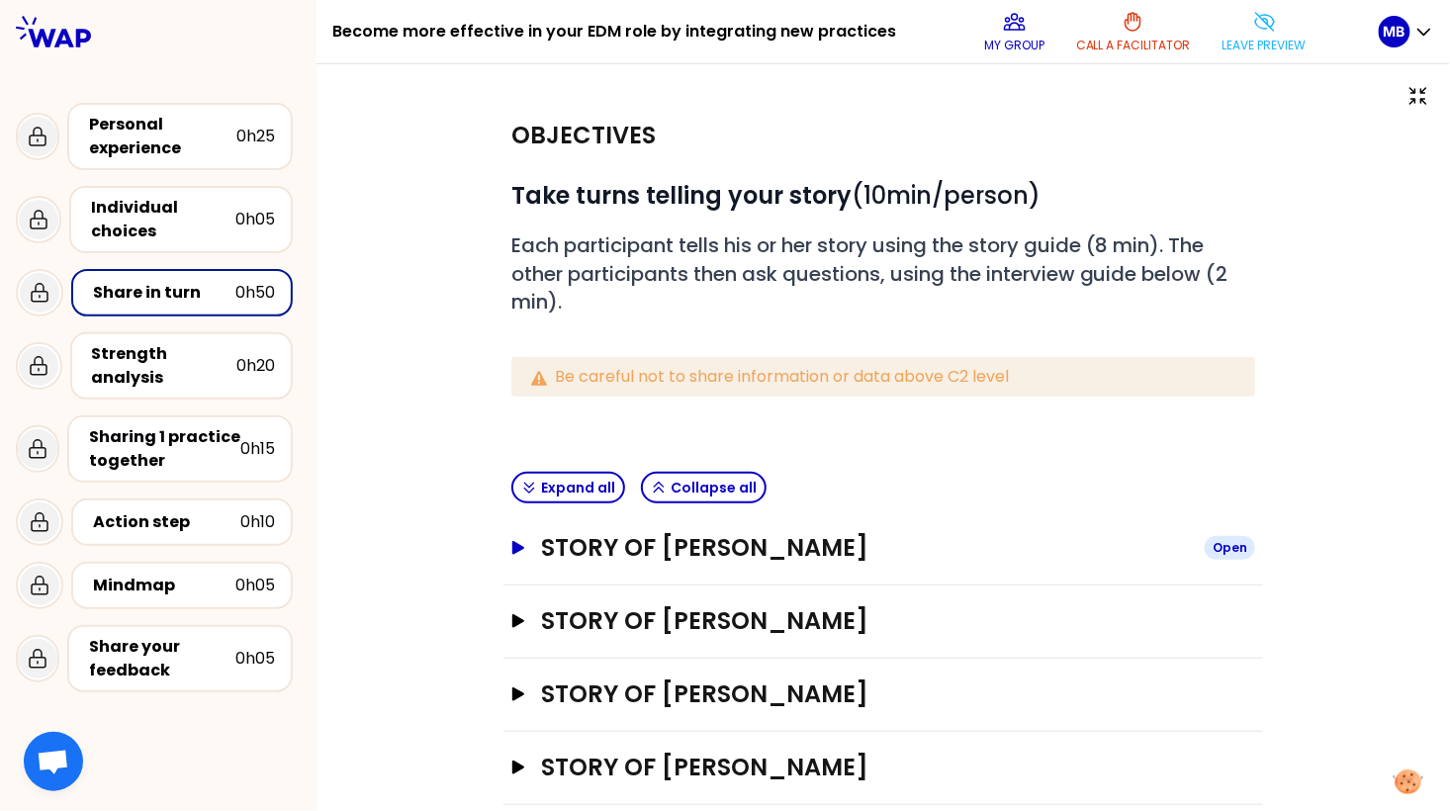
click at [531, 549] on button "Story of Marine Bourgeaud Open" at bounding box center [883, 548] width 744 height 32
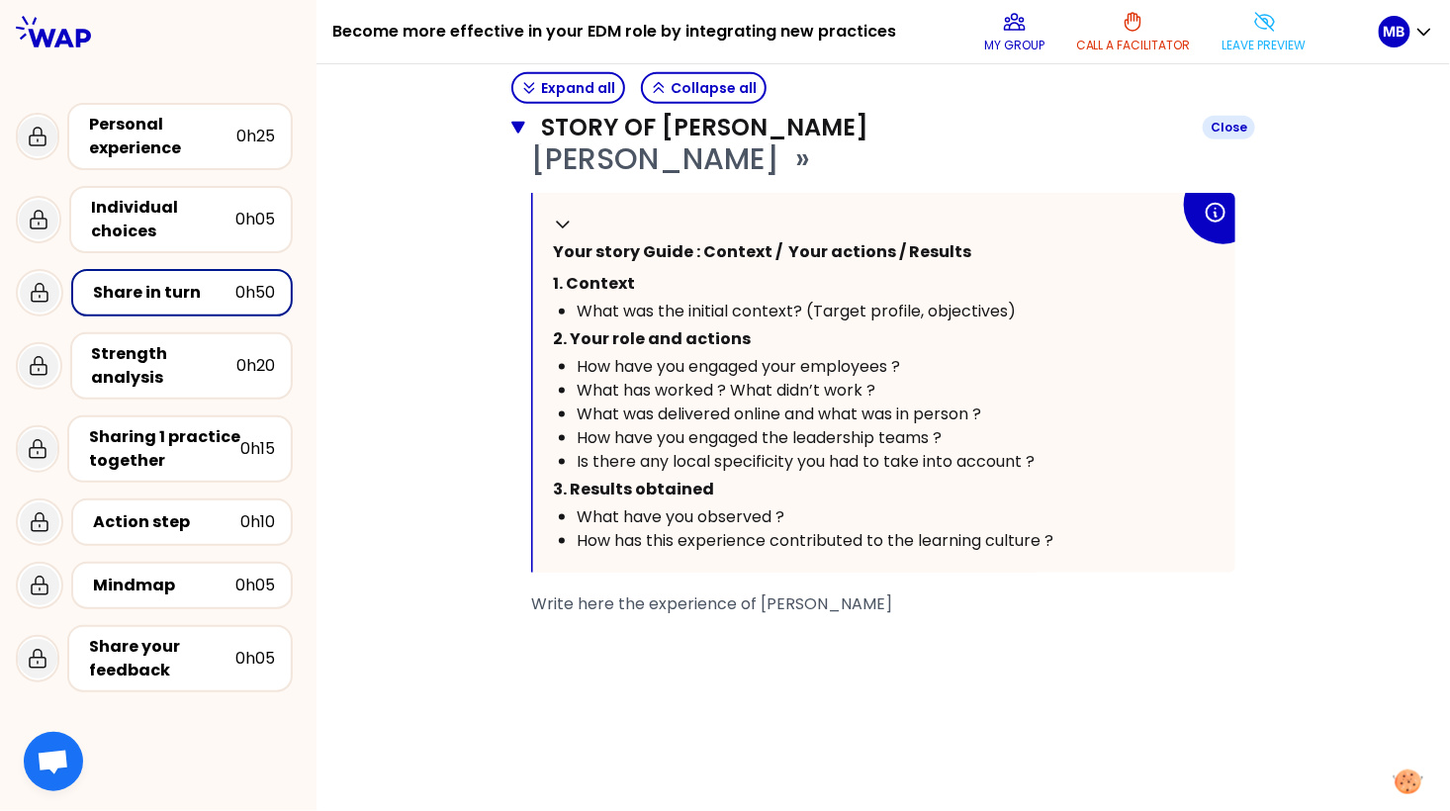
scroll to position [477, 0]
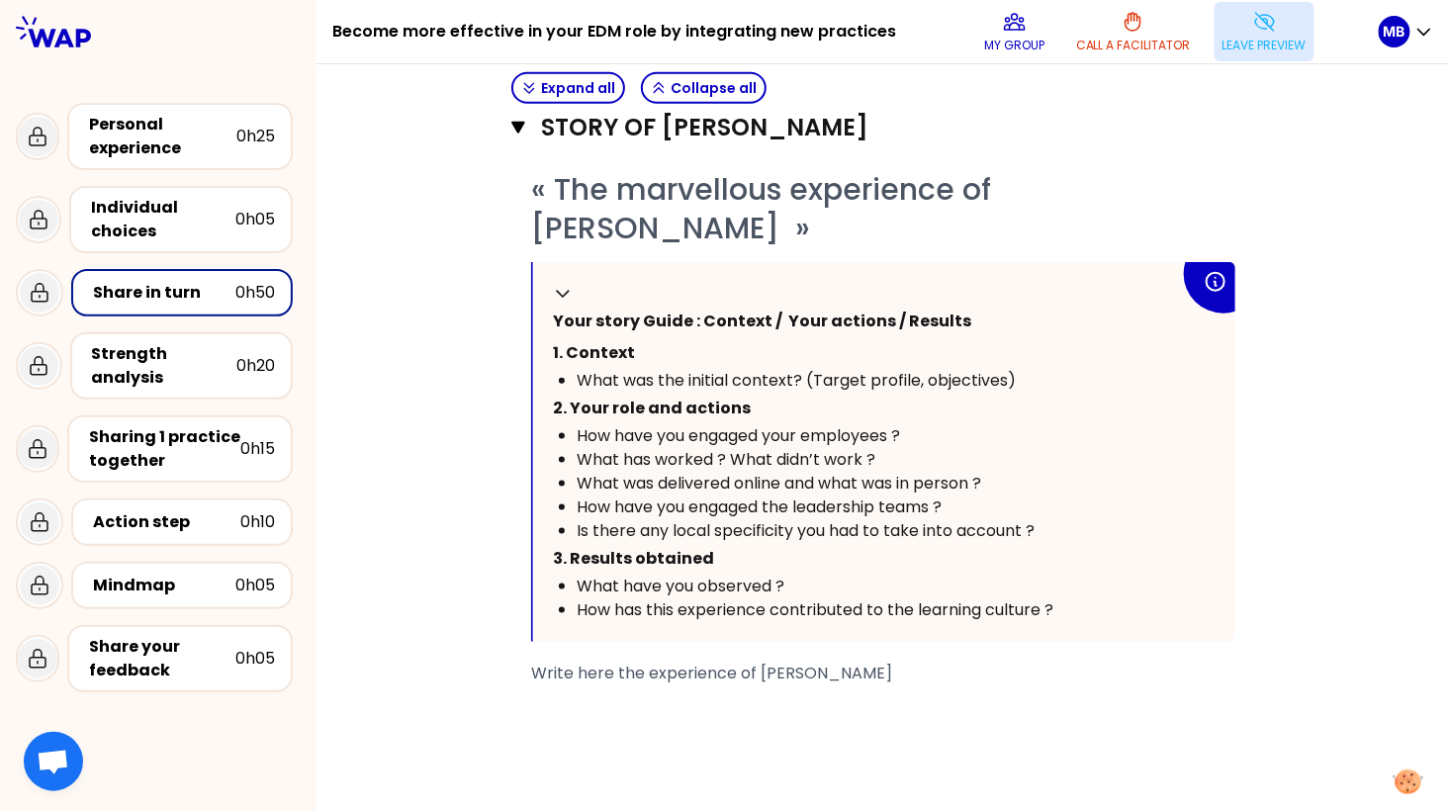
click at [1254, 42] on p "Leave preview" at bounding box center [1265, 46] width 84 height 16
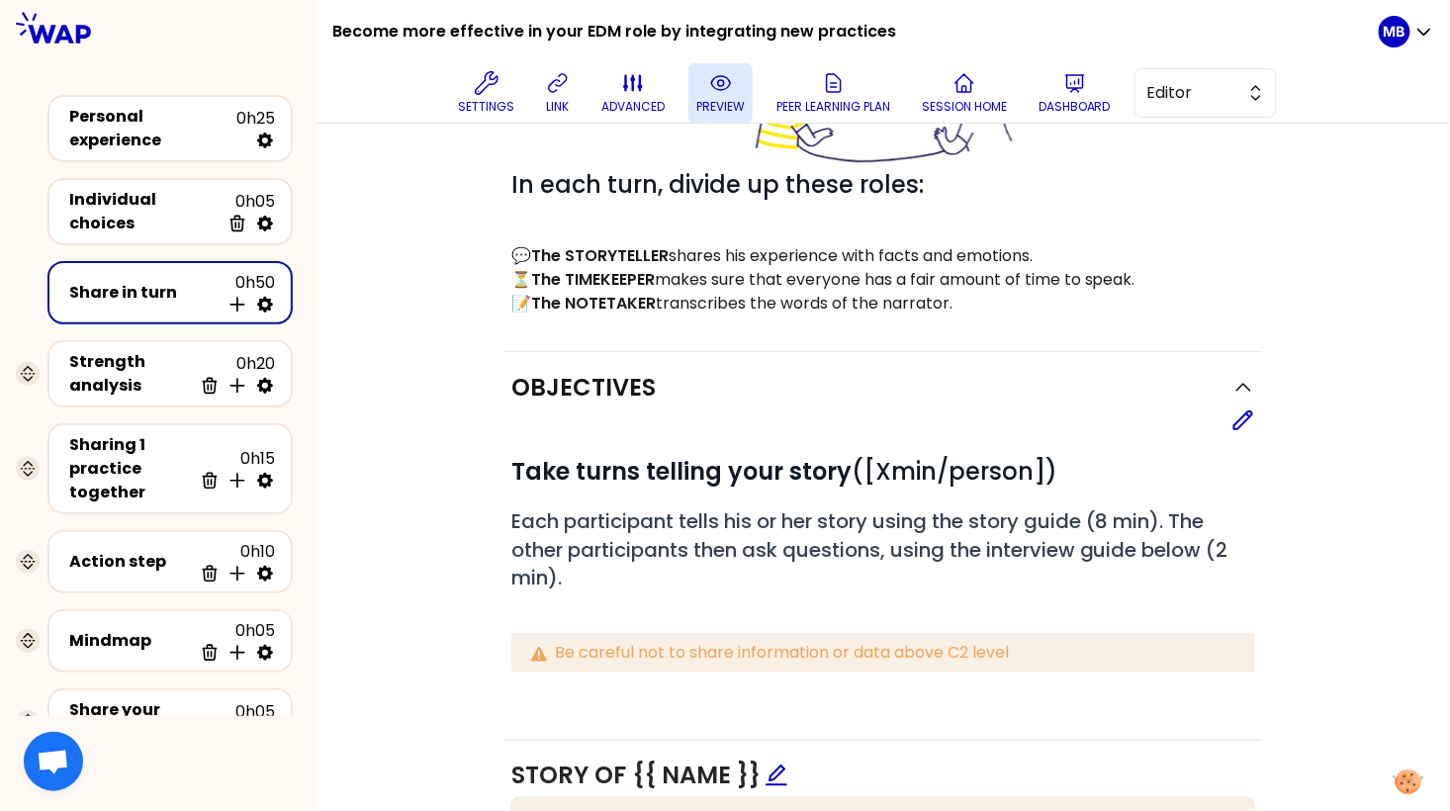
scroll to position [665, 0]
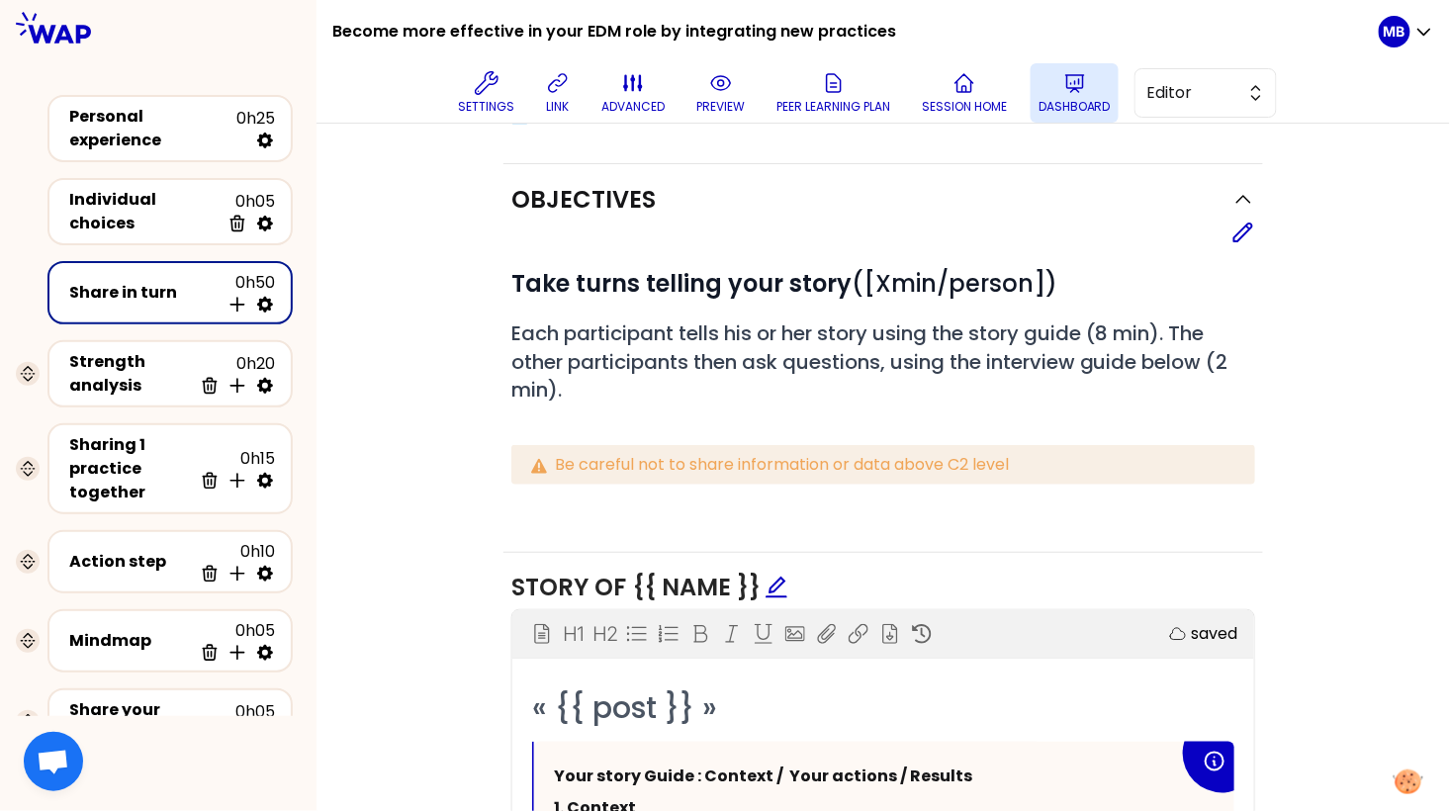
click at [1071, 101] on p "Dashboard" at bounding box center [1075, 107] width 72 height 16
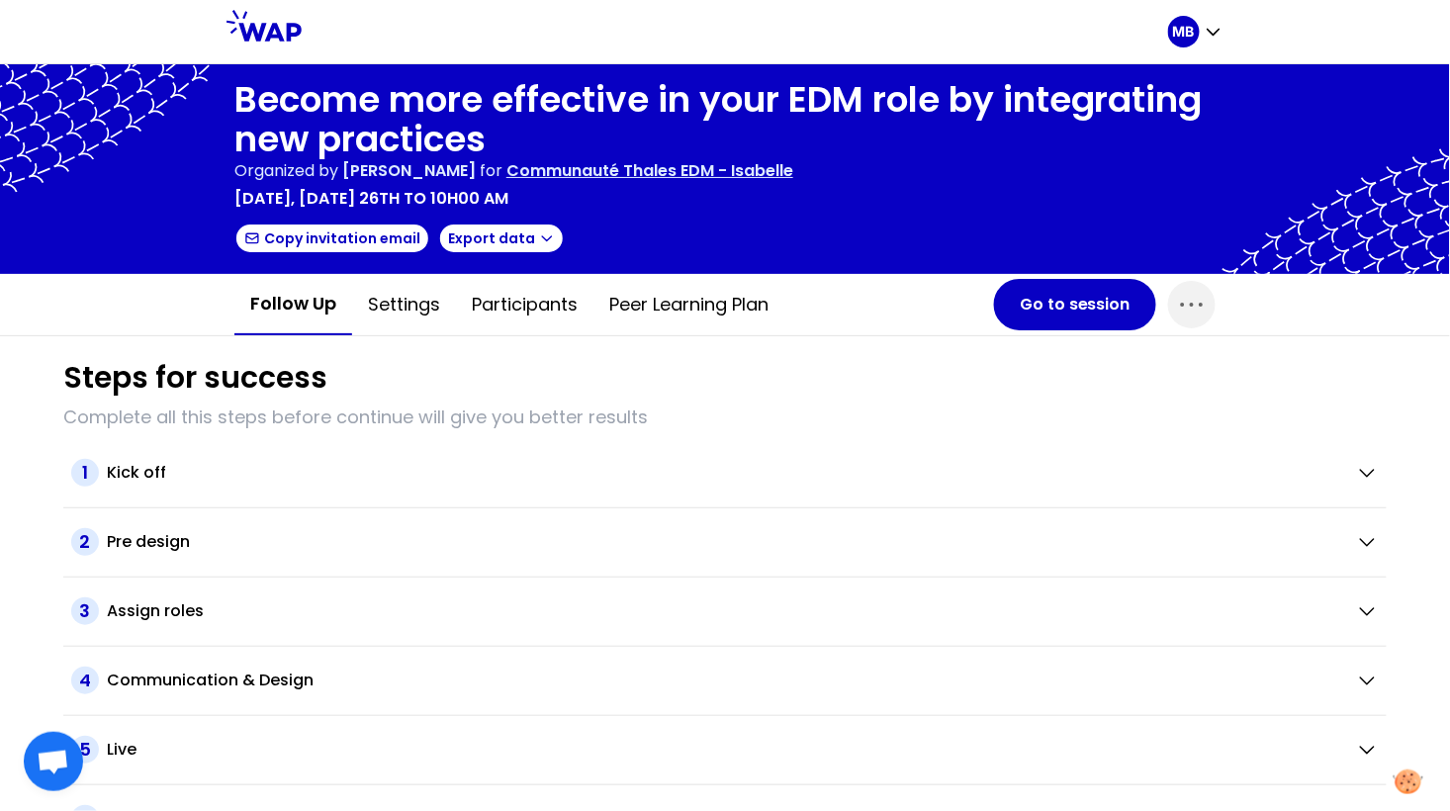
click at [1034, 331] on div "Follow up Settings Participants Peer learning plan Go to session" at bounding box center [725, 304] width 1013 height 61
click at [1033, 299] on button "Go to session" at bounding box center [1075, 304] width 162 height 51
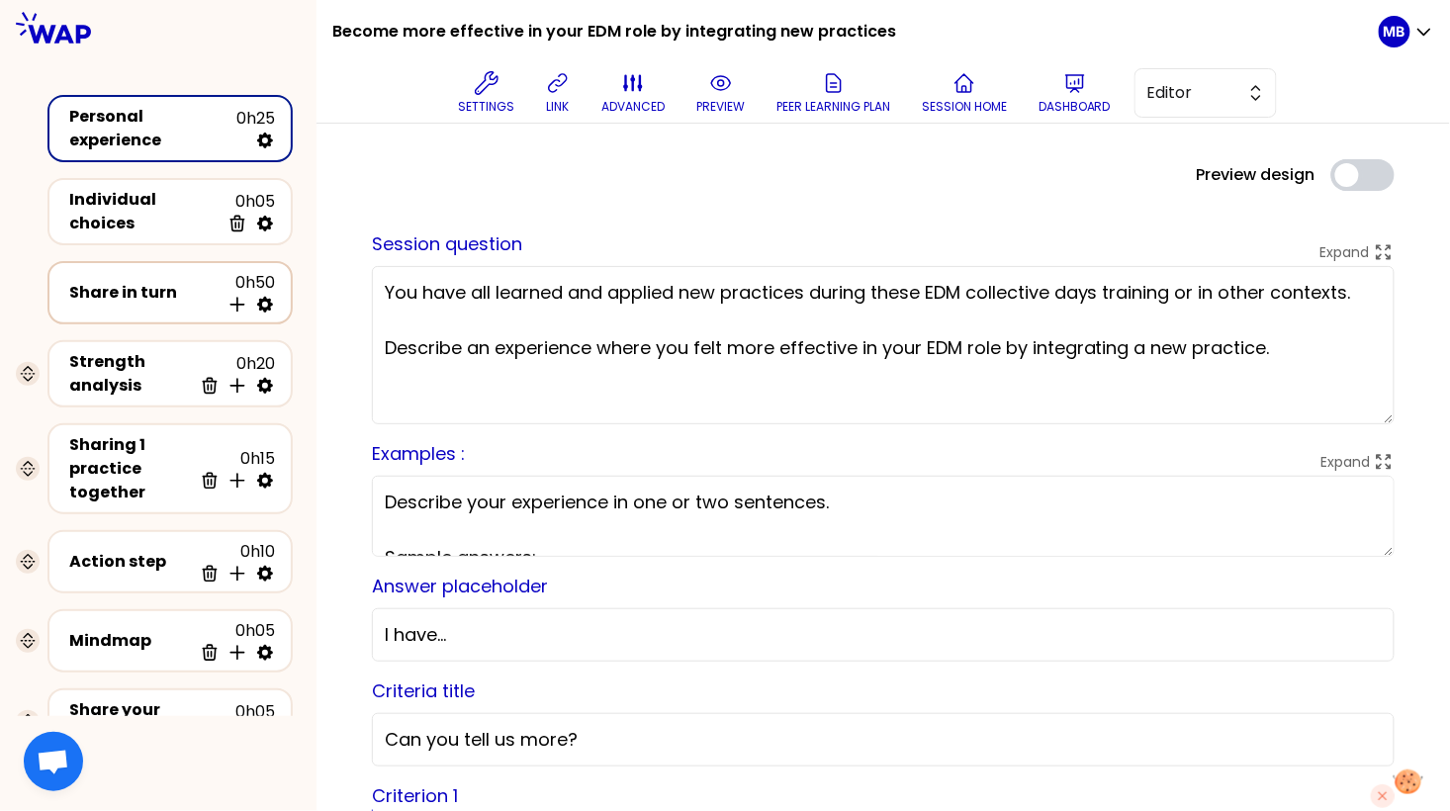
click at [110, 290] on div "Share in turn" at bounding box center [144, 293] width 150 height 24
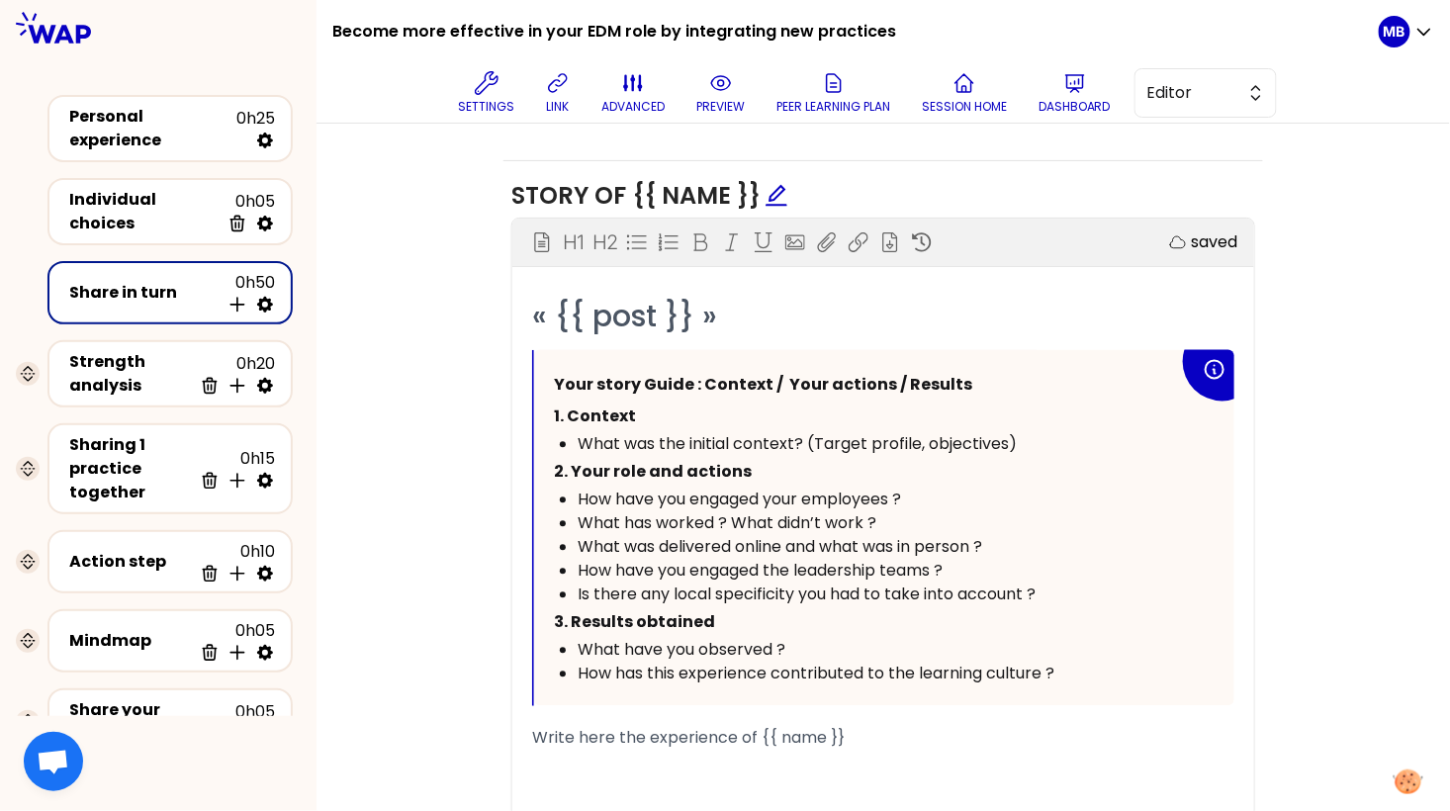
scroll to position [1064, 0]
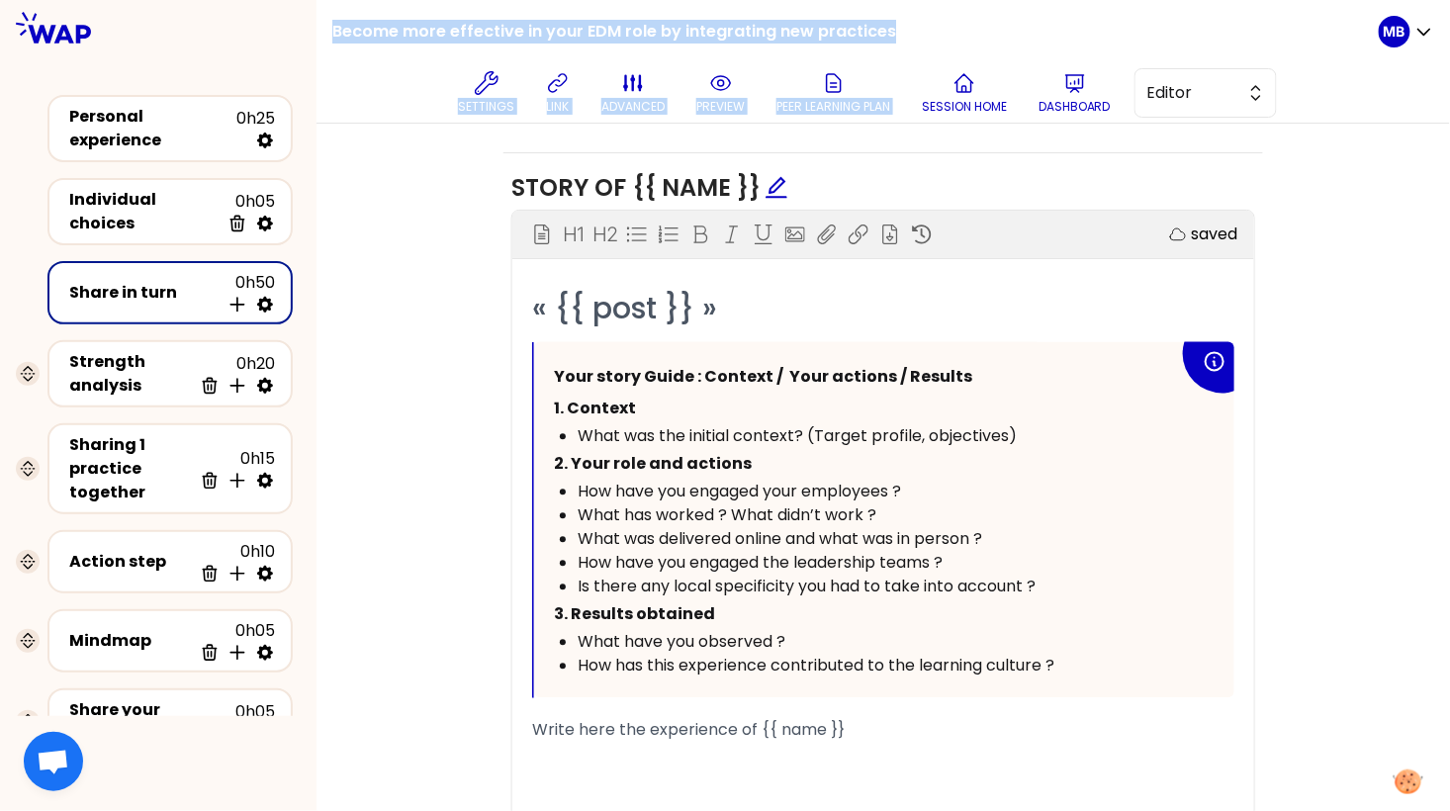
drag, startPoint x: 334, startPoint y: 34, endPoint x: 915, endPoint y: 32, distance: 580.7
click at [915, 32] on div "Become more effective in your EDM role by integrating new practices Settings li…" at bounding box center [855, 61] width 1047 height 123
copy div "Become more effective in your EDM role by integrating new practices Settings li…"
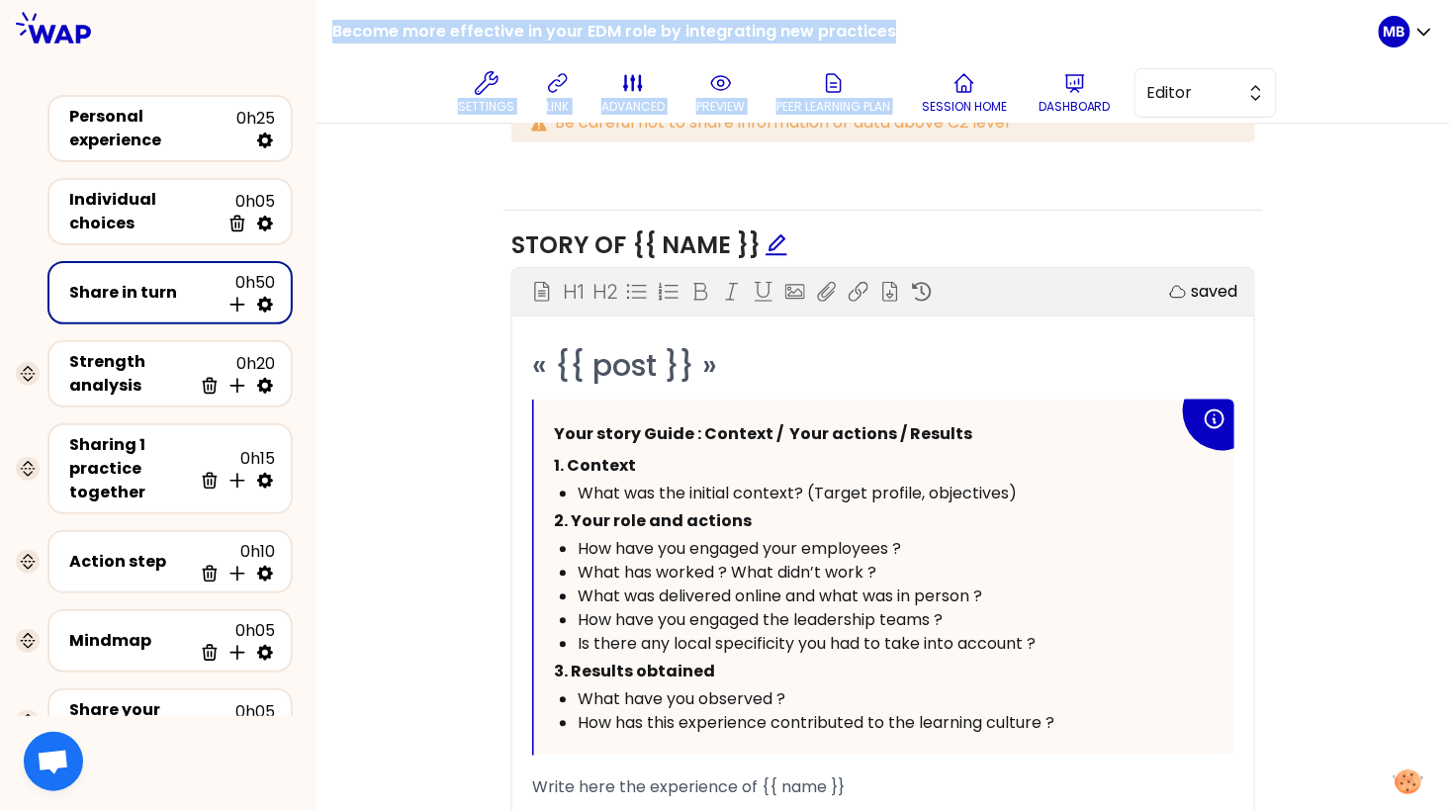
scroll to position [985, 0]
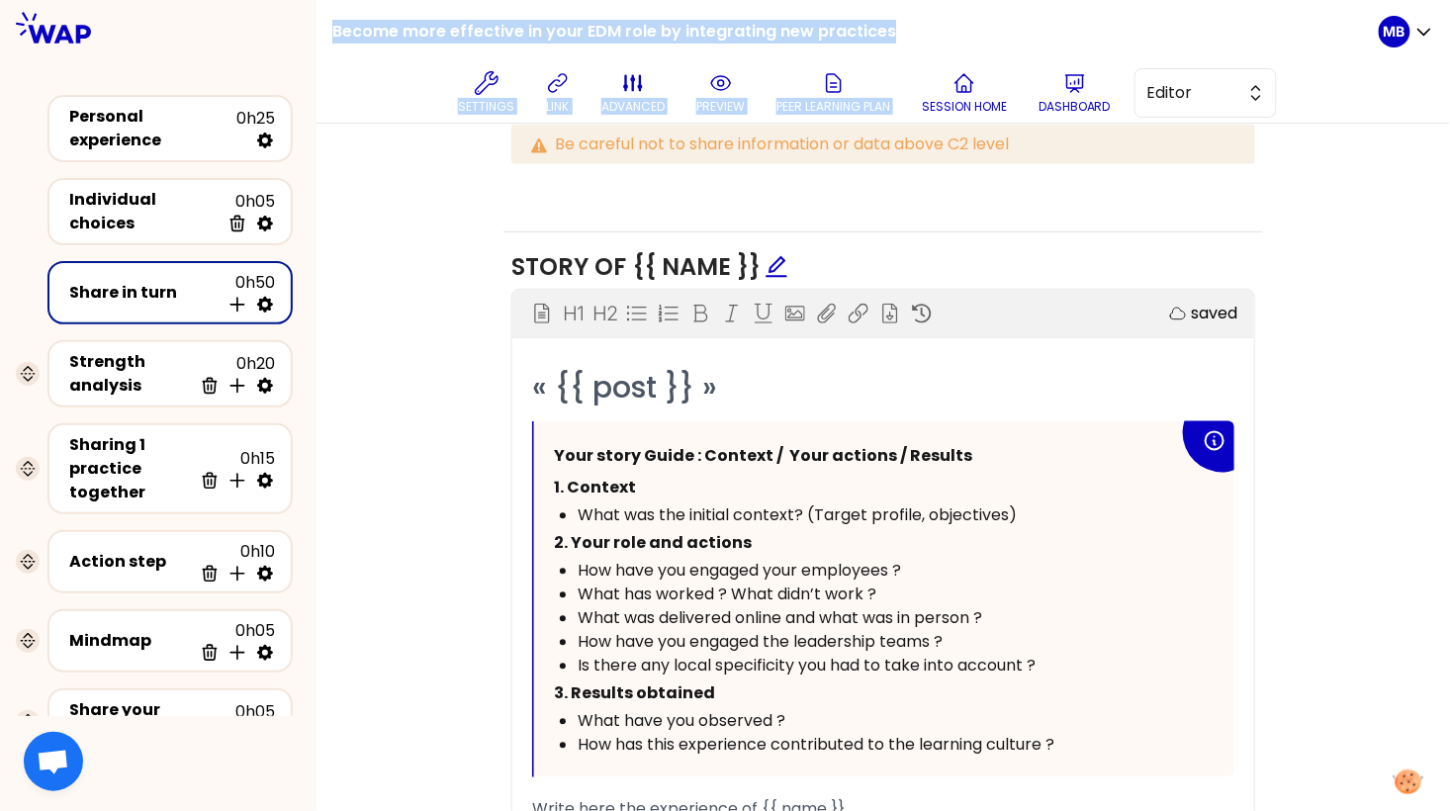
click at [408, 107] on div "Settings link advanced preview Peer learning plan Session home Dashboard Editor" at bounding box center [863, 92] width 1031 height 59
drag, startPoint x: 329, startPoint y: 32, endPoint x: 897, endPoint y: 30, distance: 567.8
click at [897, 30] on div "Become more effective in your EDM role by integrating new practices Settings li…" at bounding box center [884, 62] width 1134 height 124
copy h1 "Become more effective in your EDM role by integrating new practices"
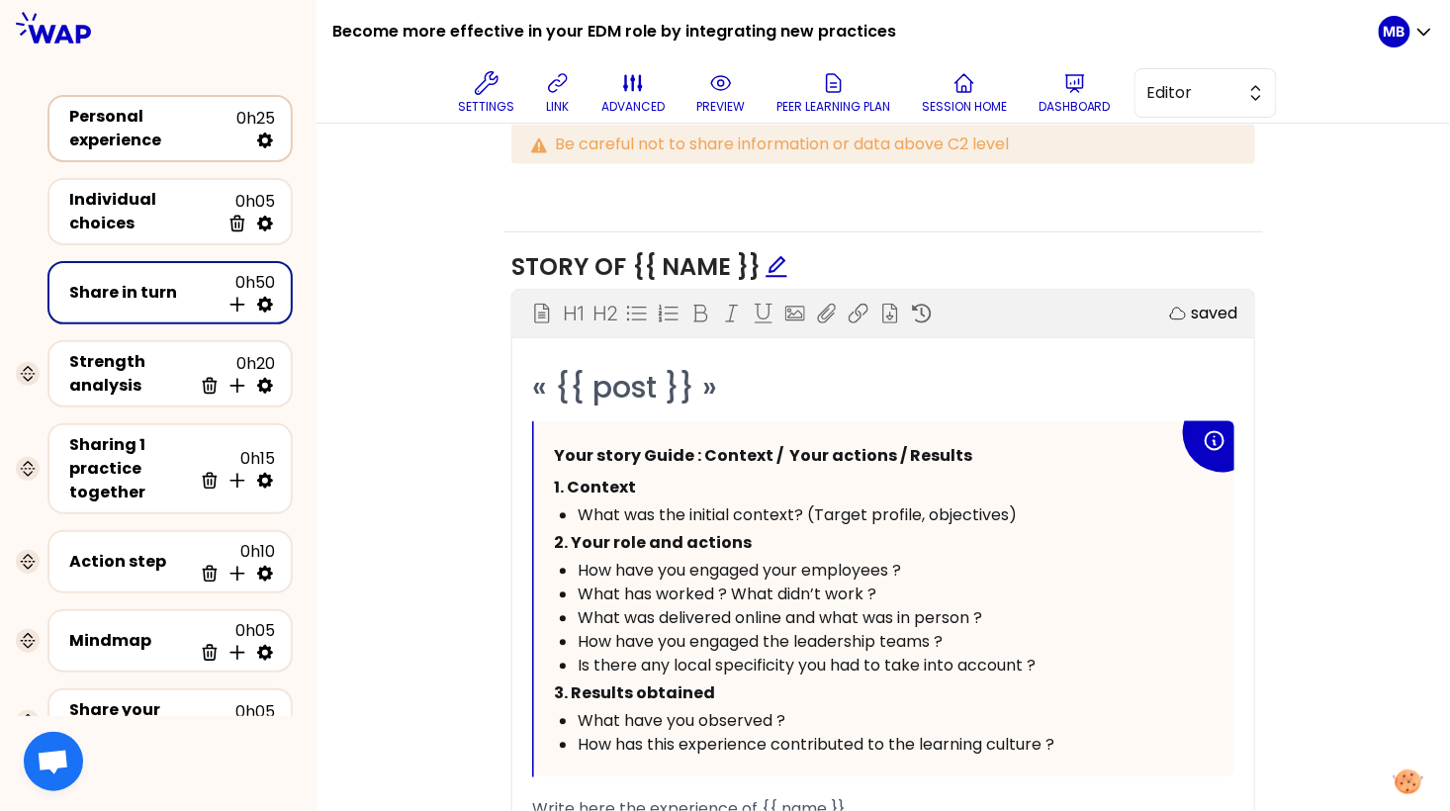
click at [81, 119] on div "Personal experience" at bounding box center [152, 128] width 167 height 47
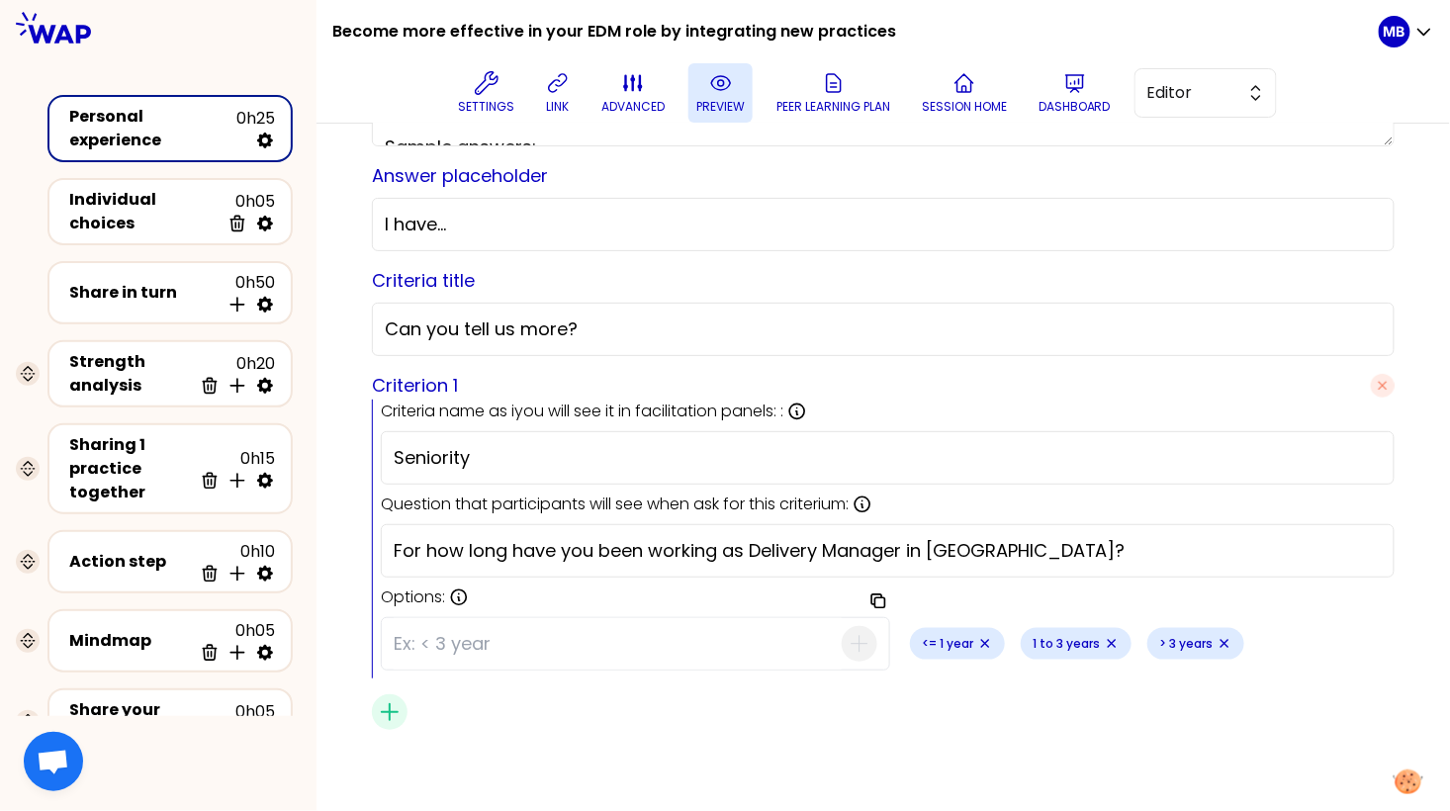
click at [701, 88] on button "preview" at bounding box center [721, 92] width 64 height 59
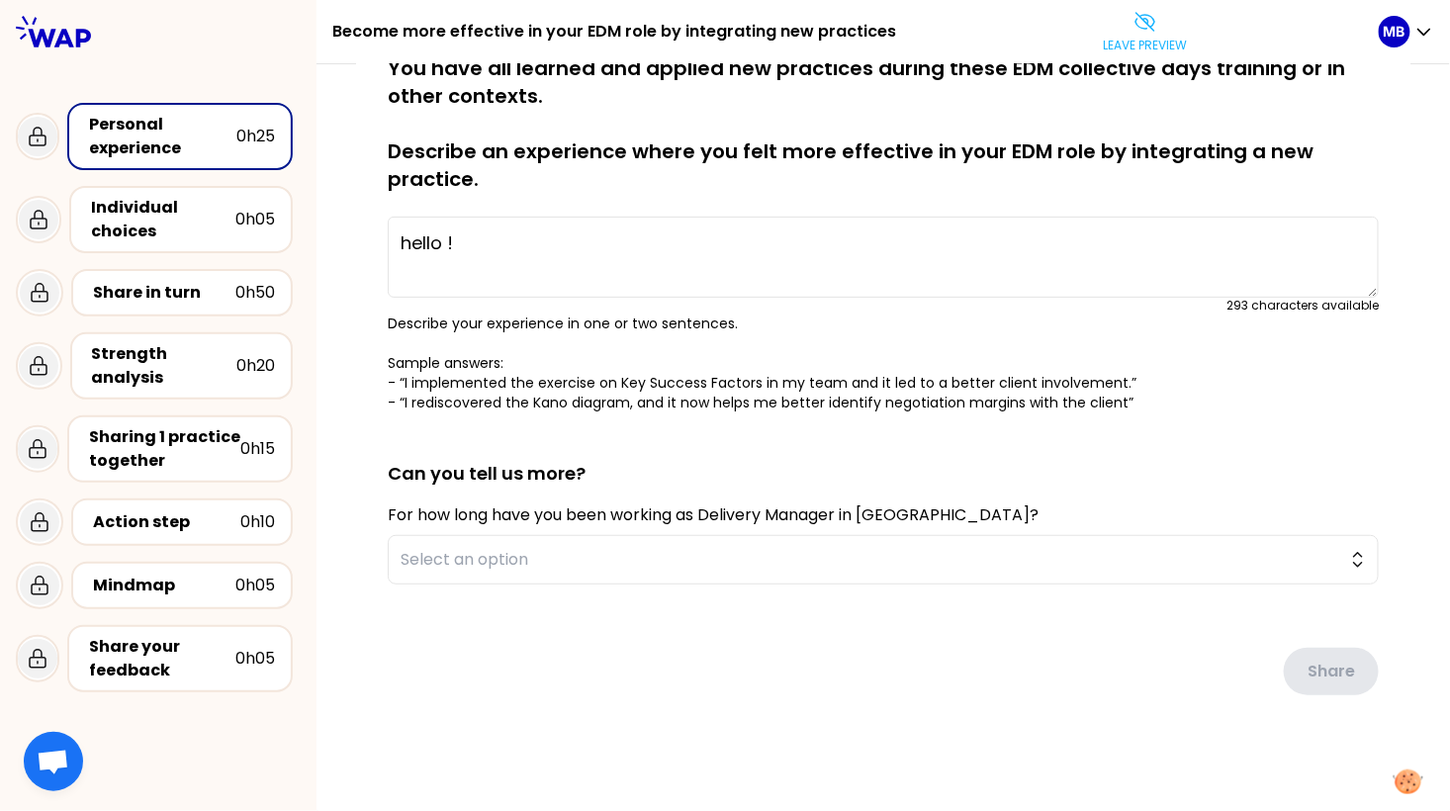
scroll to position [0, 0]
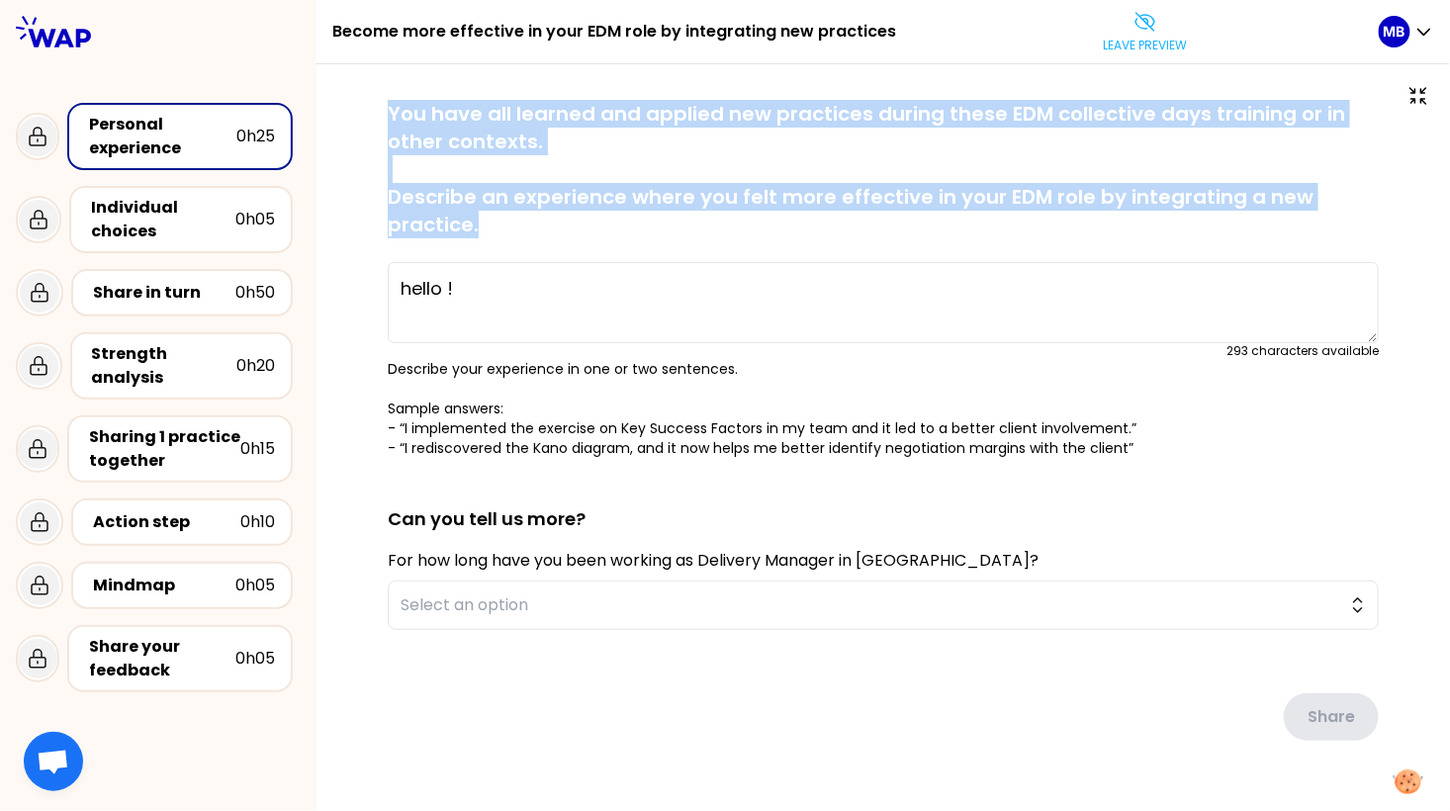
drag, startPoint x: 387, startPoint y: 107, endPoint x: 502, endPoint y: 243, distance: 178.3
click at [502, 243] on div "saved You have all learned and applied new practices during these EDM collectiv…" at bounding box center [883, 279] width 991 height 358
copy p "You have all learned and applied new practices during these EDM collective days…"
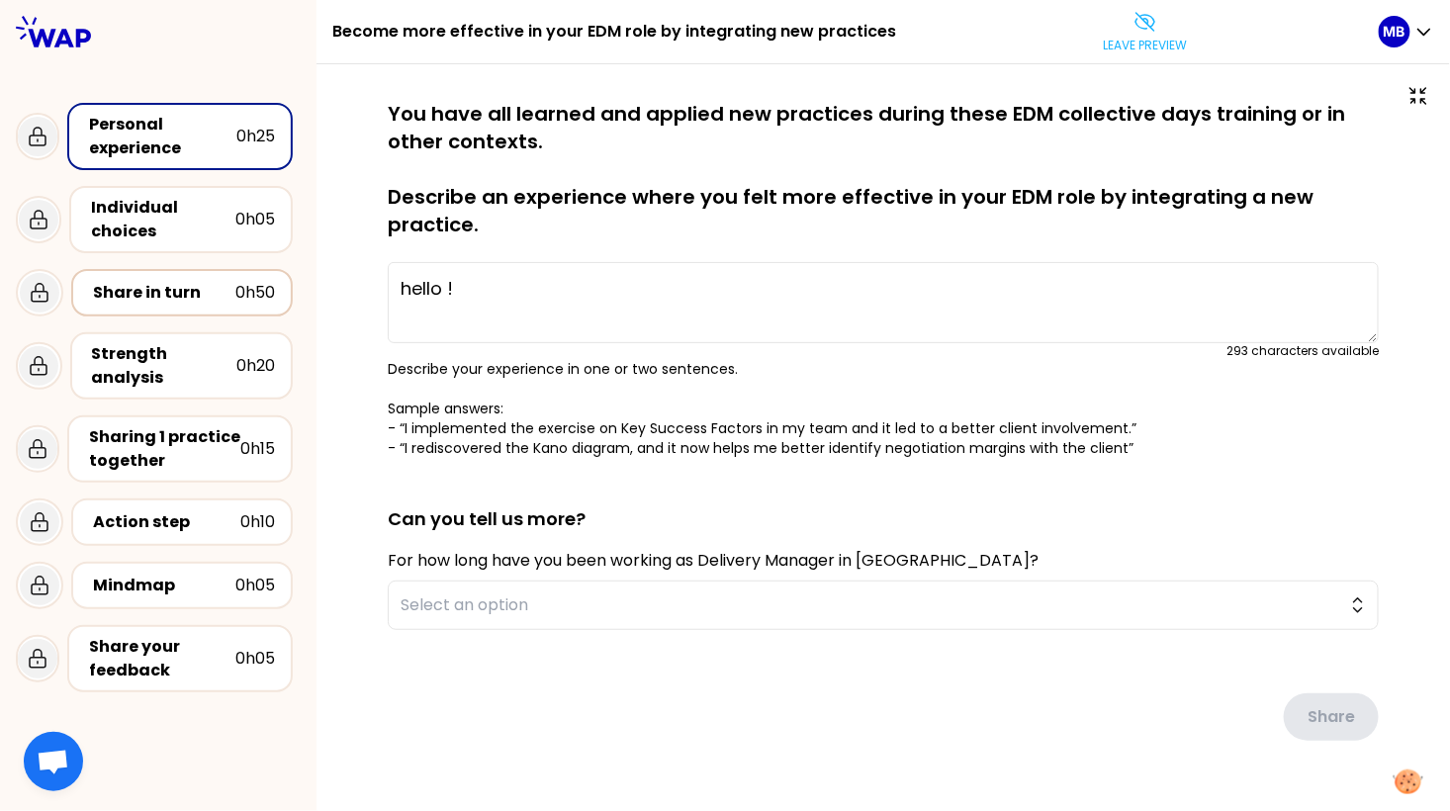
click at [157, 283] on div "Share in turn" at bounding box center [164, 293] width 142 height 24
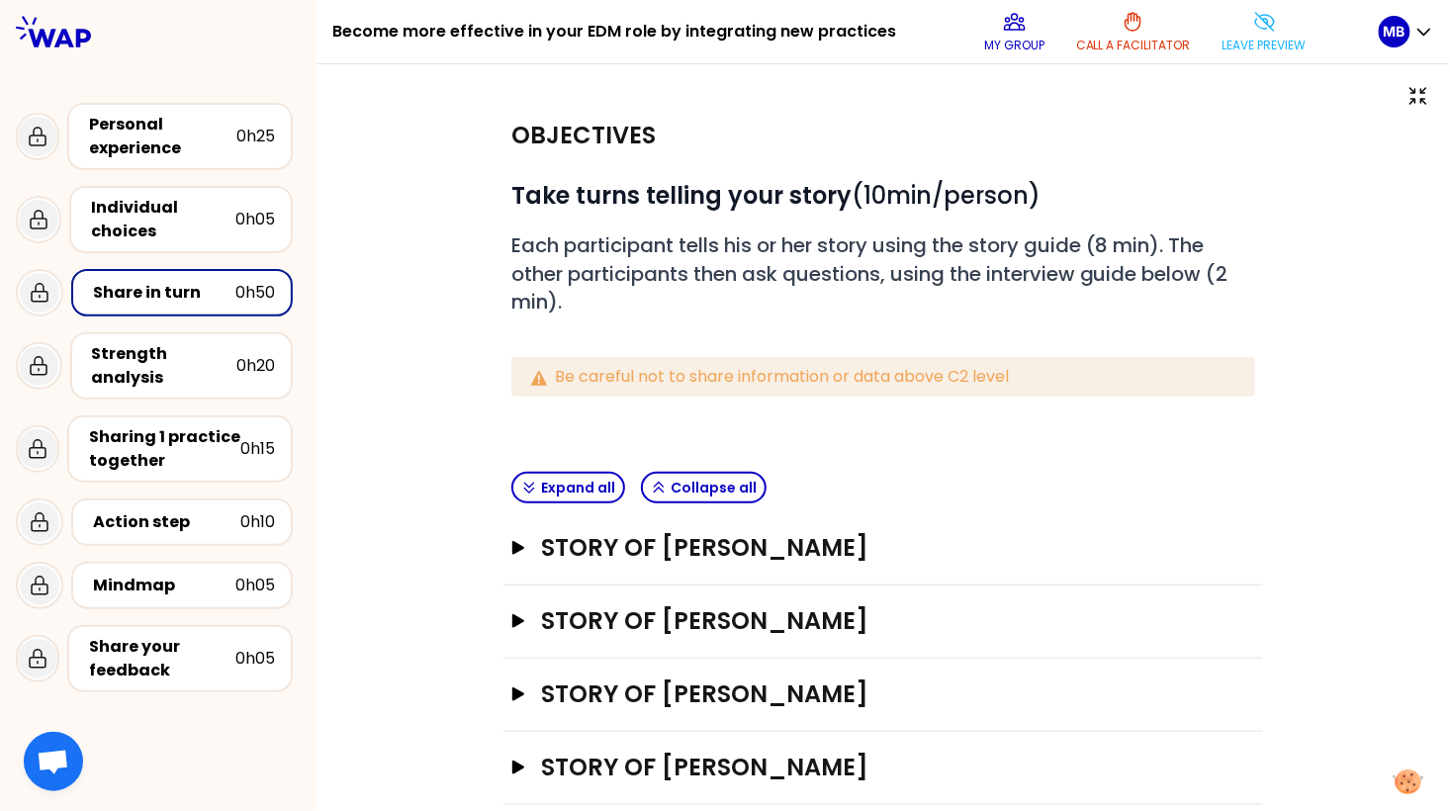
click at [546, 566] on div "Story of Marine Bourgeaud Open" at bounding box center [884, 548] width 760 height 73
click at [544, 556] on h3 "Story of Marine Bourgeaud" at bounding box center [865, 548] width 648 height 32
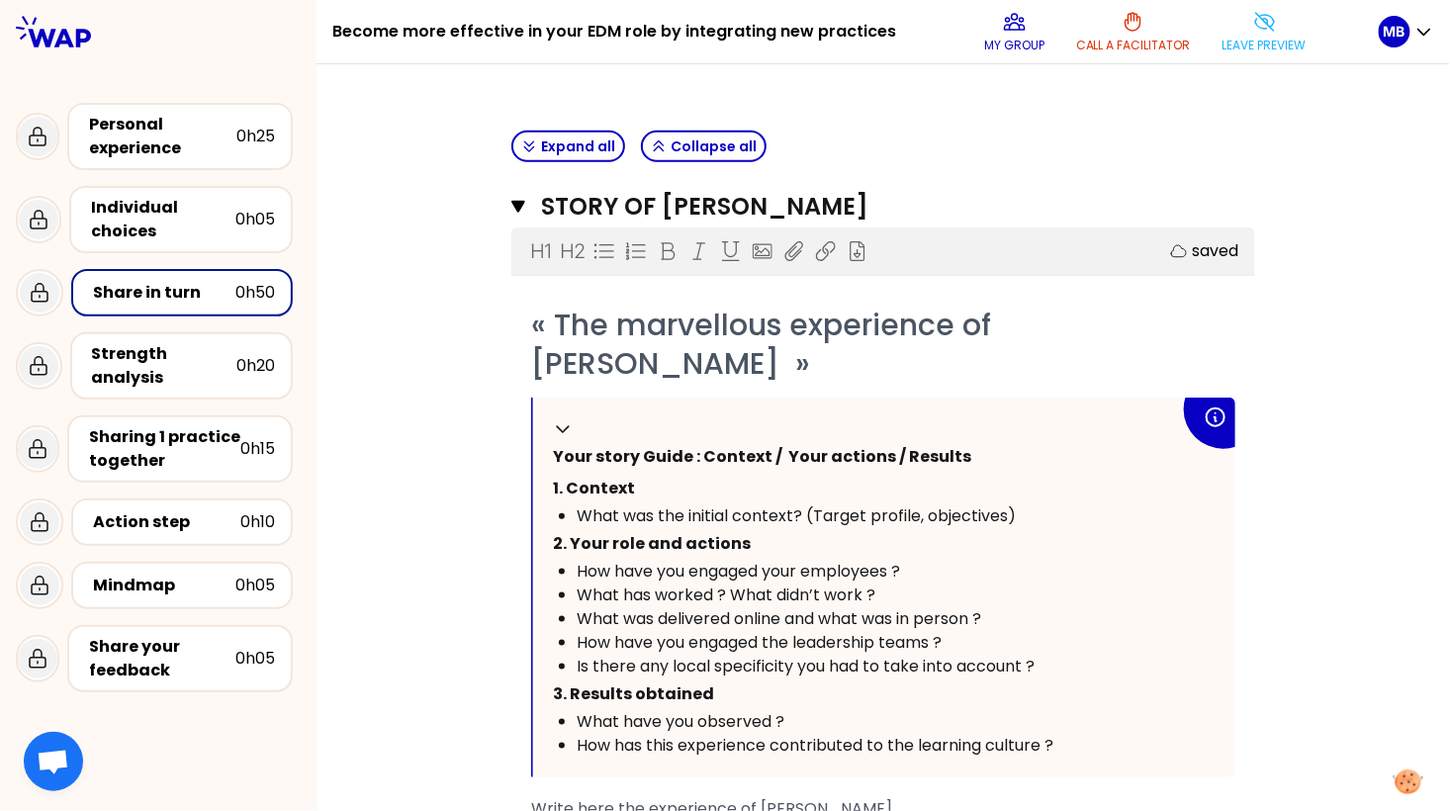
scroll to position [387, 0]
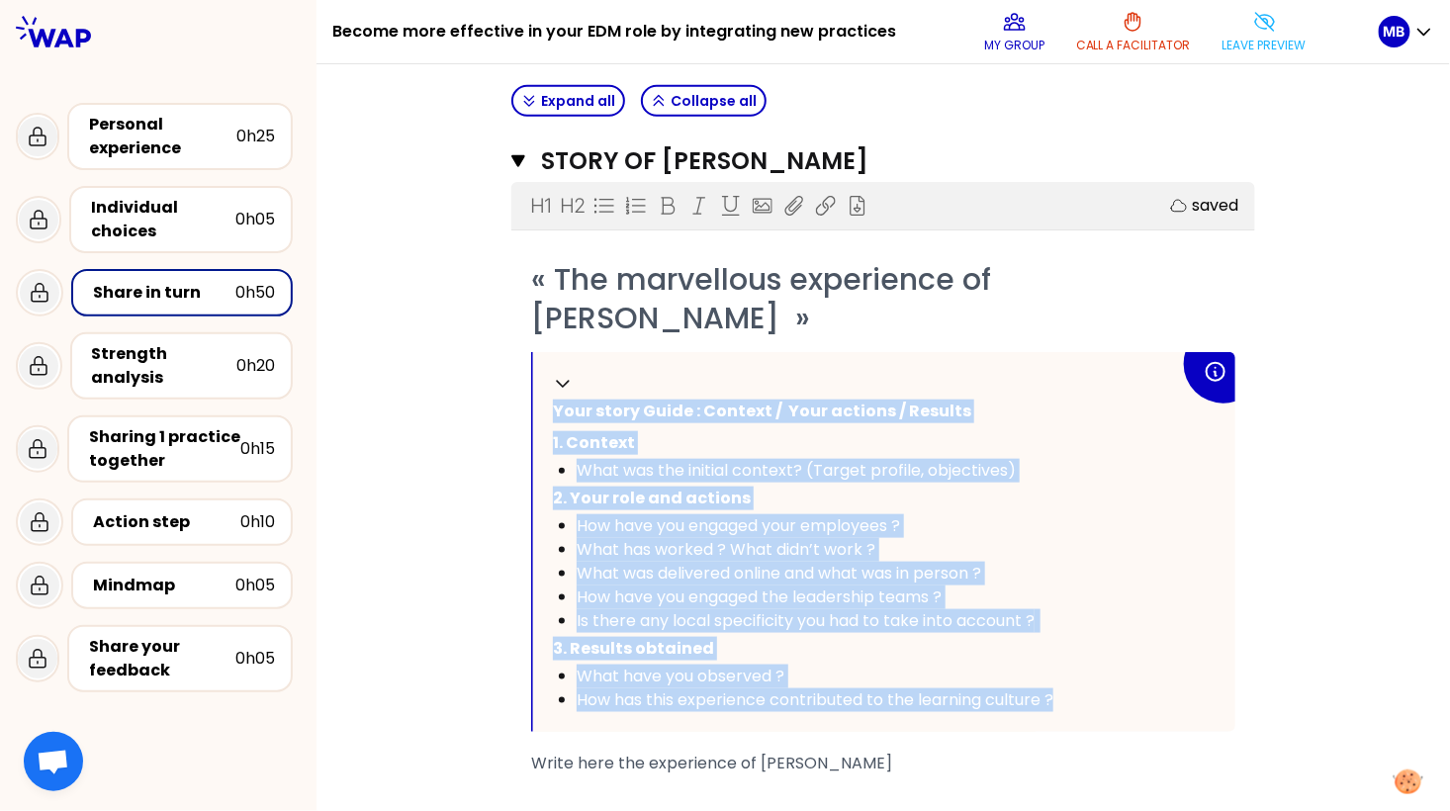
drag, startPoint x: 552, startPoint y: 406, endPoint x: 1127, endPoint y: 699, distance: 645.5
click at [1127, 699] on div "Collapse Your story Guide : Context / Your actions / Results 1. Context What wa…" at bounding box center [884, 542] width 702 height 380
copy div "Your story Guide : Context / Your actions / Results 1. Context What was the ini…"
click at [609, 465] on span "What was the initial context? (Target profile, objectives)" at bounding box center [796, 470] width 439 height 23
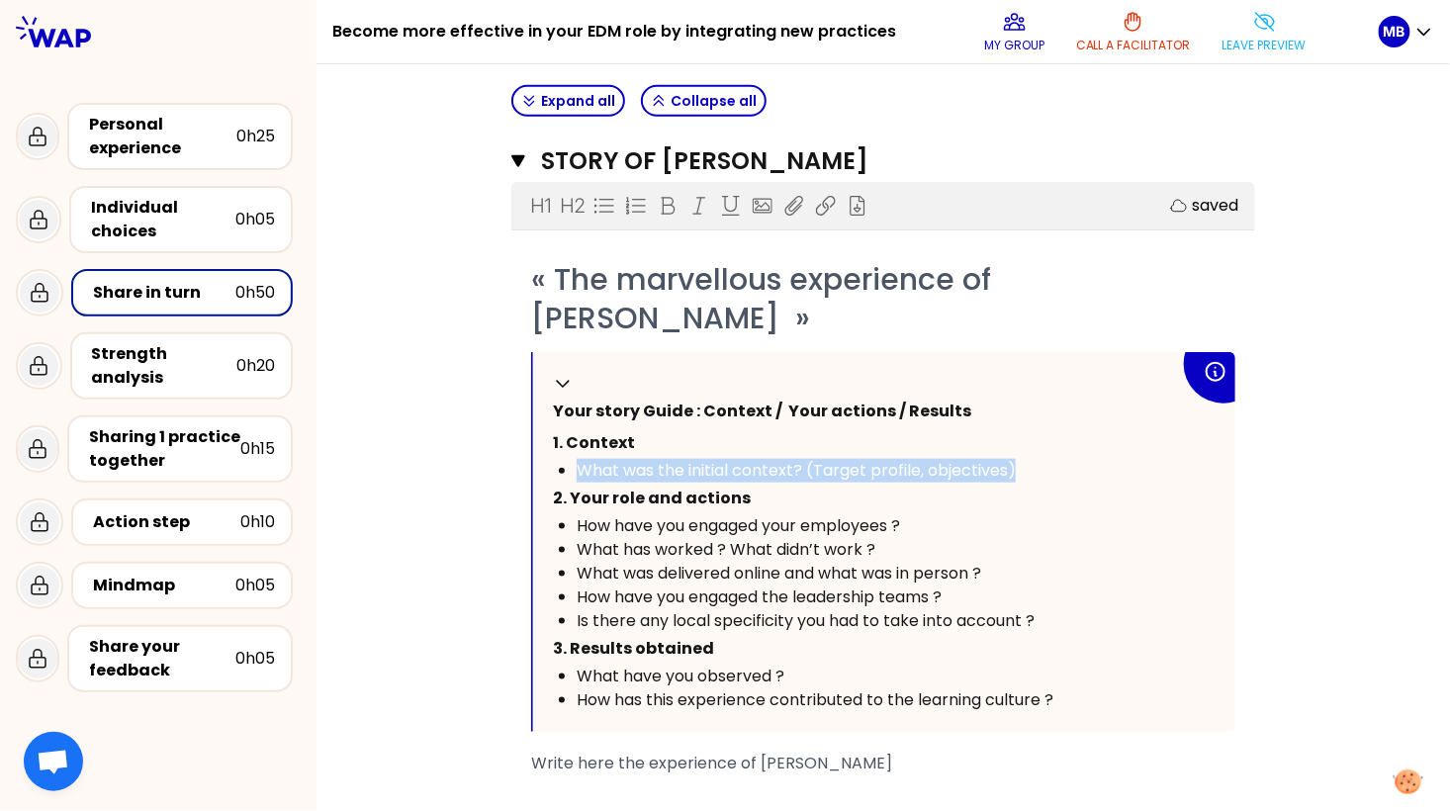
drag, startPoint x: 1022, startPoint y: 457, endPoint x: 573, endPoint y: 461, distance: 449.1
click at [573, 461] on ul "What was the initial context? (Target profile, objectives)" at bounding box center [866, 471] width 627 height 24
click at [624, 460] on span "What was the initial context? (Target profile, objectives)" at bounding box center [796, 470] width 439 height 23
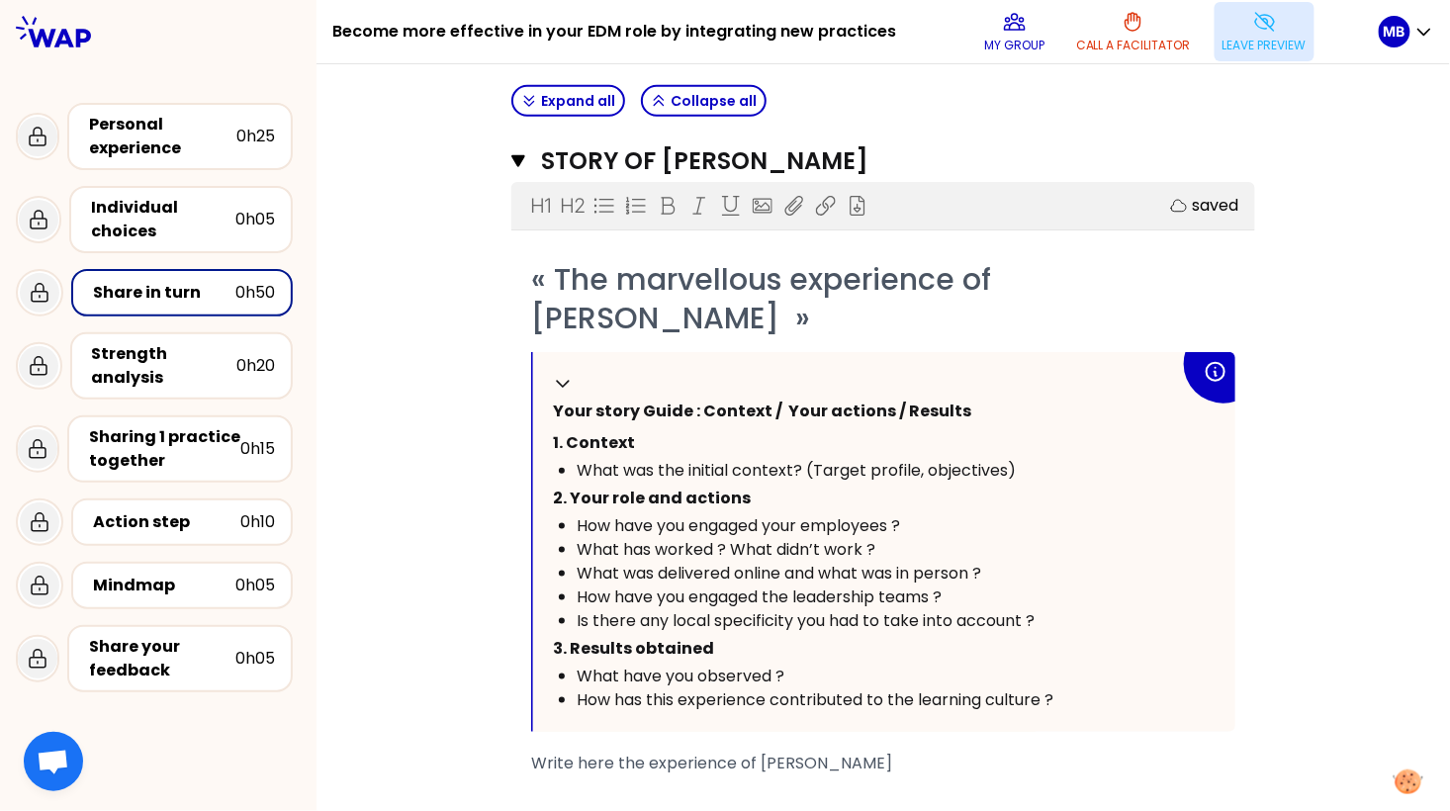
click at [1242, 46] on p "Leave preview" at bounding box center [1265, 46] width 84 height 16
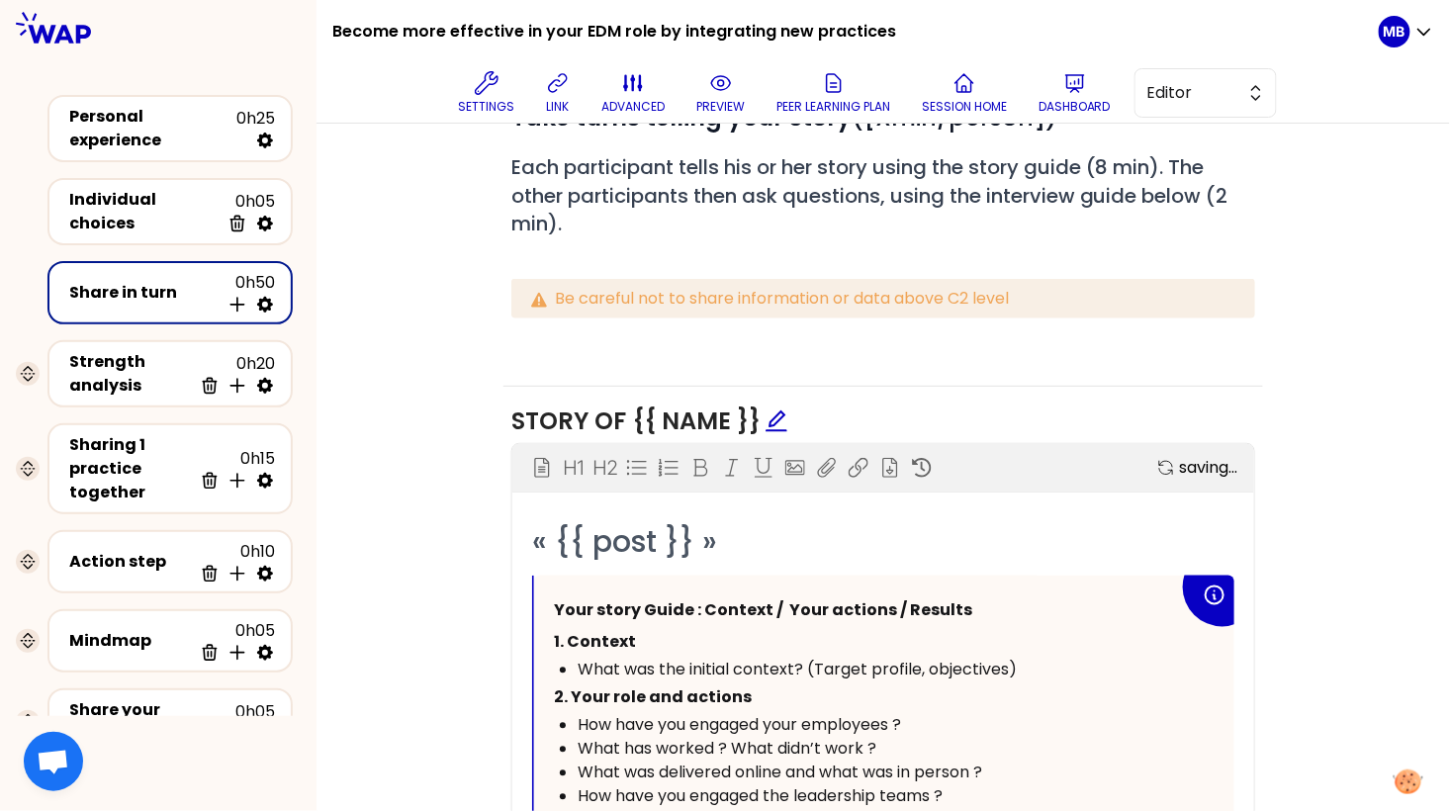
scroll to position [1055, 0]
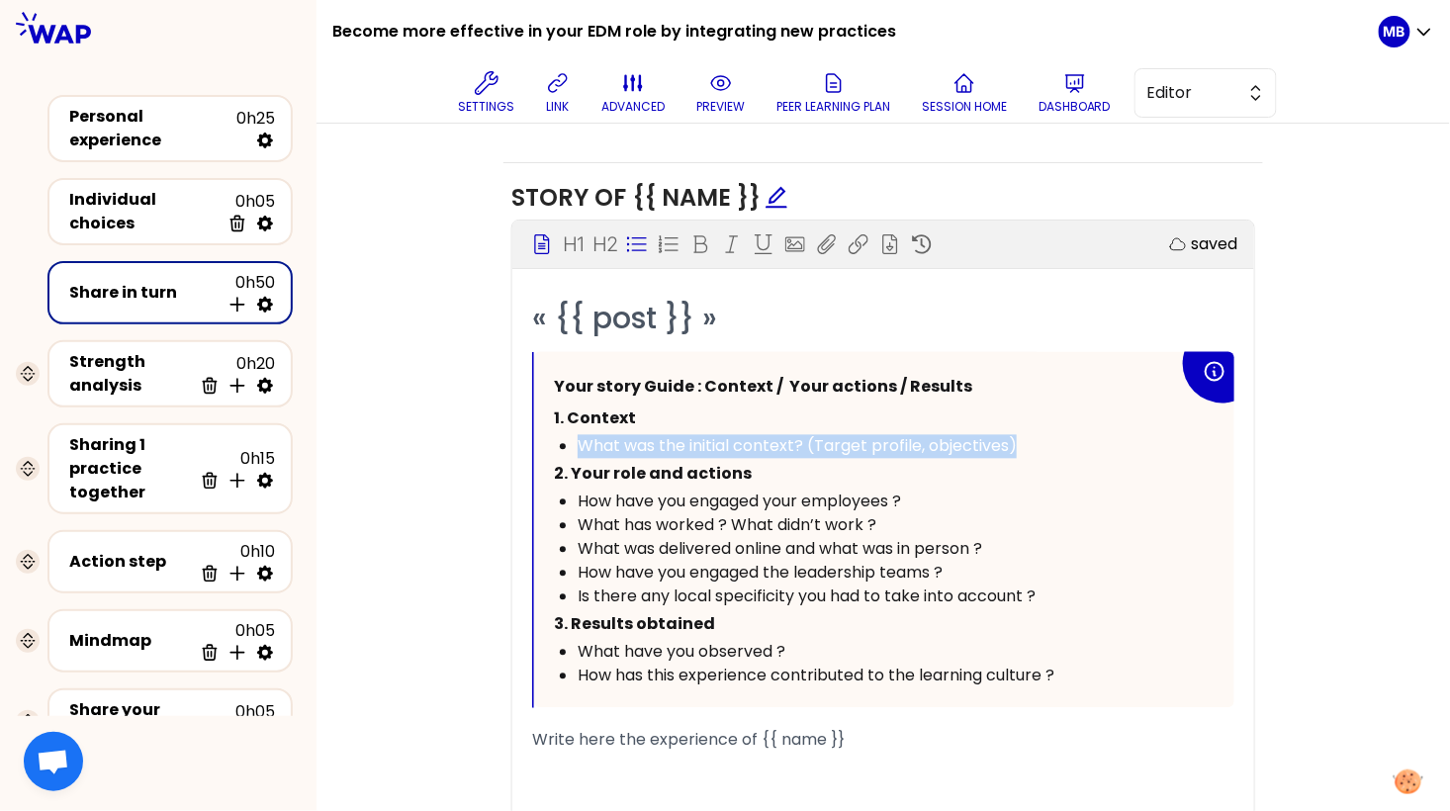
drag, startPoint x: 1027, startPoint y: 444, endPoint x: 446, endPoint y: 444, distance: 580.7
click at [446, 444] on div "Objectives Edit # Take turns telling your story ([Xmin/person]) # Each particip…" at bounding box center [883, 364] width 1055 height 1180
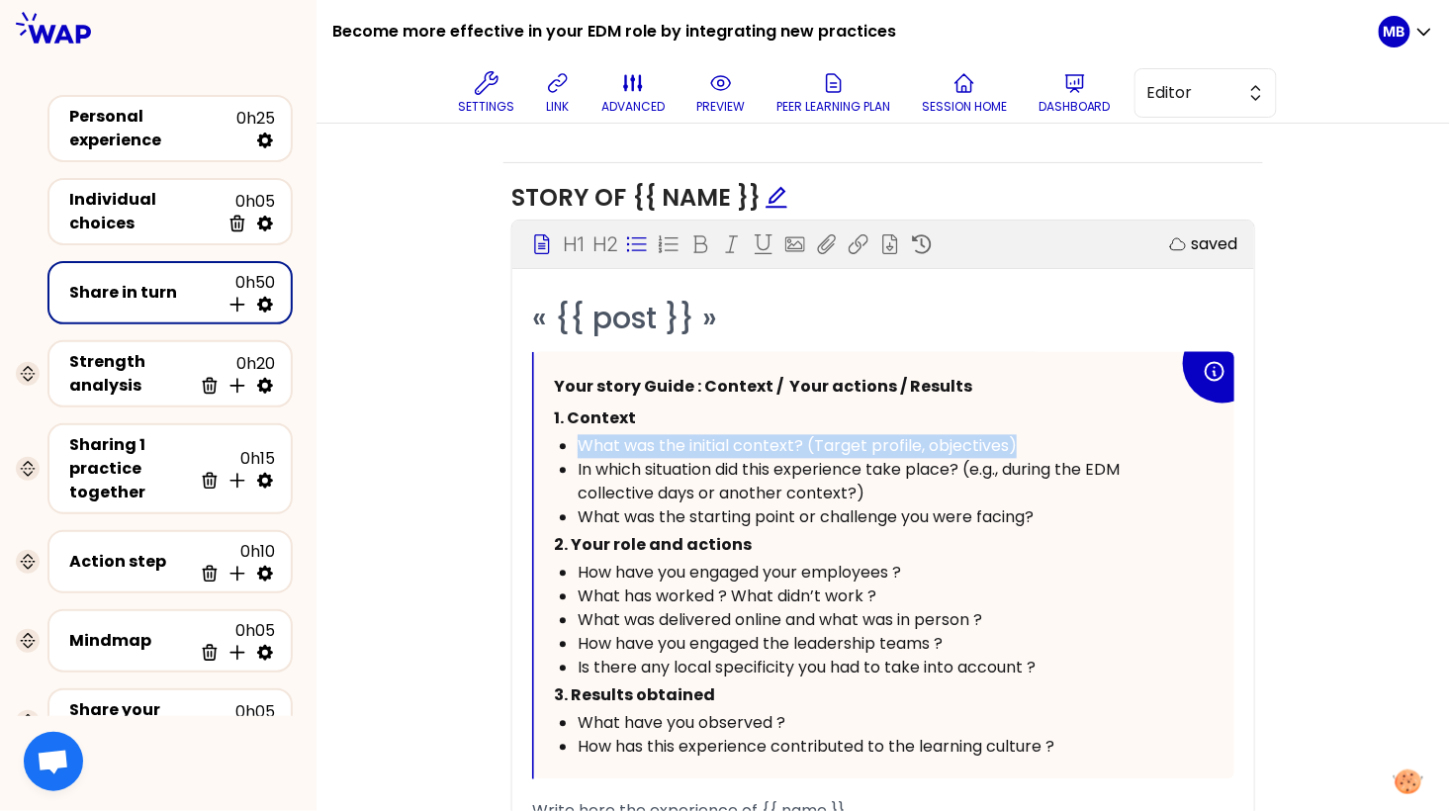
drag, startPoint x: 1024, startPoint y: 445, endPoint x: 544, endPoint y: 430, distance: 480.0
click at [544, 431] on div "Your story Guide : Context / Your actions / Results 1. Context What was the ini…" at bounding box center [884, 565] width 700 height 427
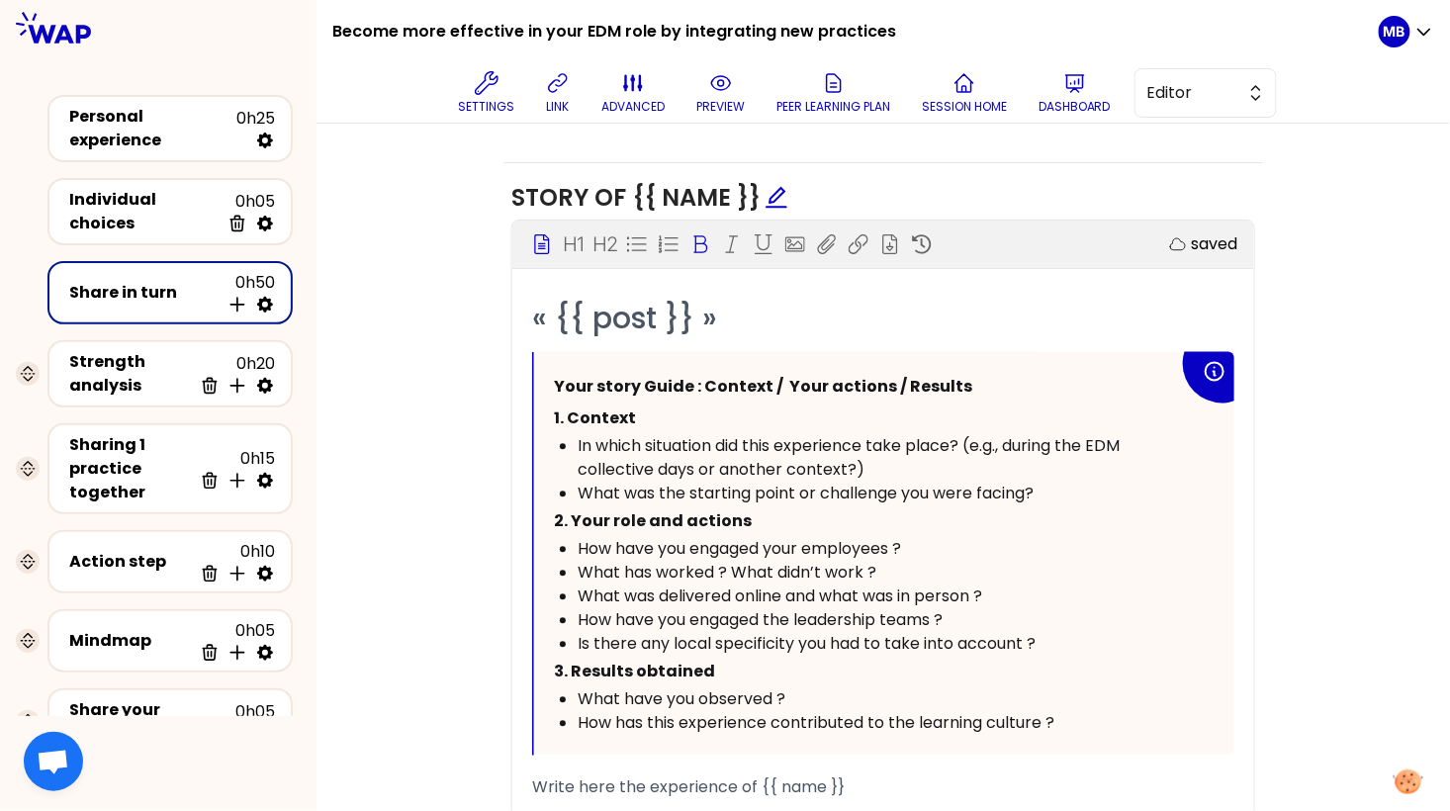
click at [919, 461] on div "In which situation did this experience take place? (e.g., during the EDM collec…" at bounding box center [878, 458] width 601 height 47
click at [1050, 485] on div "What was the starting point or challenge you were facing?" at bounding box center [878, 495] width 601 height 24
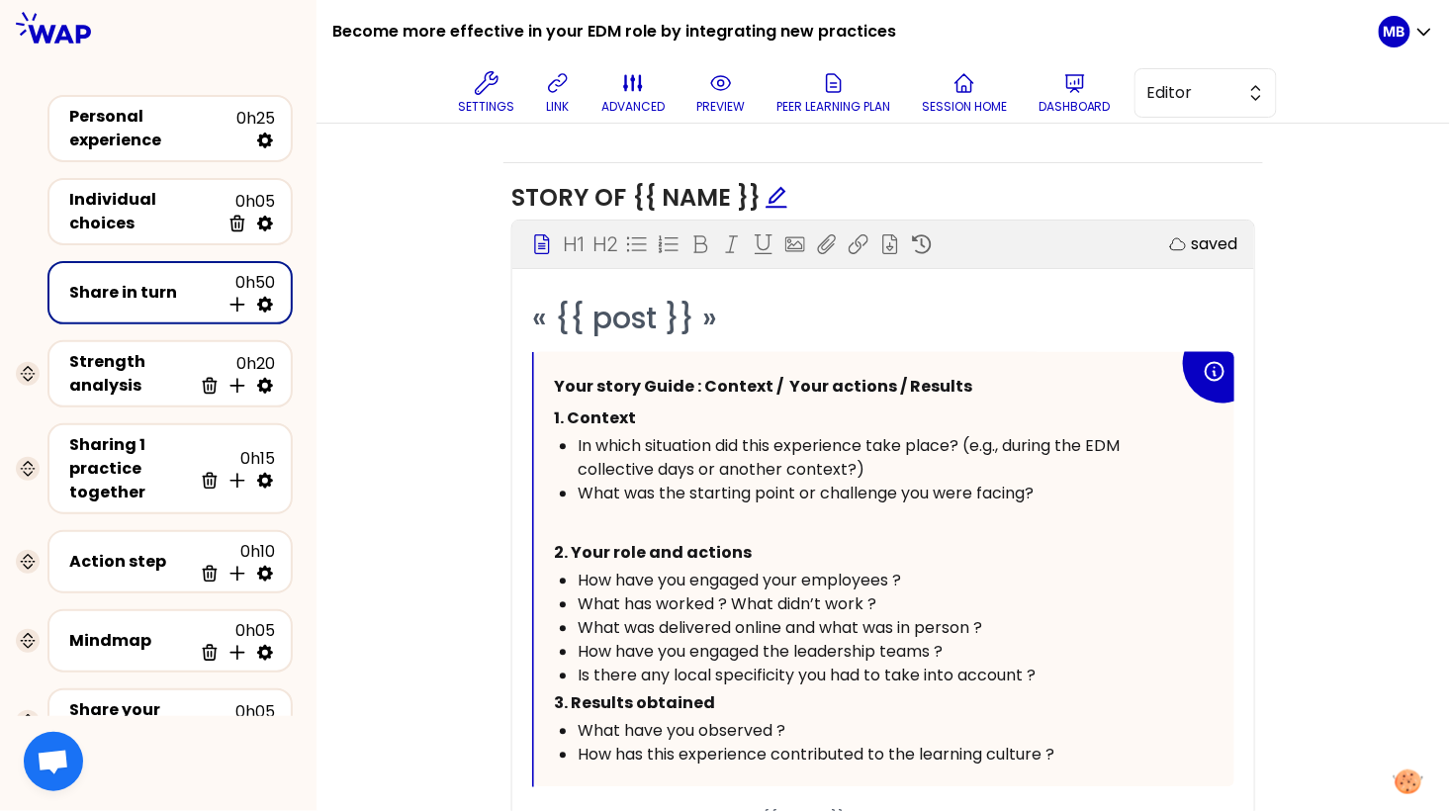
click at [1060, 679] on div "Is there any local specificity you had to take into account ?" at bounding box center [878, 677] width 601 height 24
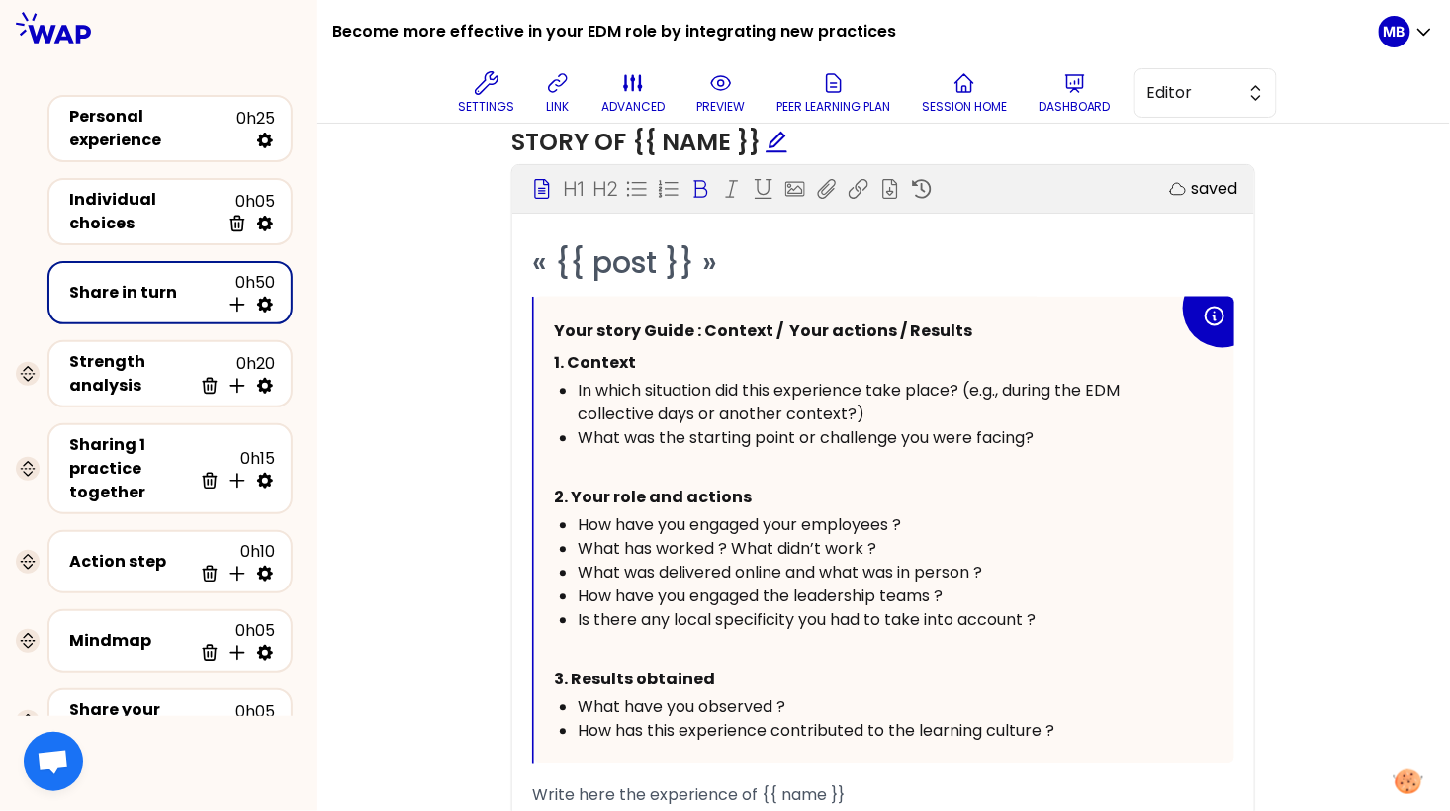
scroll to position [1120, 0]
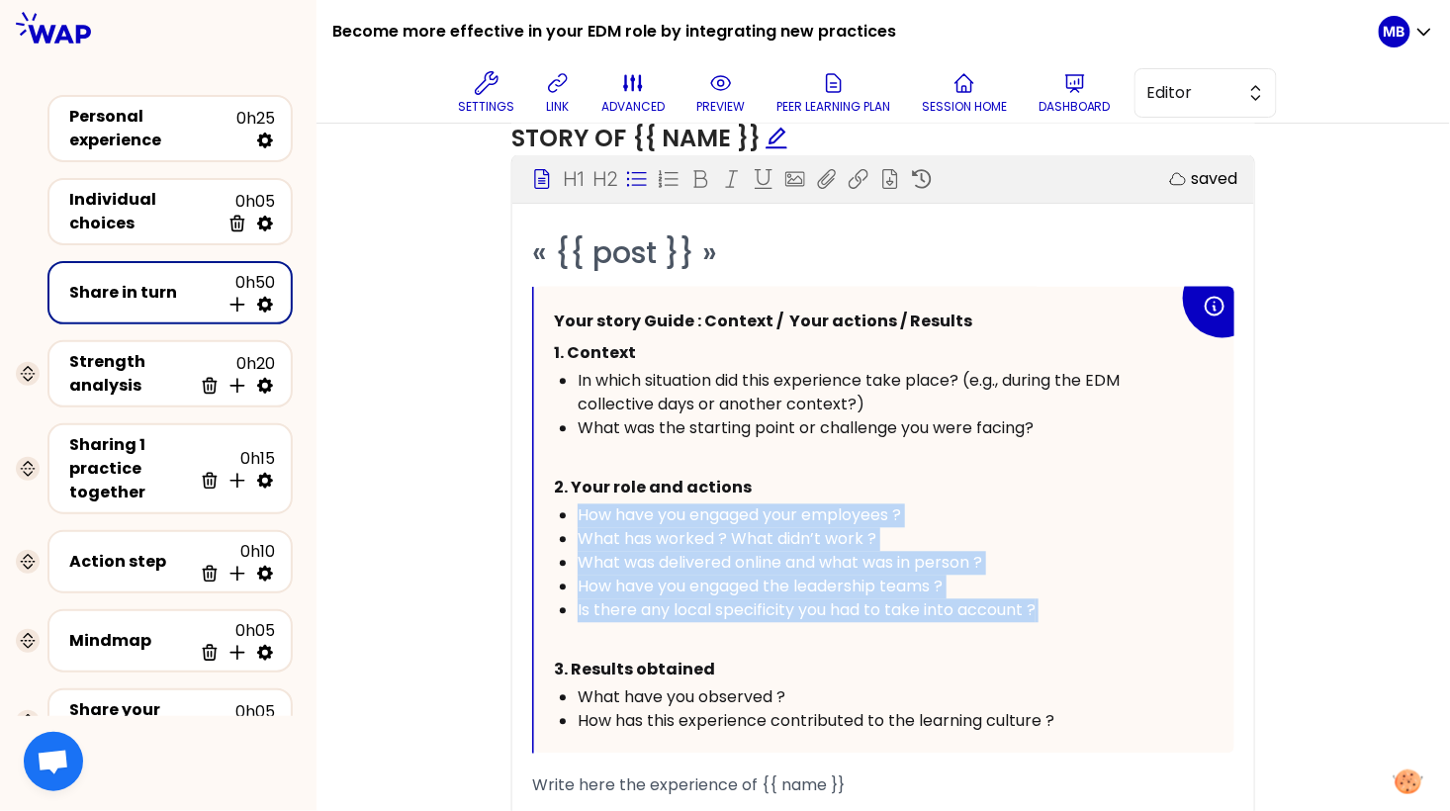
drag, startPoint x: 1048, startPoint y: 608, endPoint x: 523, endPoint y: 506, distance: 534.3
click at [523, 506] on div "« {{ post }} » Your story Guide : Context / Your actions / Results 1. Context I…" at bounding box center [883, 598] width 742 height 730
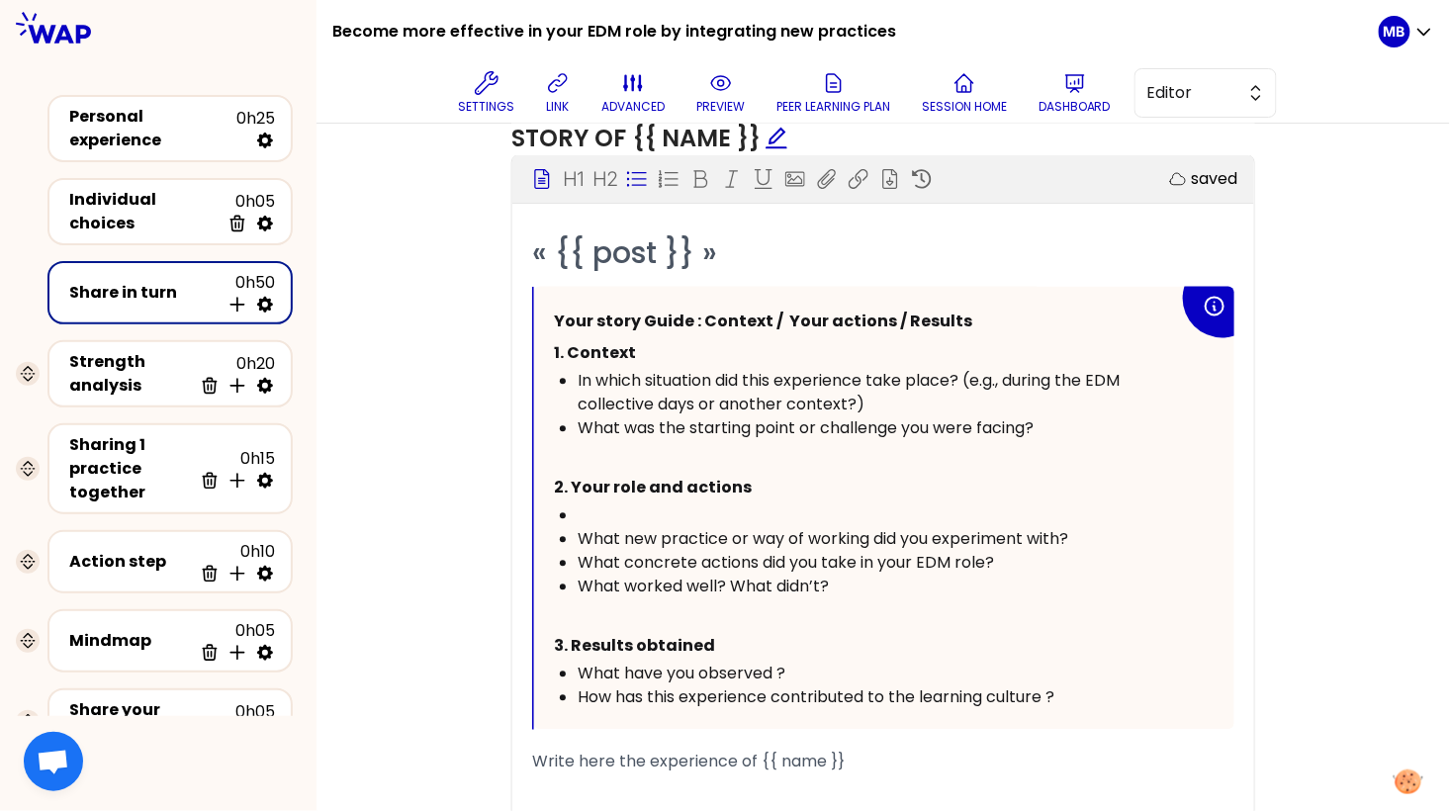
click at [584, 505] on div "﻿" at bounding box center [878, 517] width 601 height 24
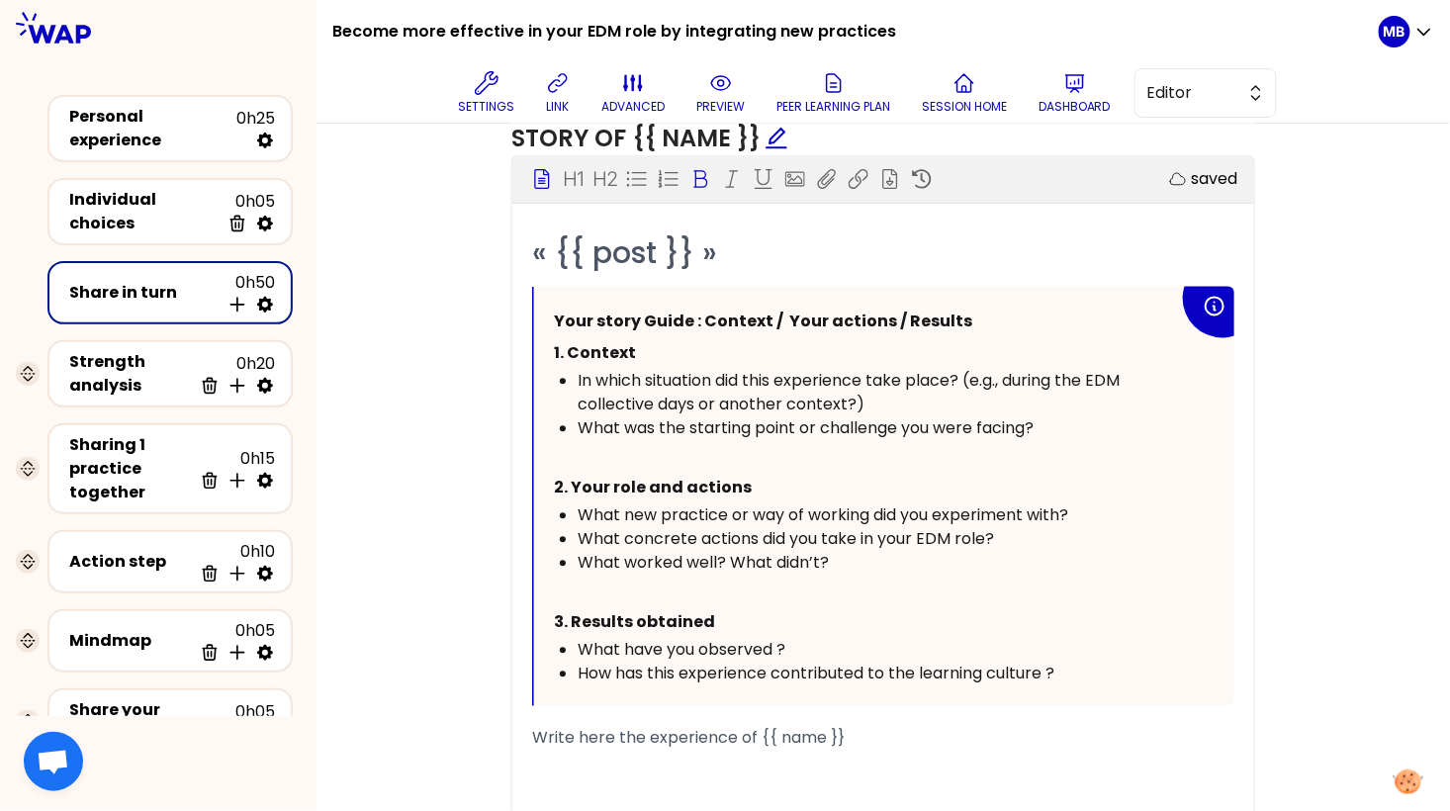
click at [855, 567] on div "What worked well? What didn’t?" at bounding box center [878, 564] width 601 height 24
click at [713, 578] on p "﻿" at bounding box center [866, 592] width 625 height 32
click at [659, 554] on span "What worked well? What didn’t?" at bounding box center [703, 563] width 251 height 23
drag, startPoint x: 1069, startPoint y: 669, endPoint x: 533, endPoint y: 670, distance: 536.2
click at [534, 670] on div "Your story Guide : Context / Your actions / Results 1. Context In which situati…" at bounding box center [884, 496] width 700 height 419
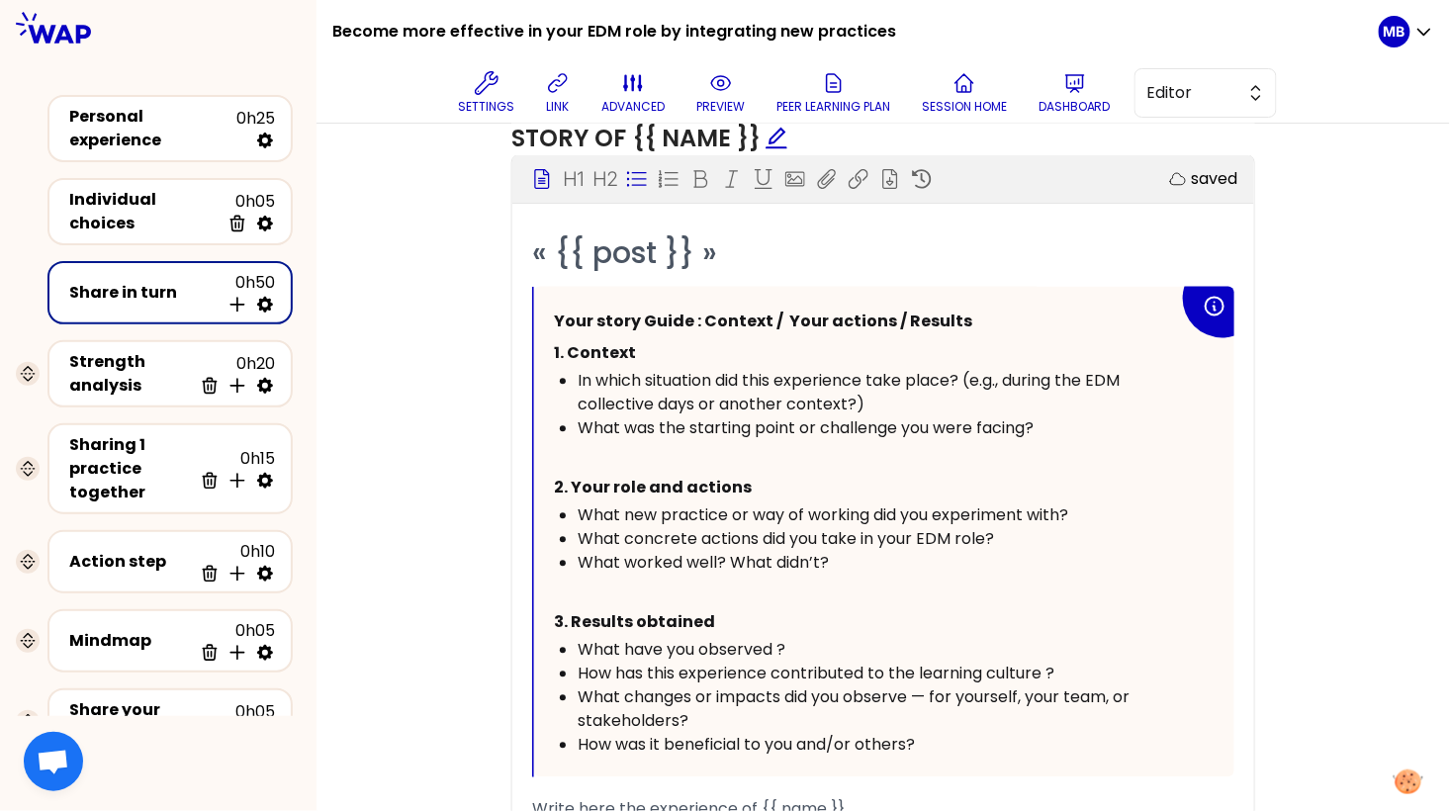
click at [740, 717] on div "What changes or impacts did you observe — for yourself, your team, or stakehold…" at bounding box center [878, 710] width 601 height 47
drag, startPoint x: 1103, startPoint y: 667, endPoint x: 382, endPoint y: 670, distance: 721.2
click at [382, 670] on div "Objectives Edit # Take turns telling your story ([Xmin/person]) # Each particip…" at bounding box center [883, 366] width 1055 height 1315
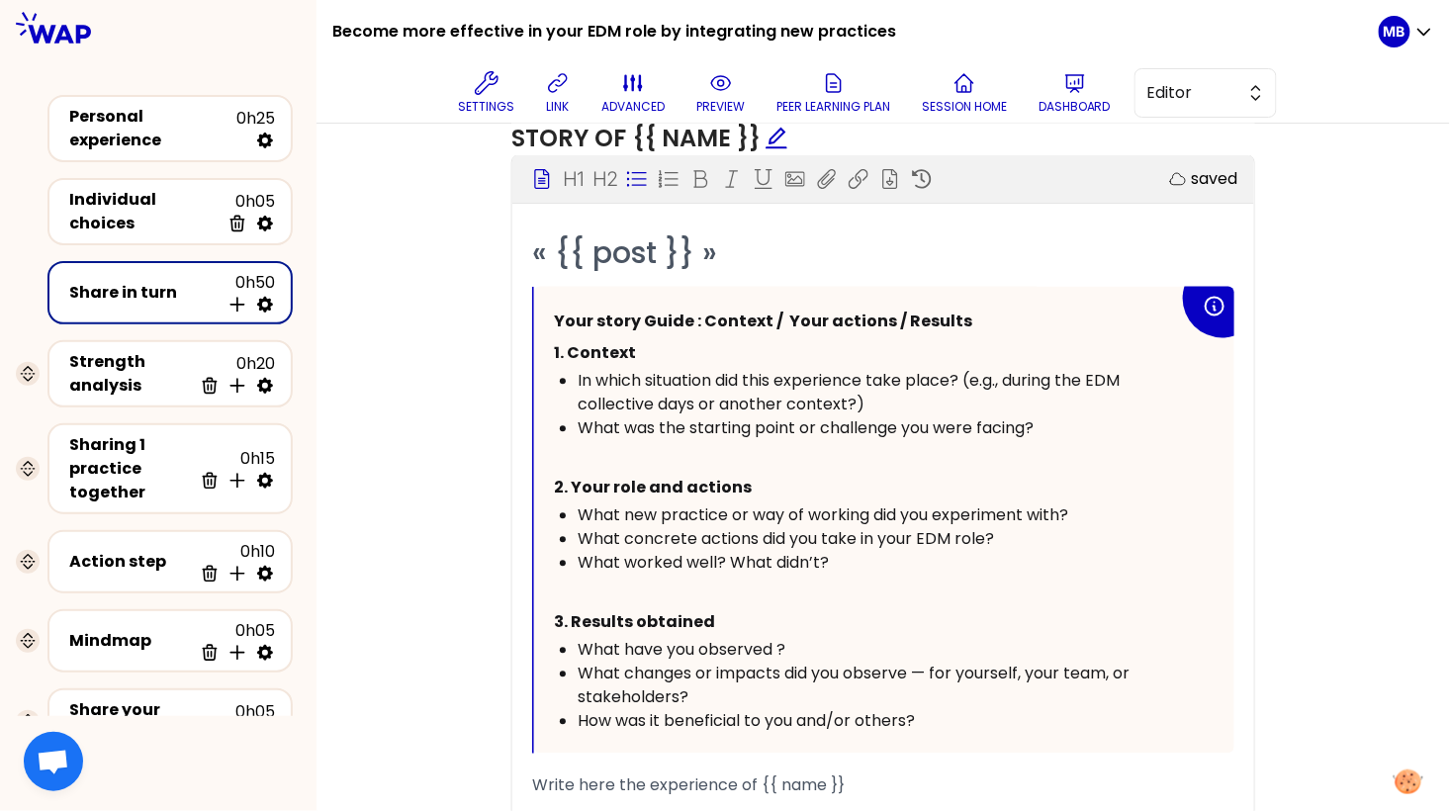
click at [930, 702] on div "What changes or impacts did you observe — for yourself, your team, or stakehold…" at bounding box center [878, 686] width 601 height 47
drag, startPoint x: 1109, startPoint y: 667, endPoint x: 1113, endPoint y: 683, distance: 16.3
click at [1113, 683] on div "What changes or impacts did you observe — for yourself, your team, or stakehold…" at bounding box center [878, 686] width 601 height 47
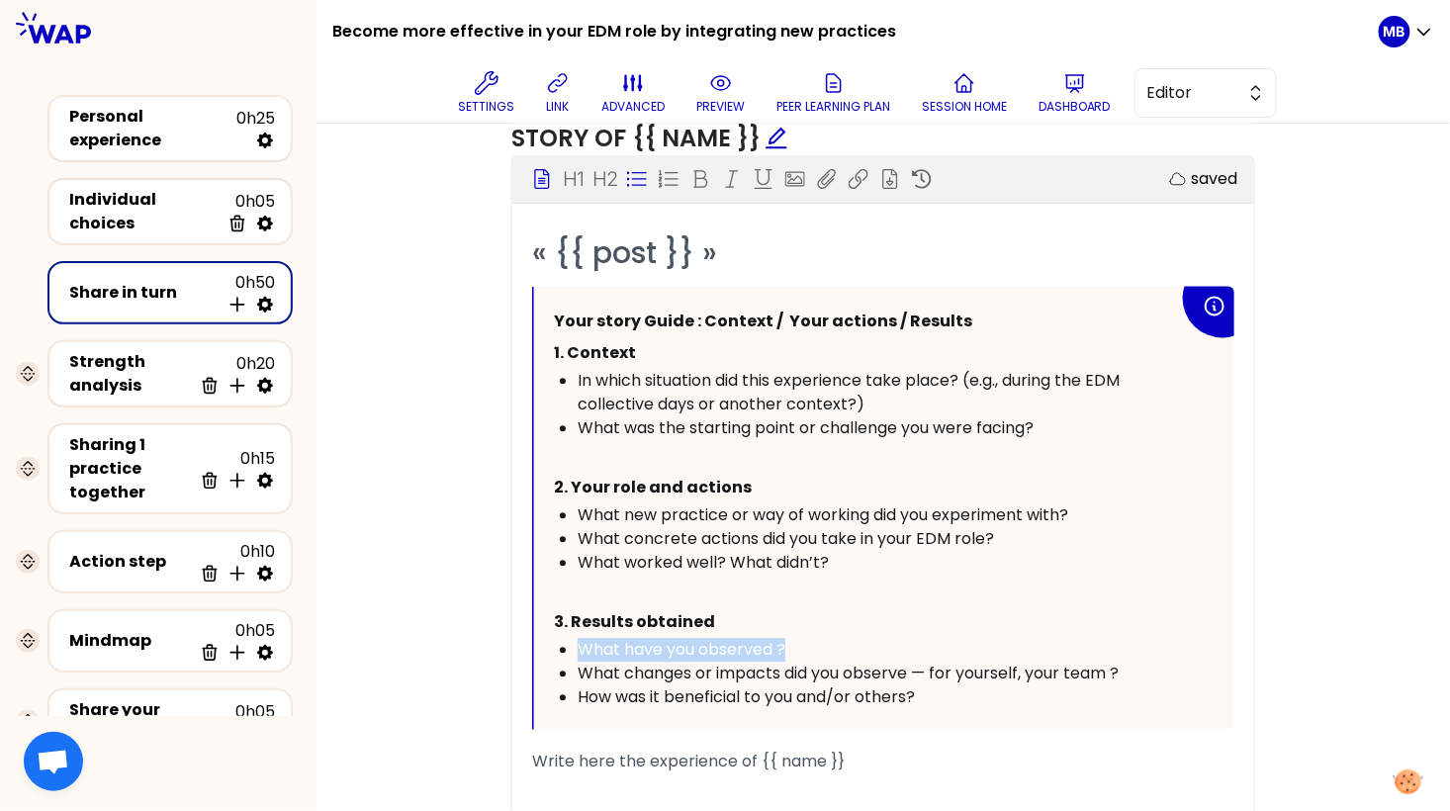
drag, startPoint x: 794, startPoint y: 640, endPoint x: 520, endPoint y: 641, distance: 274.0
click at [520, 641] on div "« {{ post }} » Your story Guide : Context / Your actions / Results 1. Context I…" at bounding box center [883, 586] width 742 height 706
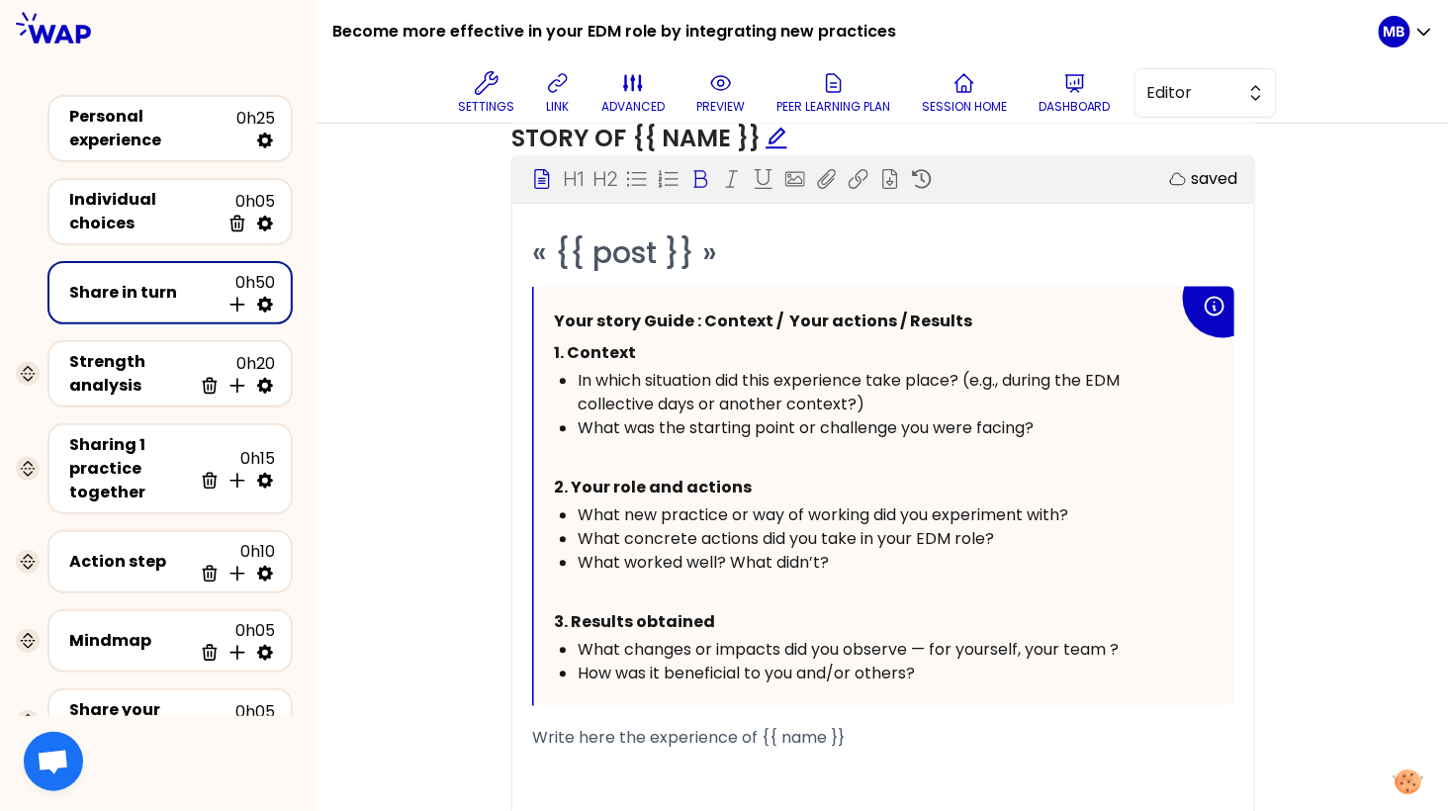
click at [969, 663] on div "How was it beneficial to you and/or others?" at bounding box center [878, 675] width 601 height 24
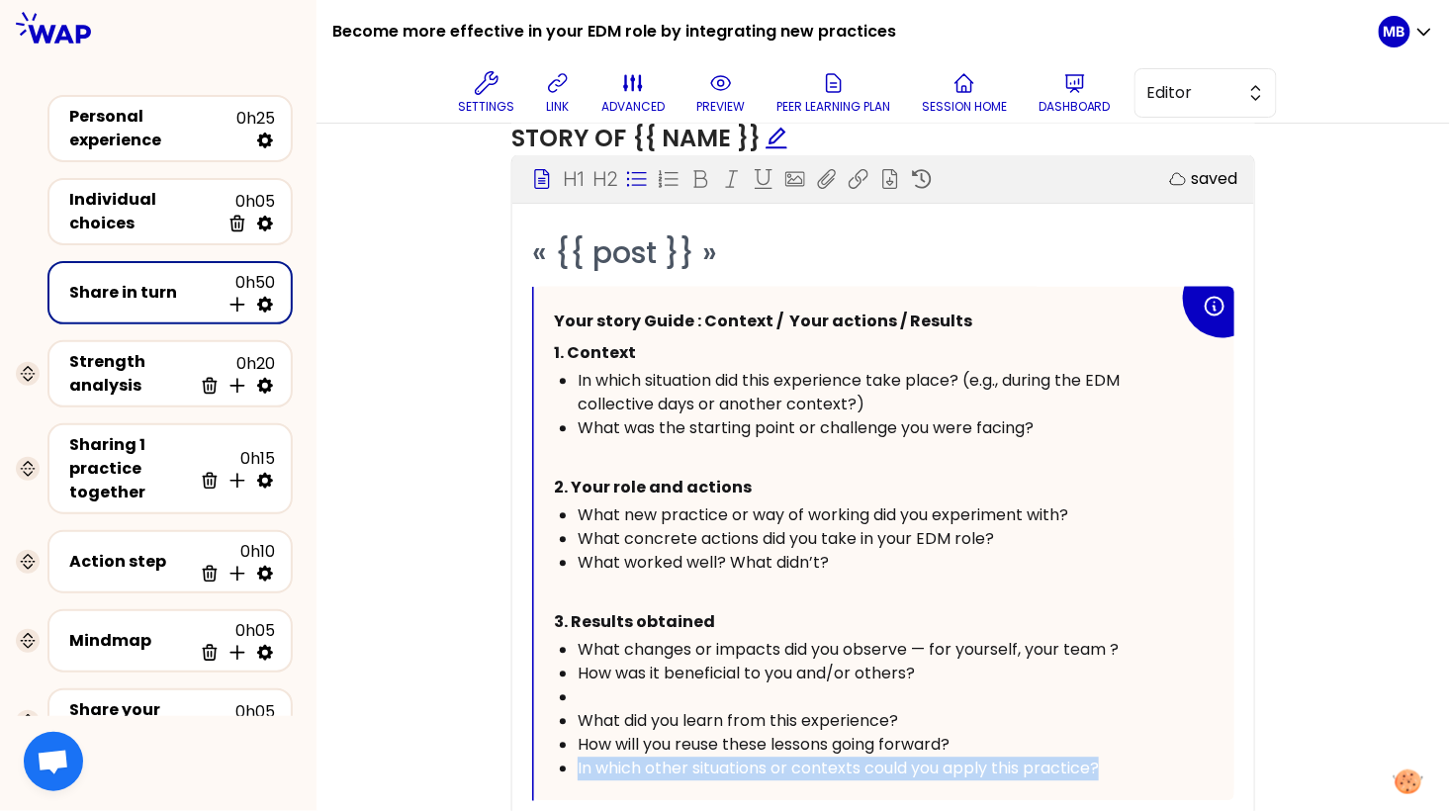
drag, startPoint x: 1108, startPoint y: 763, endPoint x: 512, endPoint y: 772, distance: 595.6
click at [512, 772] on div "« {{ post }} » Your story Guide : Context / Your actions / Results 1. Context I…" at bounding box center [883, 622] width 742 height 778
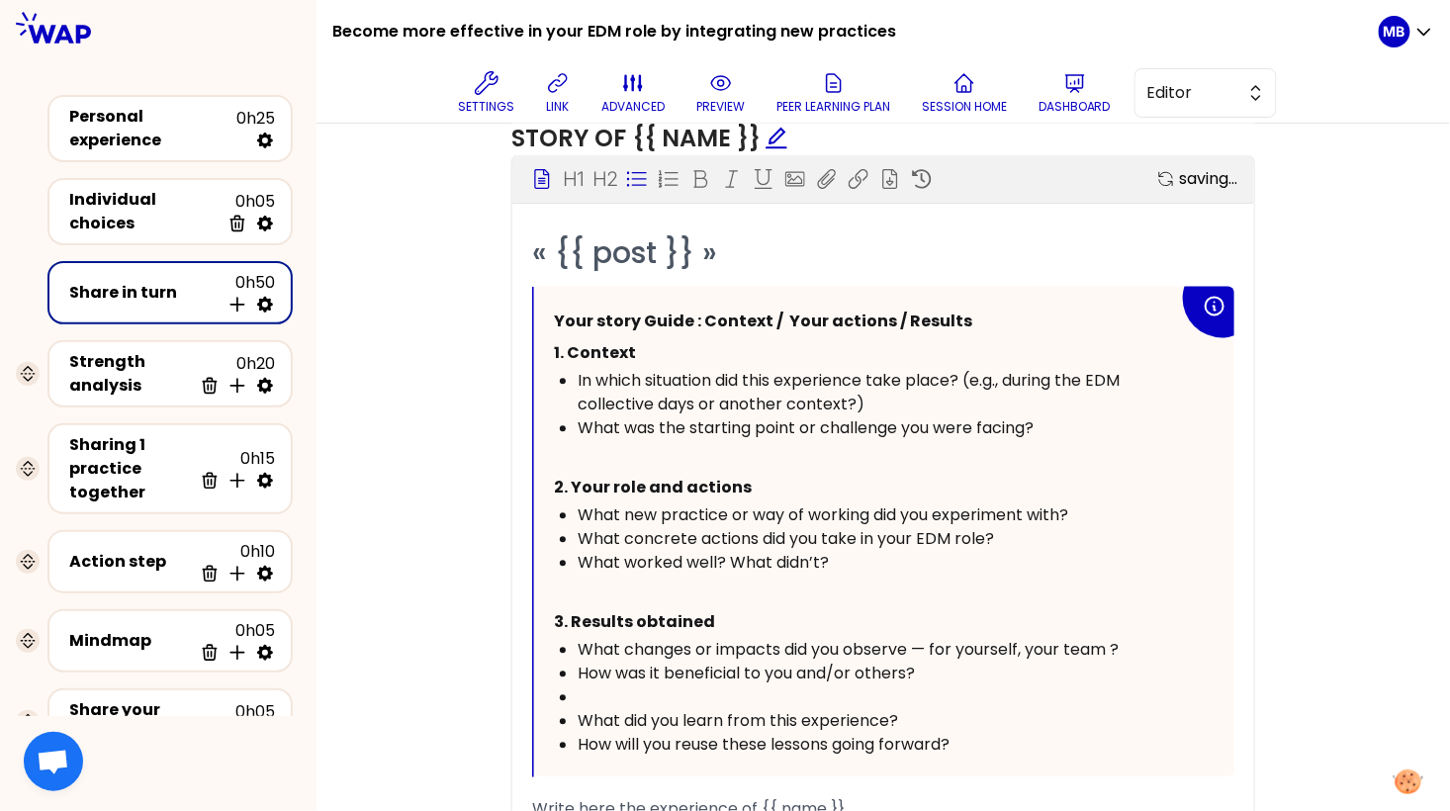
click at [586, 691] on div "﻿" at bounding box center [878, 699] width 601 height 24
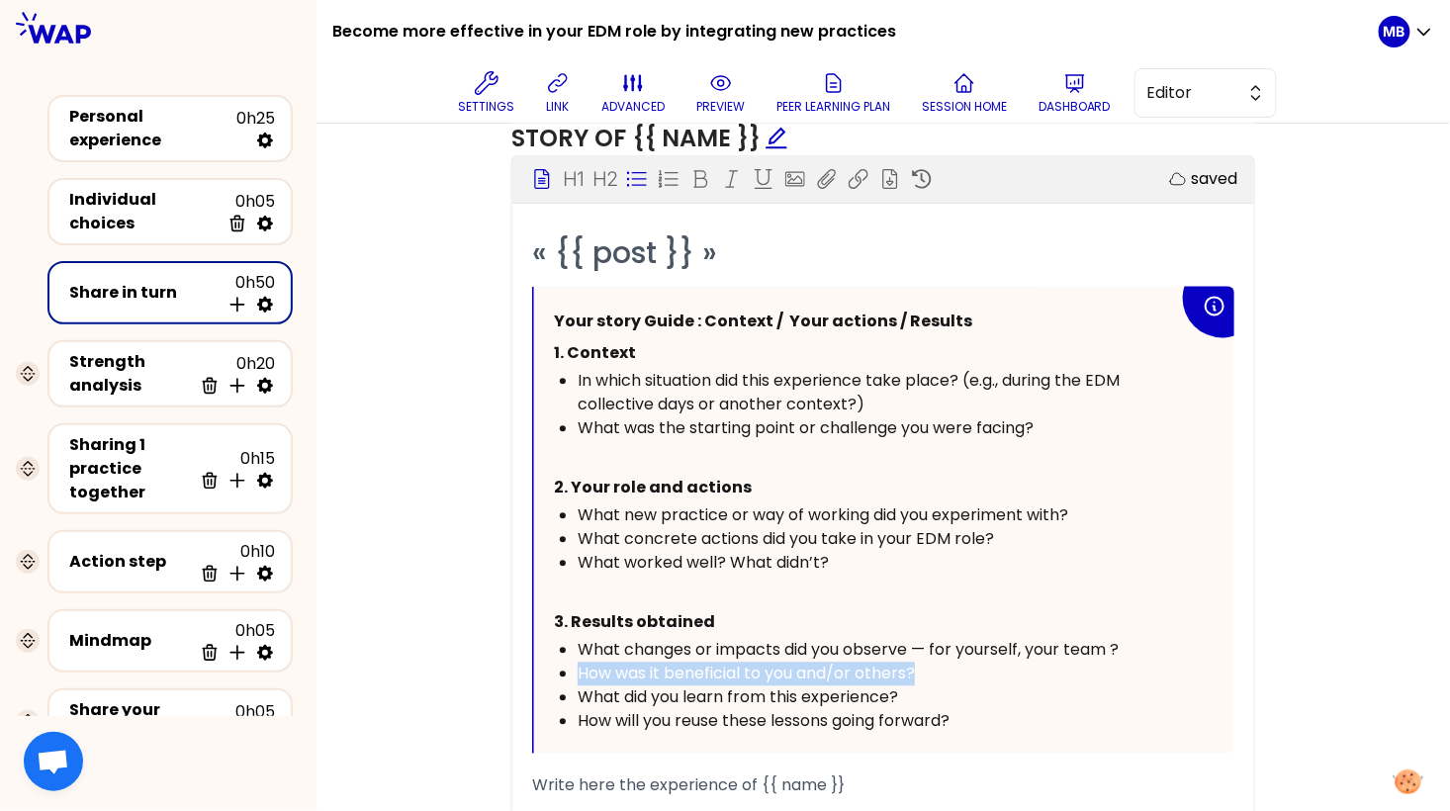
drag, startPoint x: 947, startPoint y: 663, endPoint x: 516, endPoint y: 669, distance: 430.4
click at [516, 669] on div "« {{ post }} » Your story Guide : Context / Your actions / Results 1. Context I…" at bounding box center [883, 598] width 742 height 730
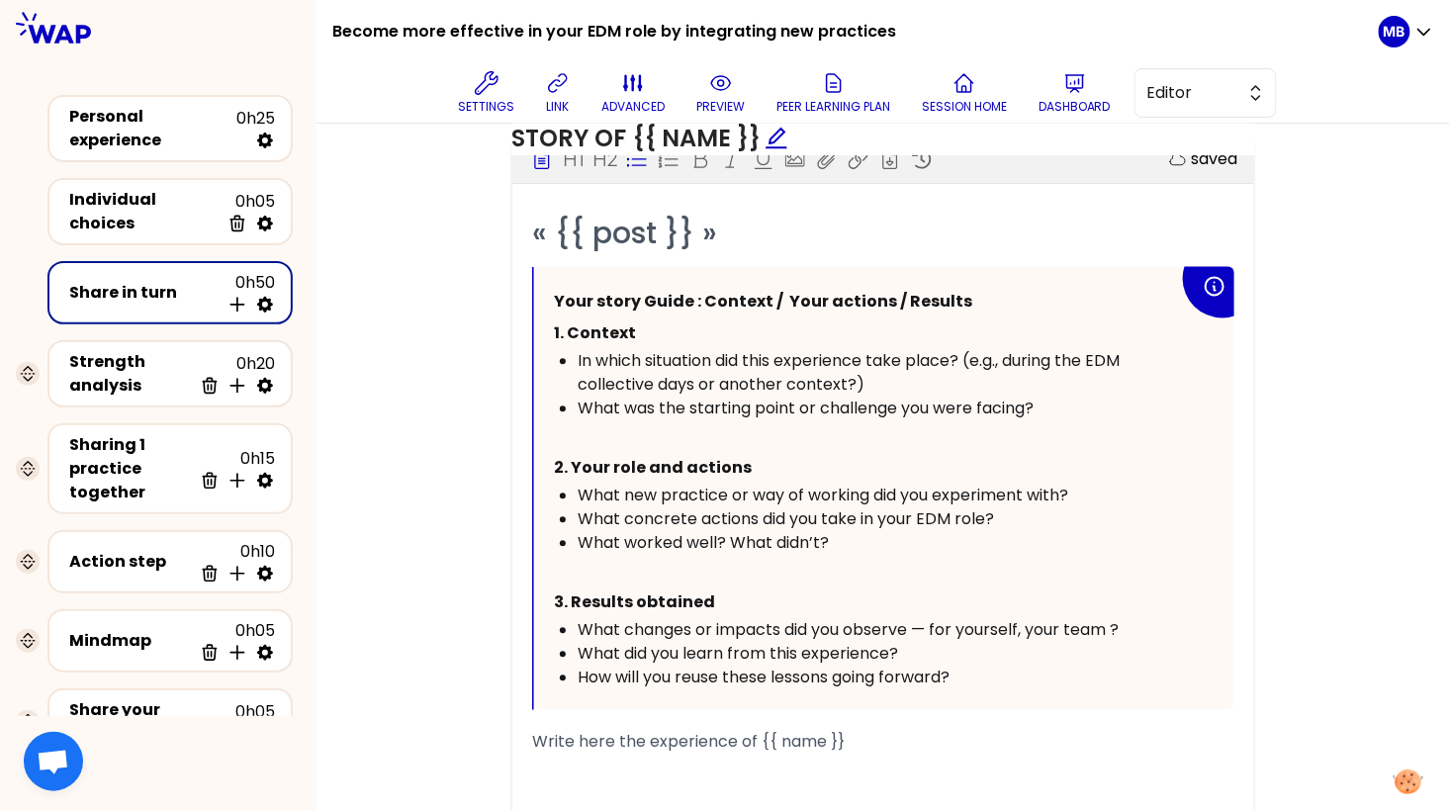
scroll to position [1139, 0]
click at [1169, 100] on span "Editor" at bounding box center [1192, 93] width 89 height 24
click at [1166, 163] on li "Facilitator" at bounding box center [1206, 174] width 140 height 32
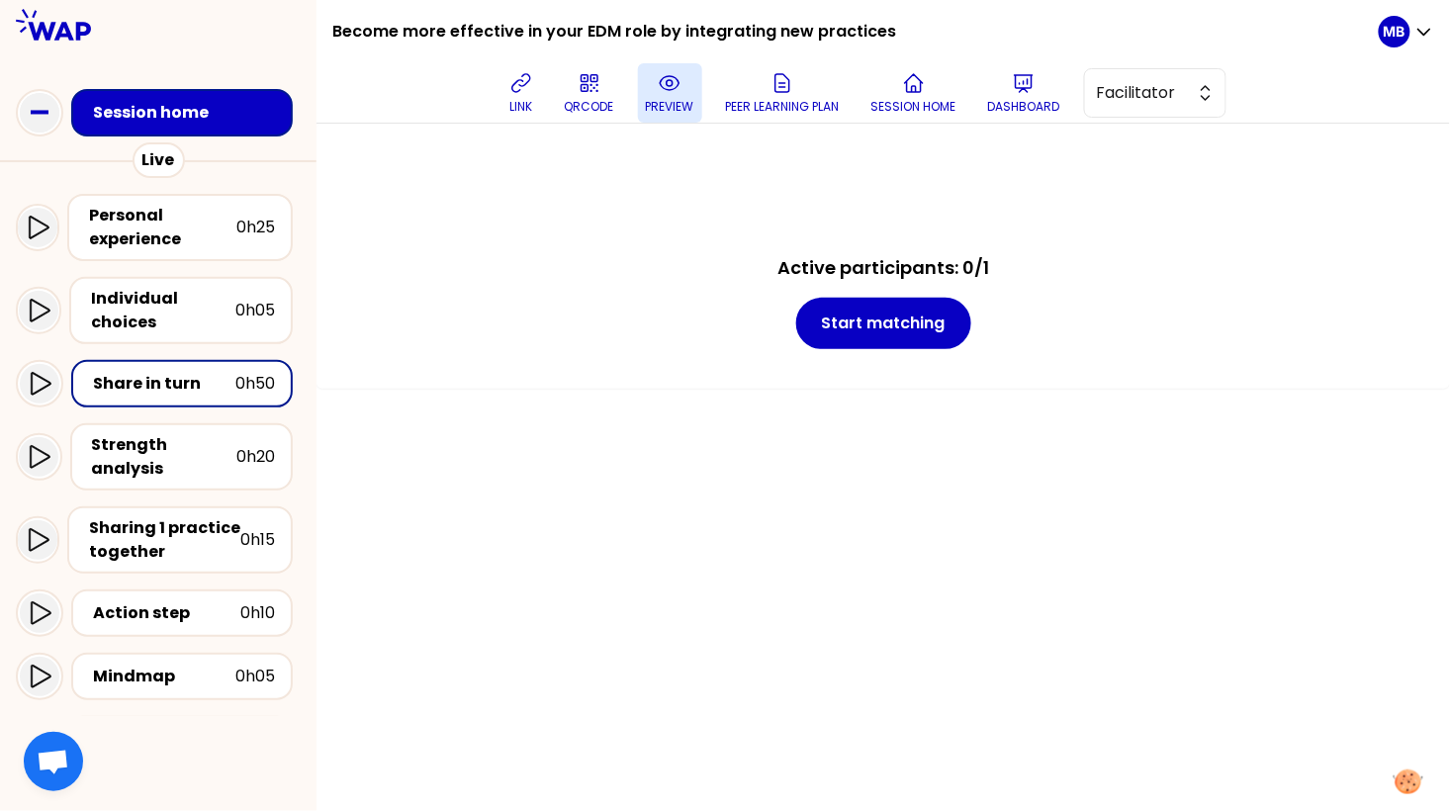
click at [687, 113] on p "preview" at bounding box center [670, 107] width 48 height 16
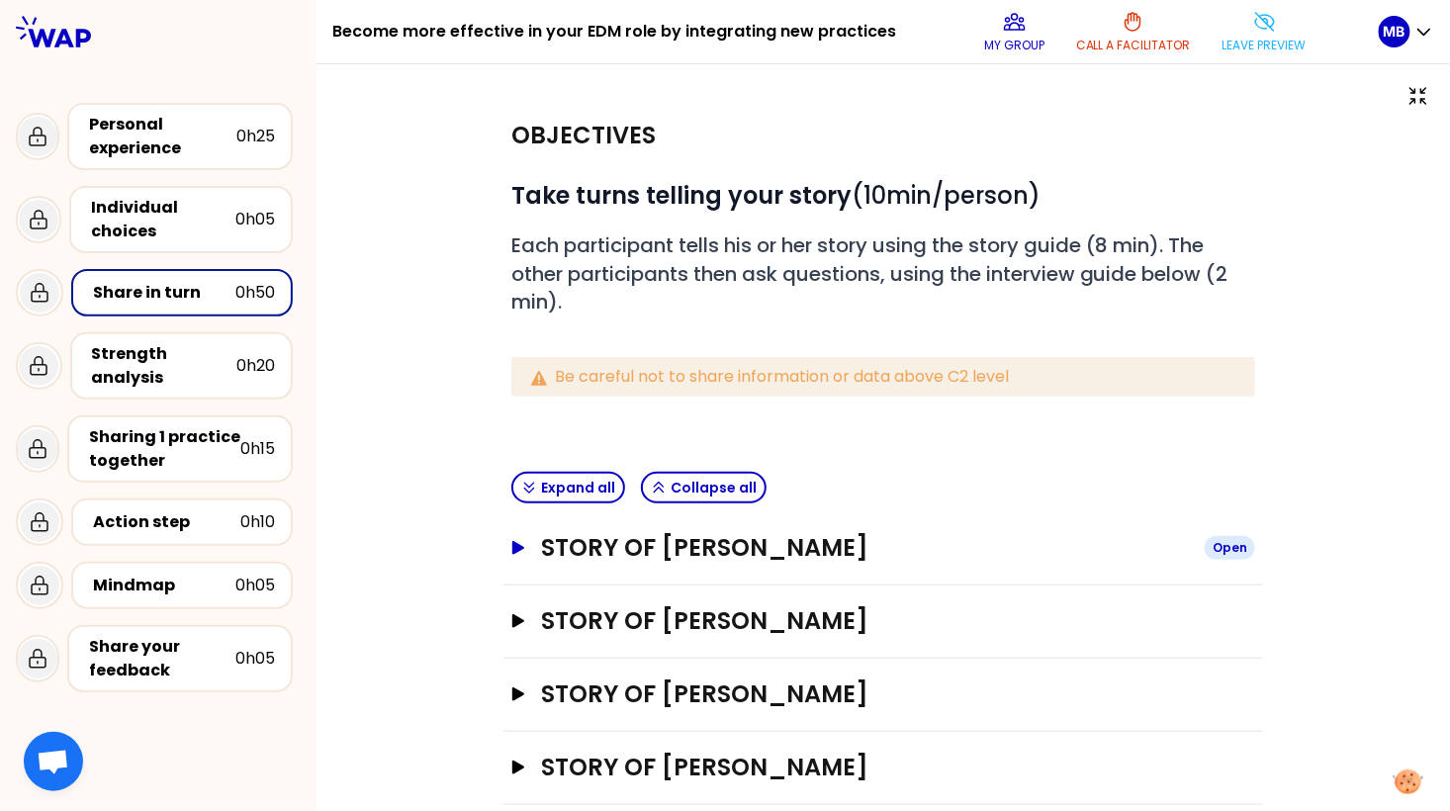
click at [639, 552] on h3 "Story of Marine Bourgeaud" at bounding box center [865, 548] width 648 height 32
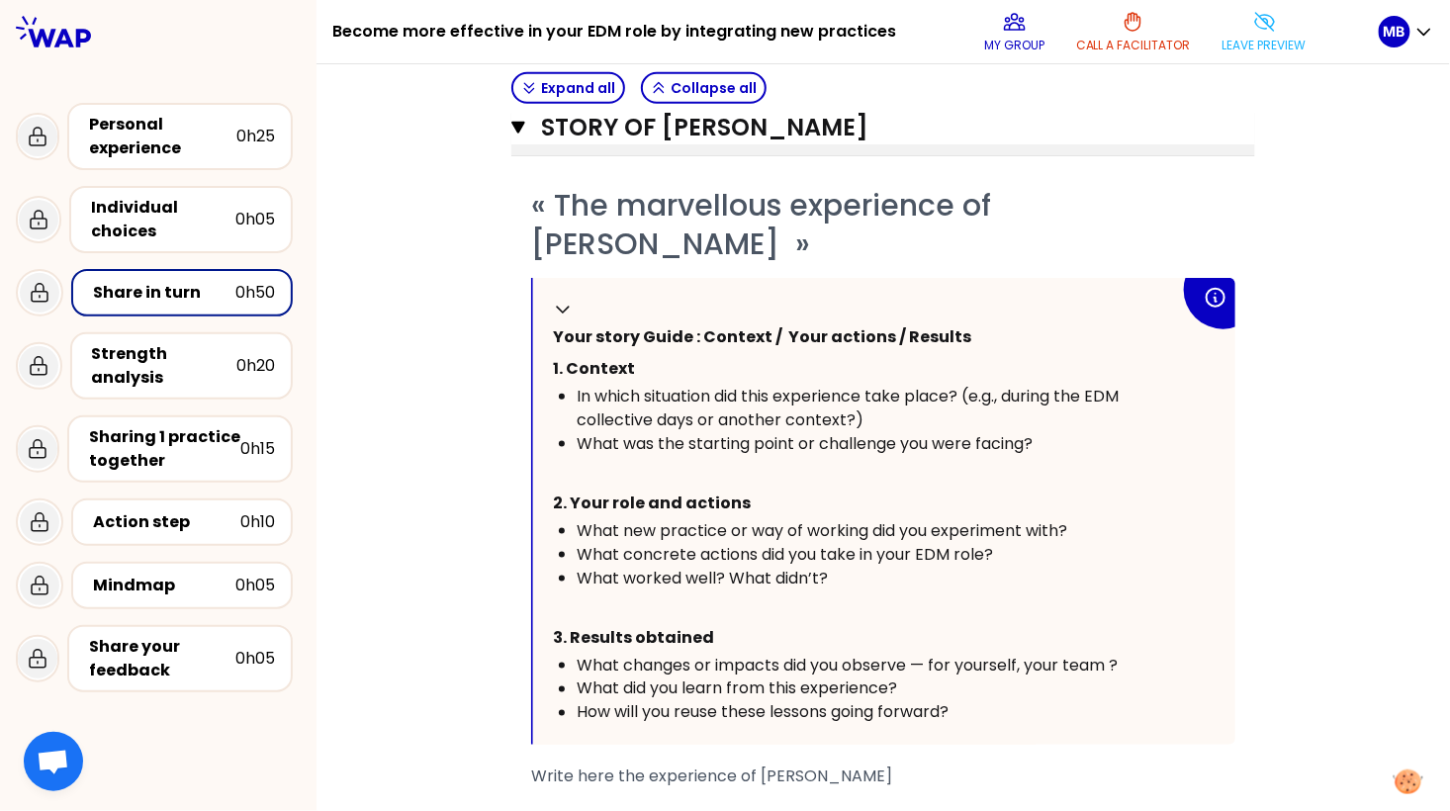
scroll to position [462, 0]
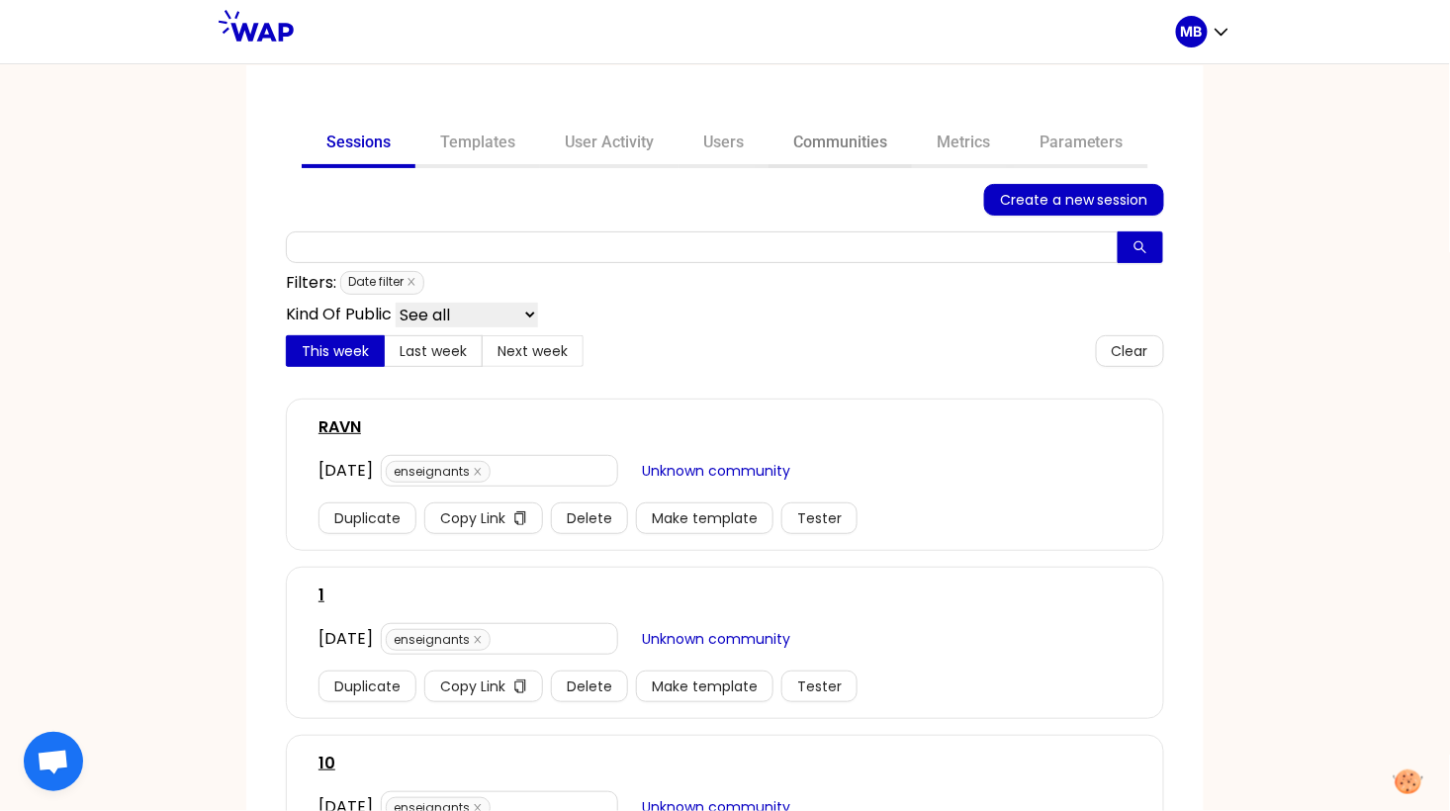
click at [855, 129] on link "Communities" at bounding box center [840, 144] width 143 height 47
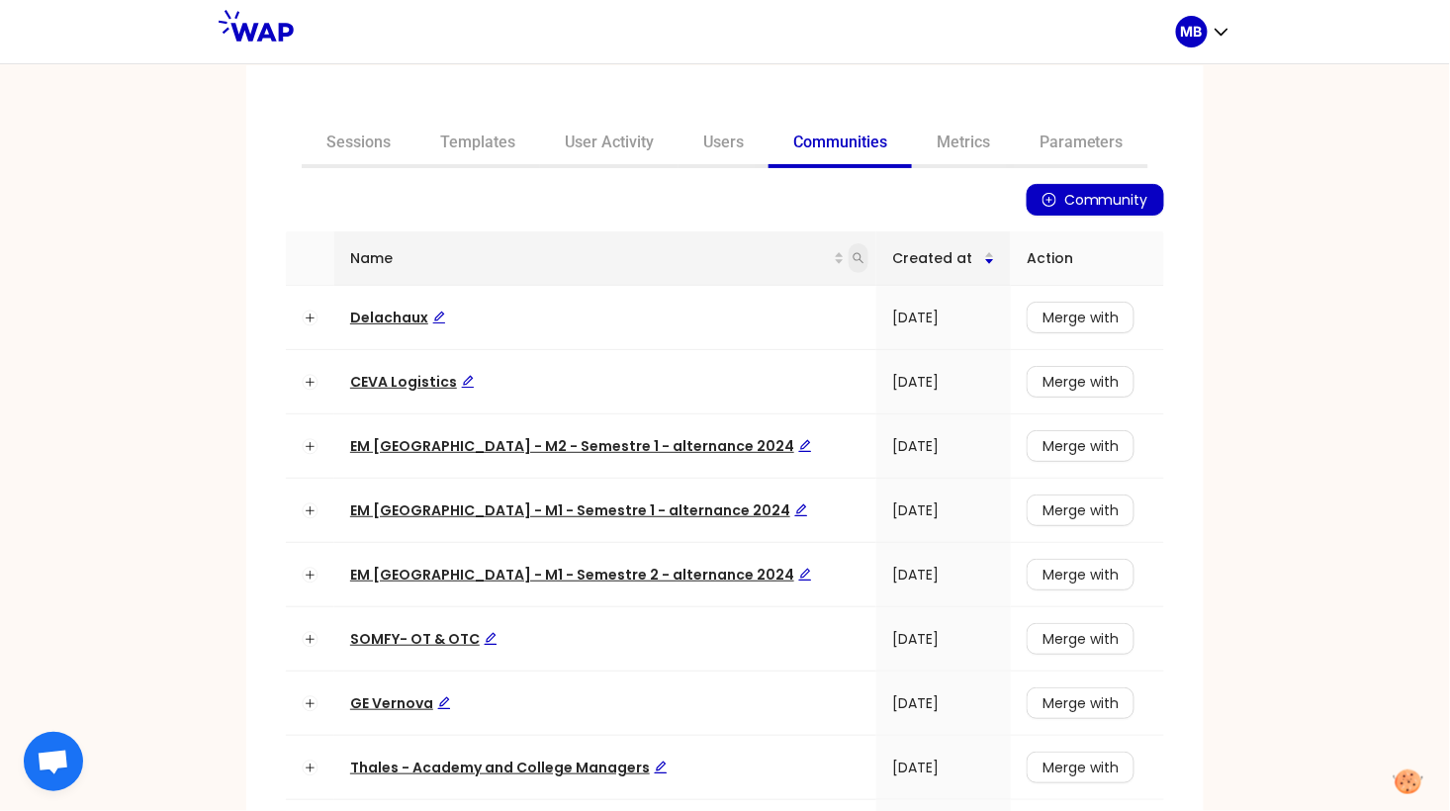
click at [853, 258] on icon "search" at bounding box center [859, 258] width 12 height 12
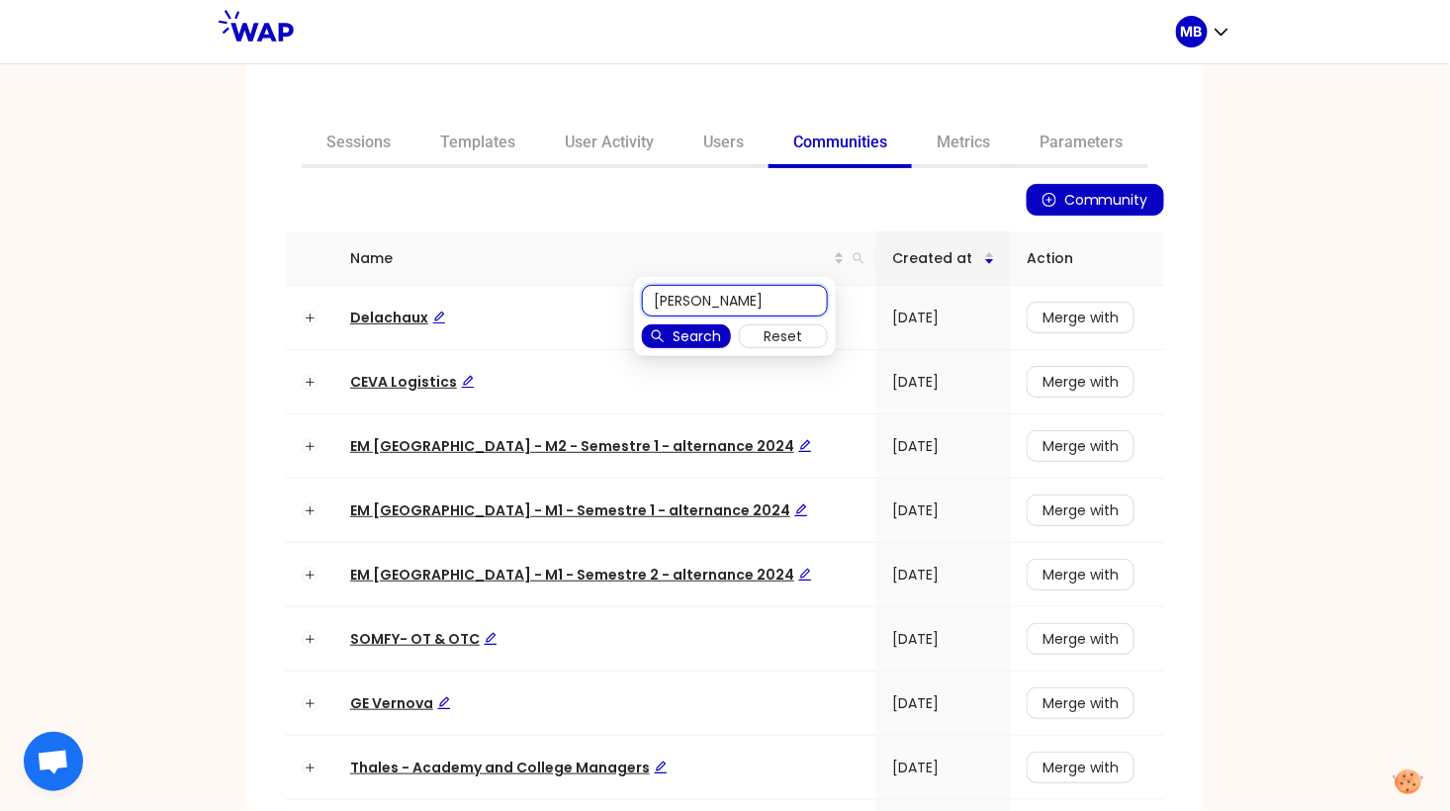
type input "[PERSON_NAME]"
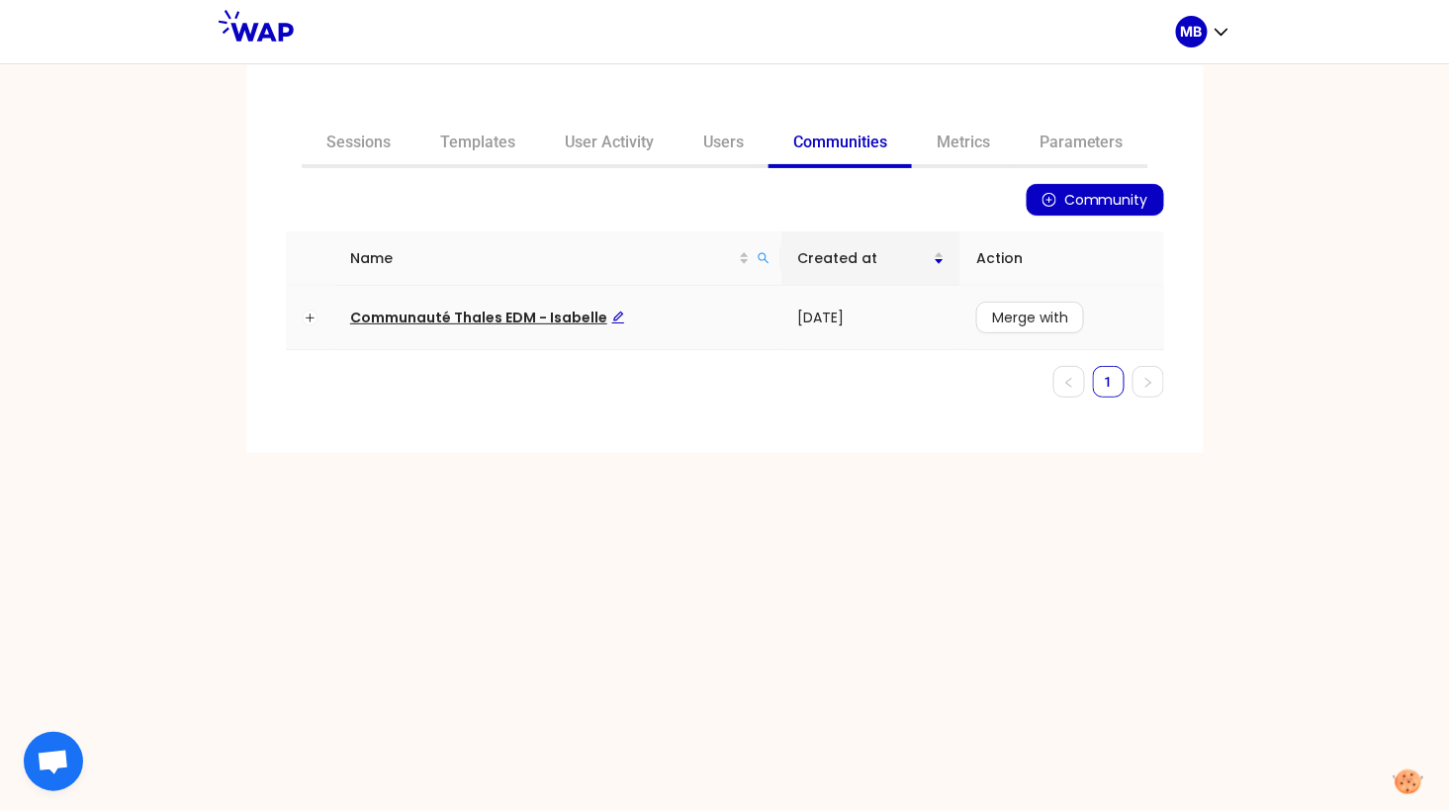
click at [508, 323] on span "Communauté Thales EDM - Isabelle" at bounding box center [487, 318] width 275 height 20
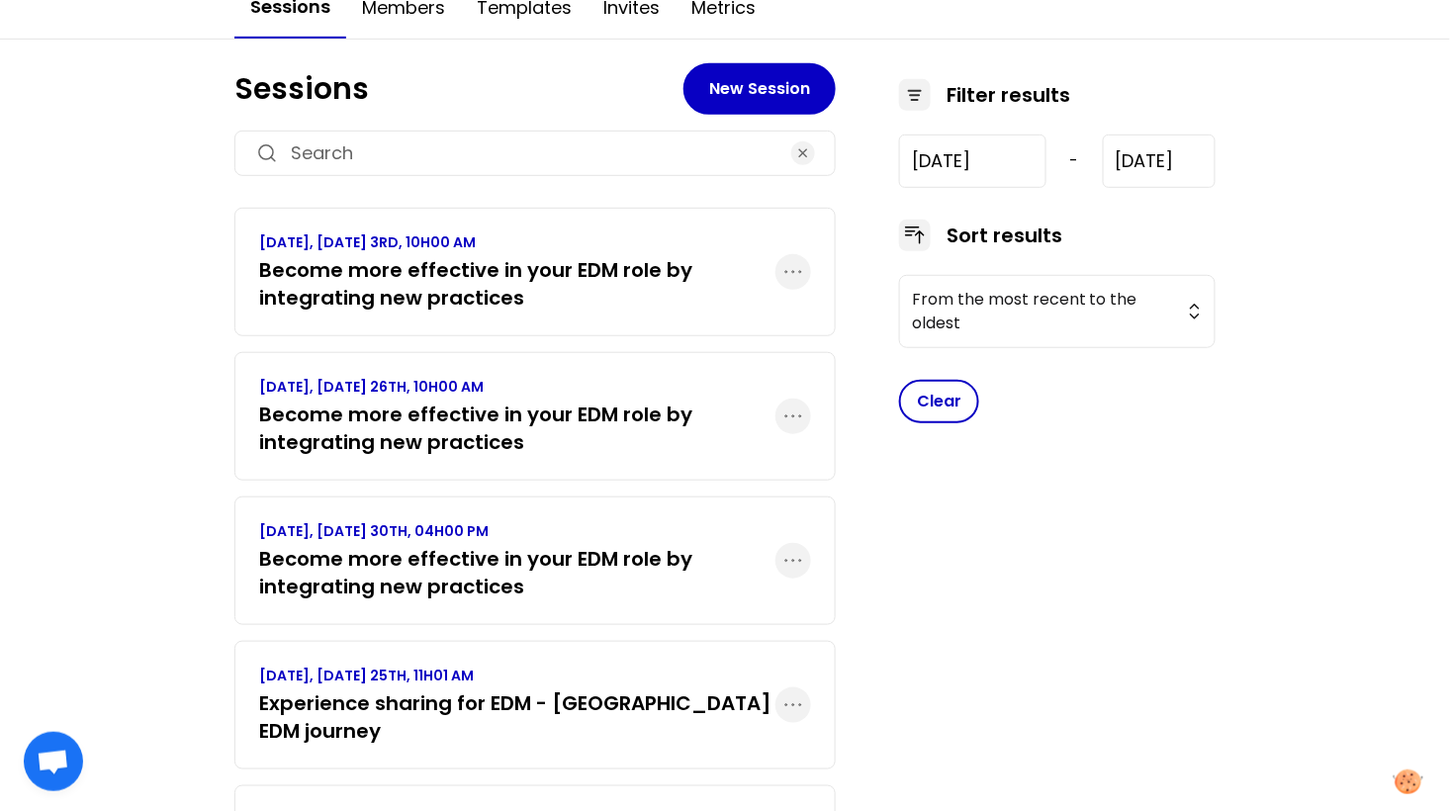
scroll to position [230, 0]
click at [553, 573] on h3 "Become more effective in your EDM role by integrating new practices" at bounding box center [517, 571] width 516 height 55
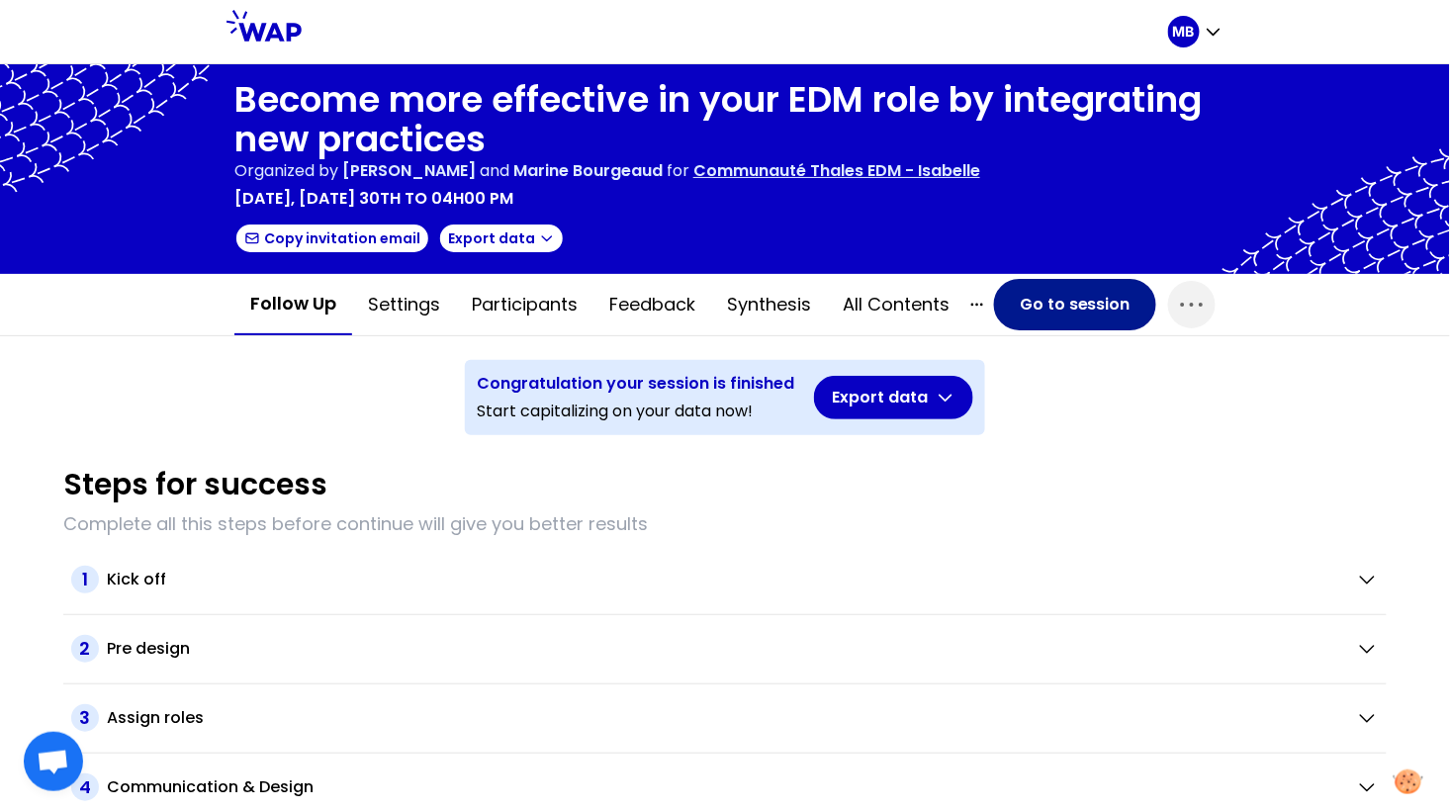
click at [1050, 304] on button "Go to session" at bounding box center [1075, 304] width 162 height 51
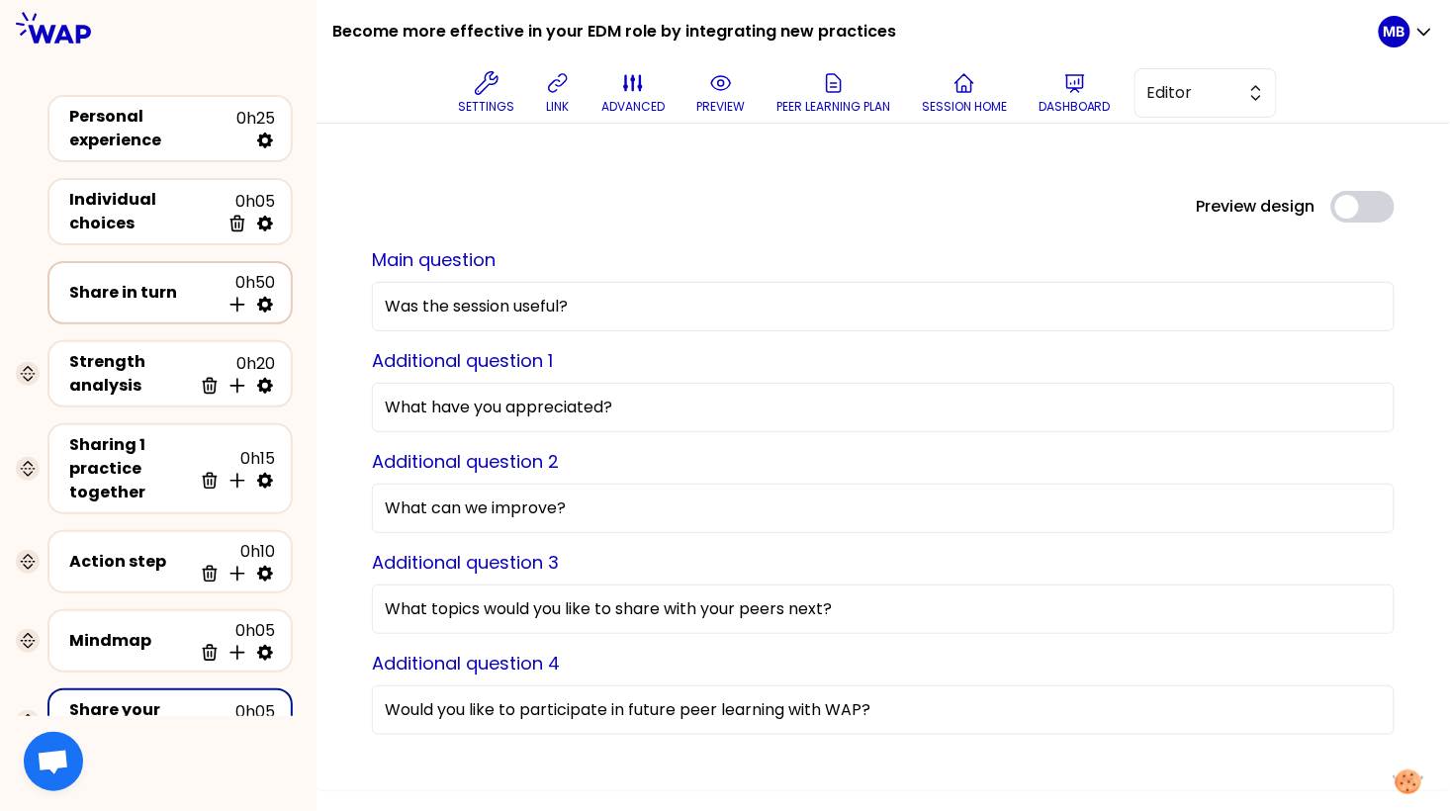
click at [158, 292] on div "Share in turn" at bounding box center [144, 293] width 150 height 24
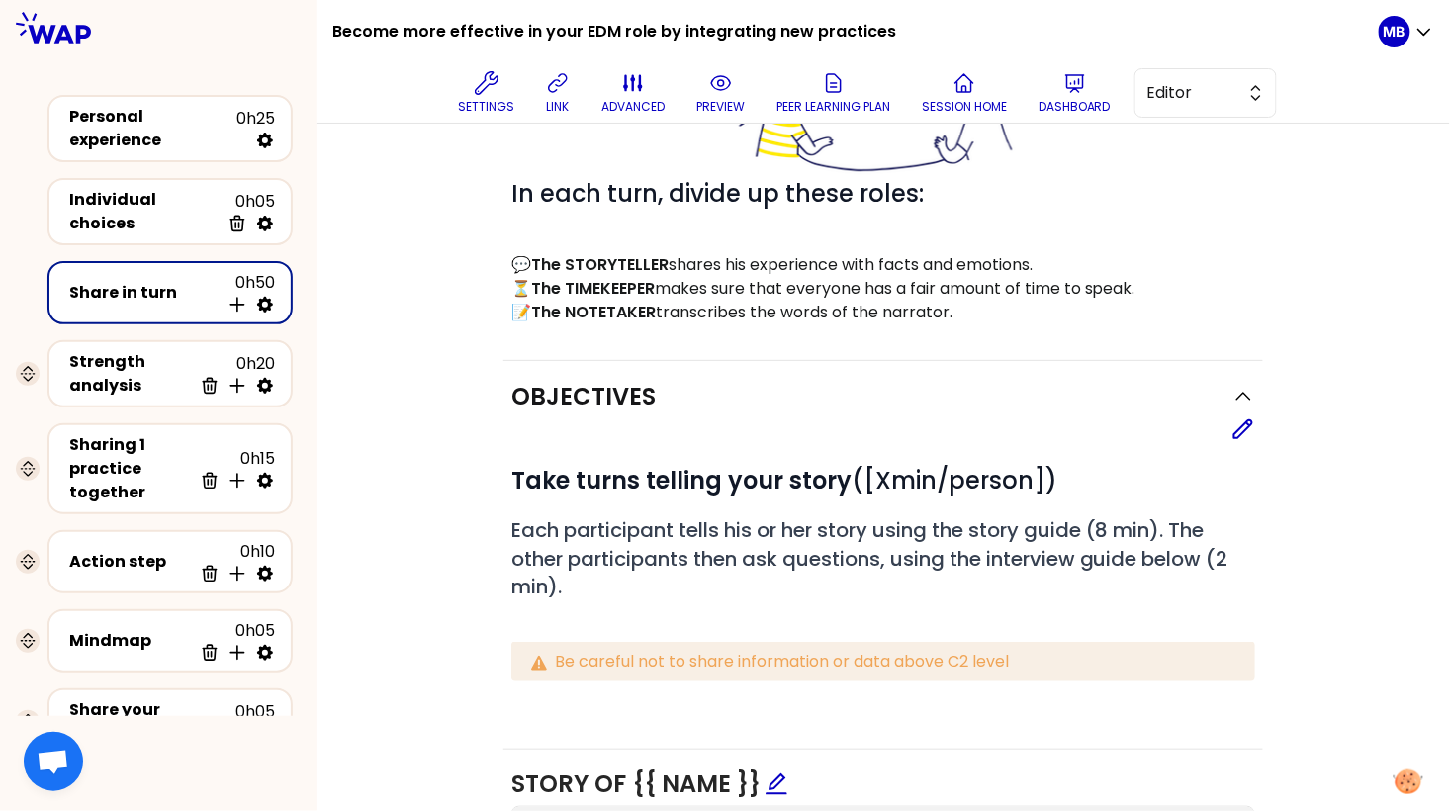
scroll to position [134, 0]
